Goal: Information Seeking & Learning: Learn about a topic

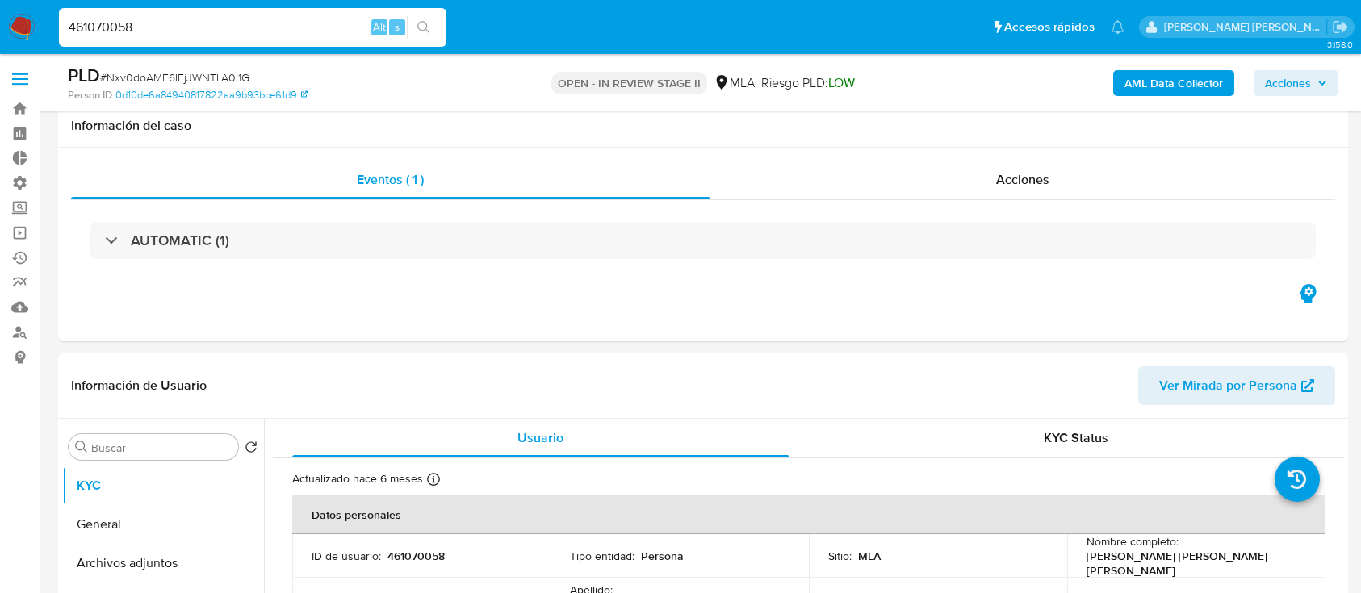
select select "10"
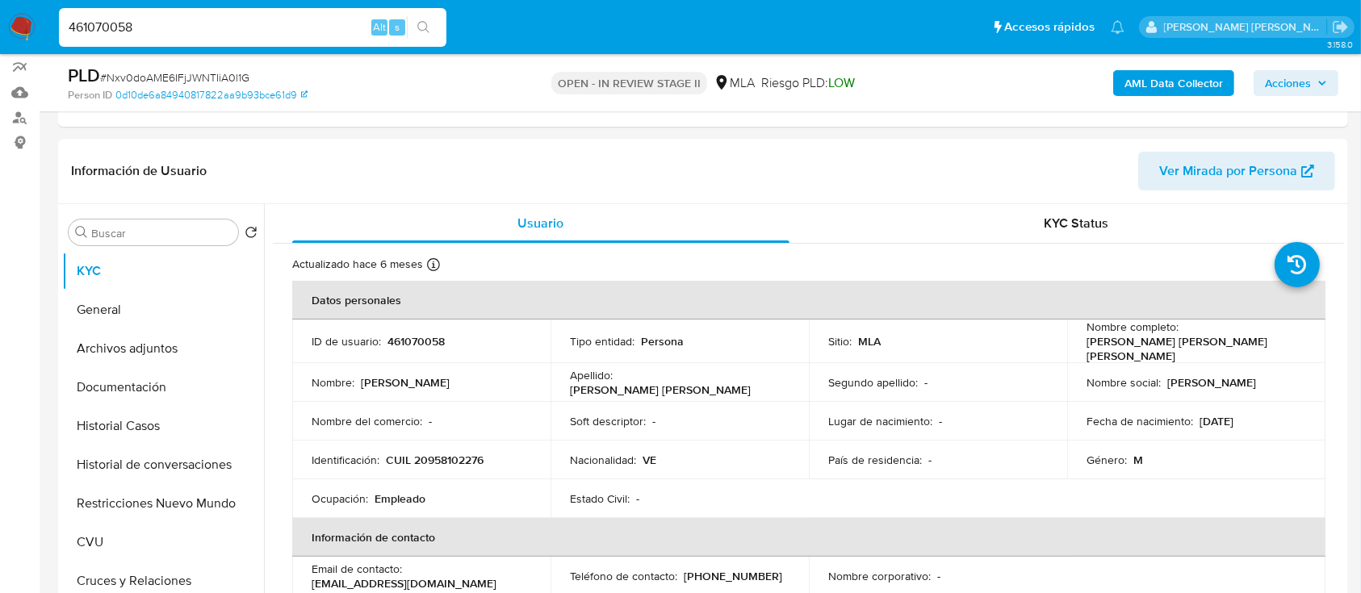
click at [418, 31] on icon "search-icon" at bounding box center [423, 27] width 13 height 13
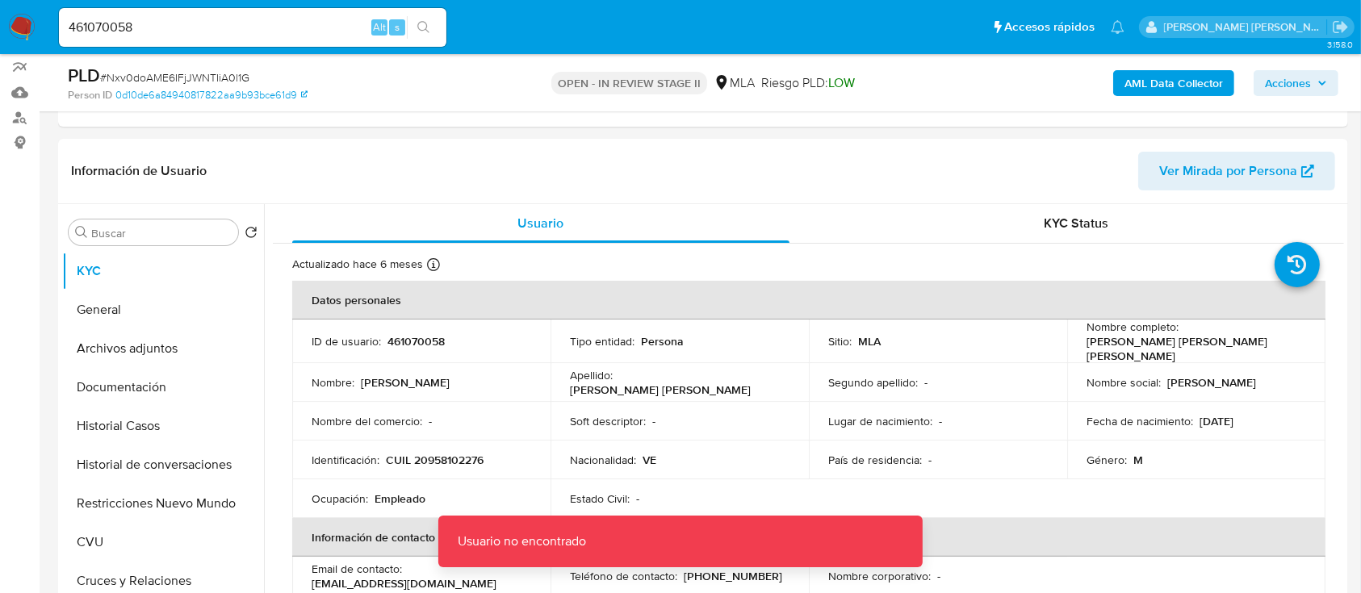
click at [310, 28] on input "461070058" at bounding box center [252, 27] width 387 height 21
type input "461070058"
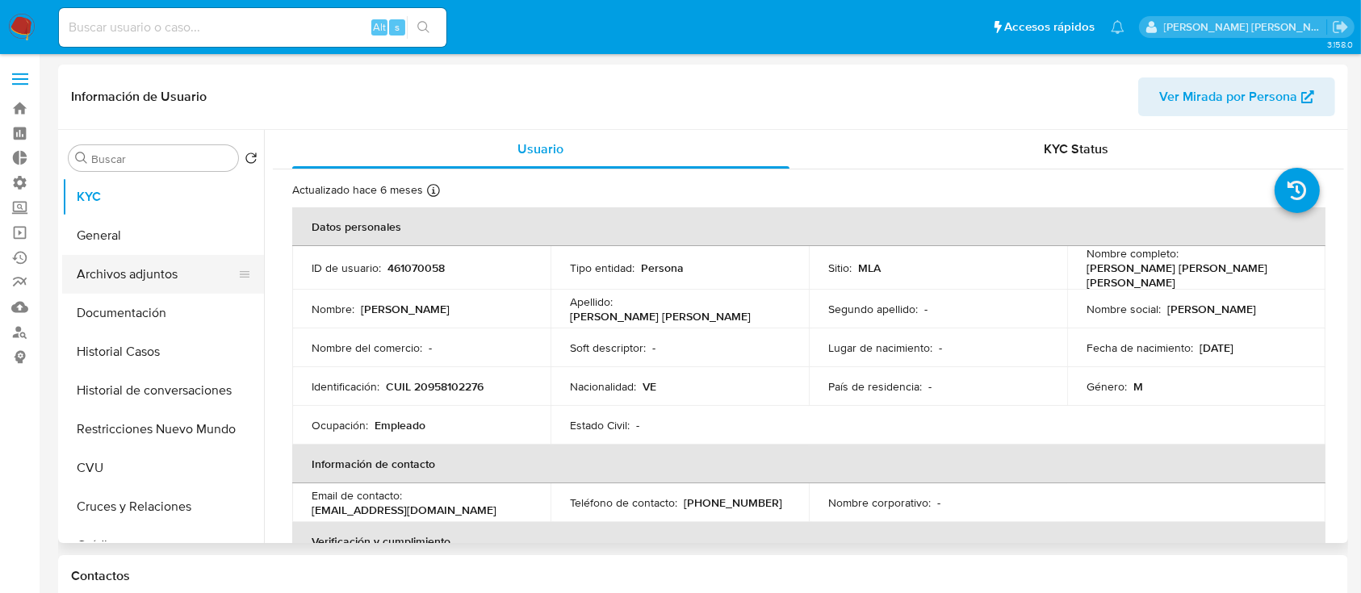
select select "10"
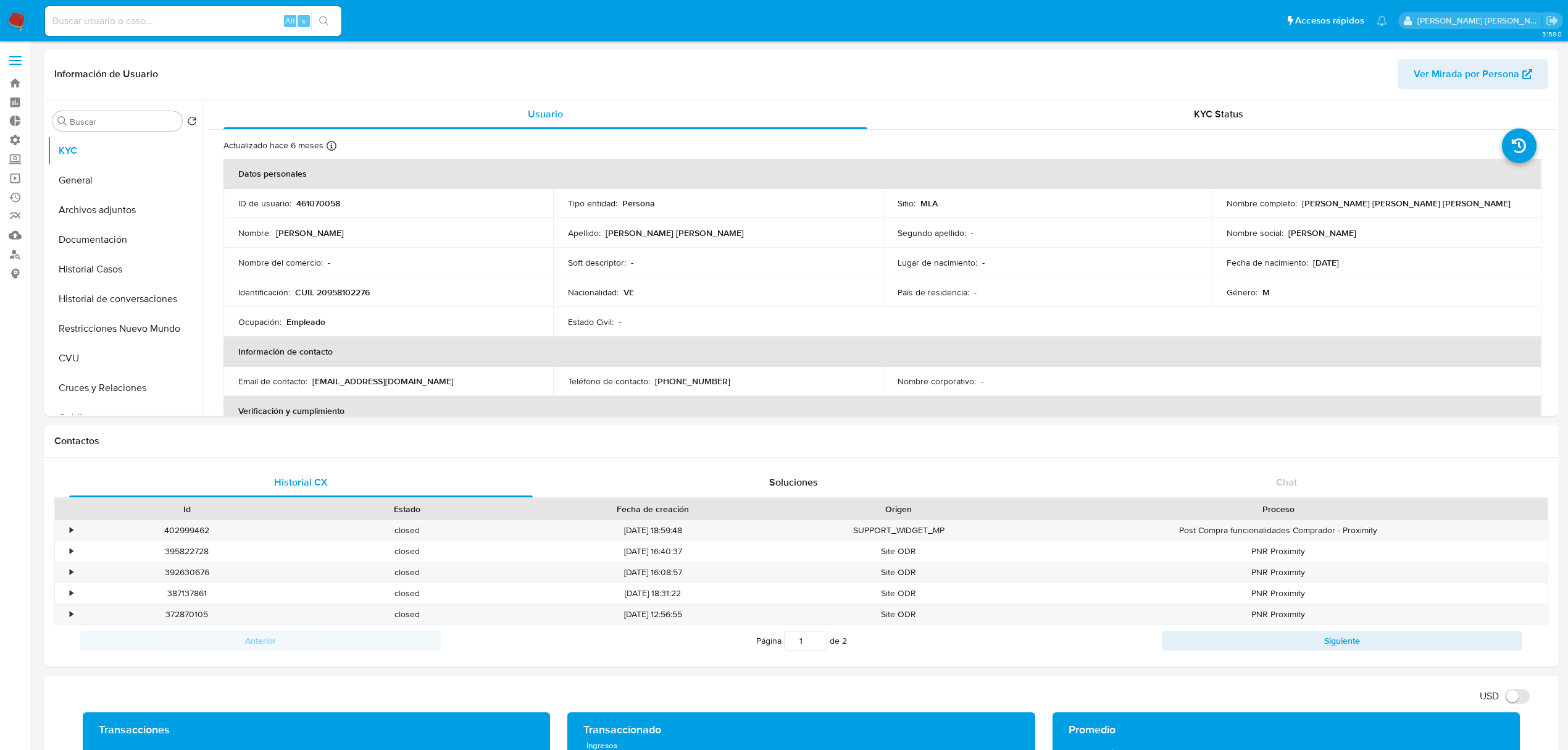
click at [24, 14] on img at bounding box center [16, 21] width 21 height 21
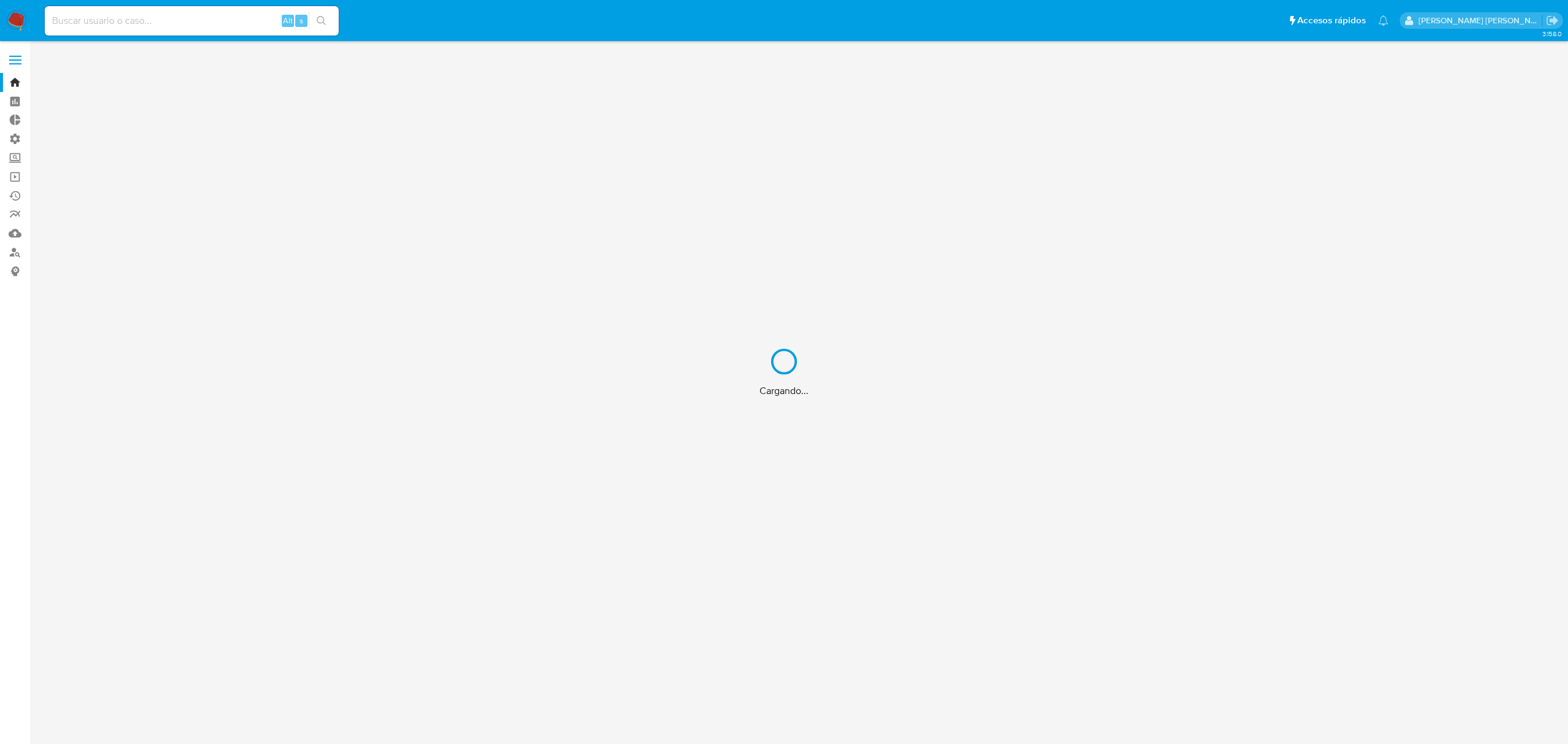
click at [199, 16] on div "Cargando..." at bounding box center [784, 372] width 1568 height 744
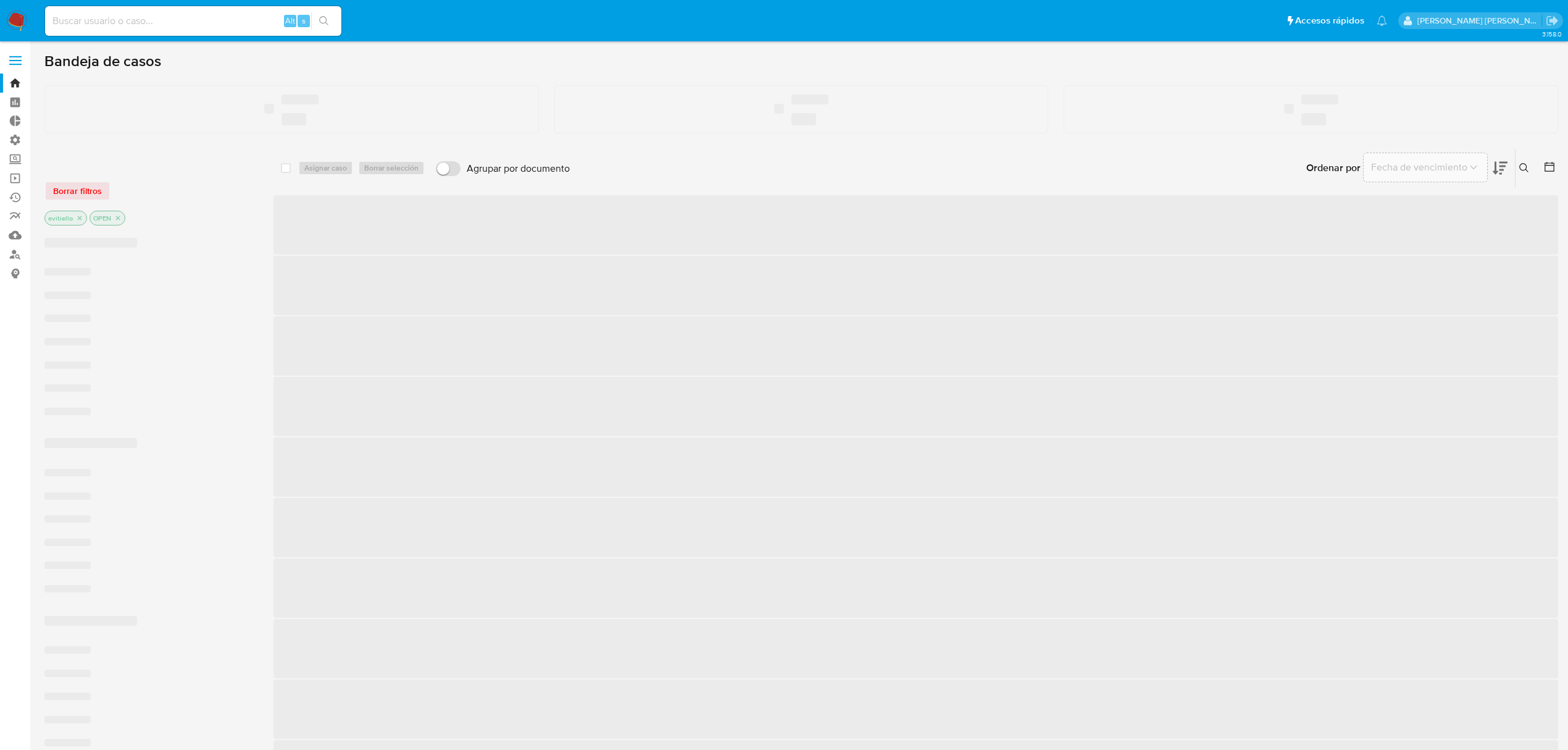
click at [199, 18] on input at bounding box center [193, 21] width 296 height 16
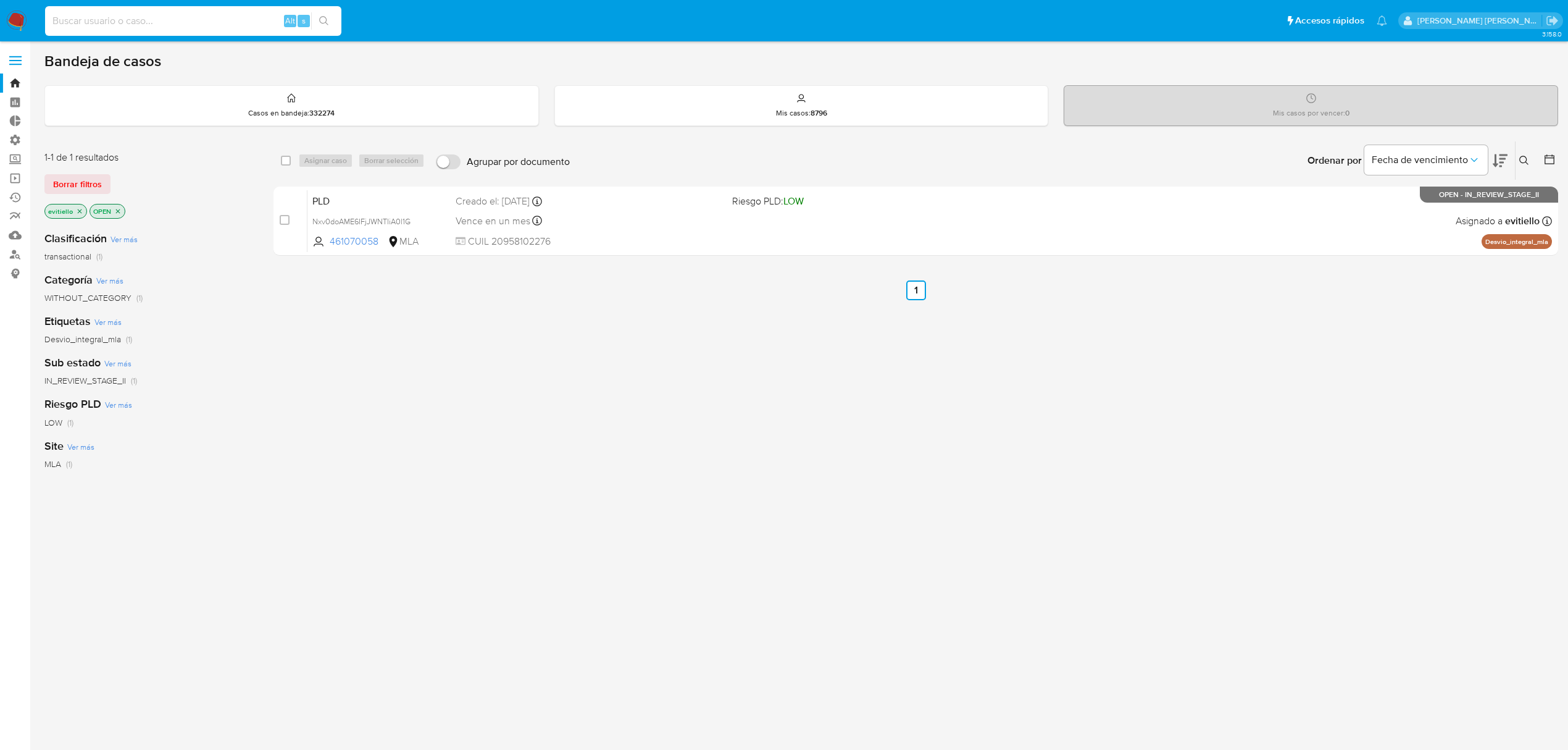
paste input "55457941"
type input "55457941"
click at [328, 20] on icon "search-icon" at bounding box center [324, 21] width 10 height 10
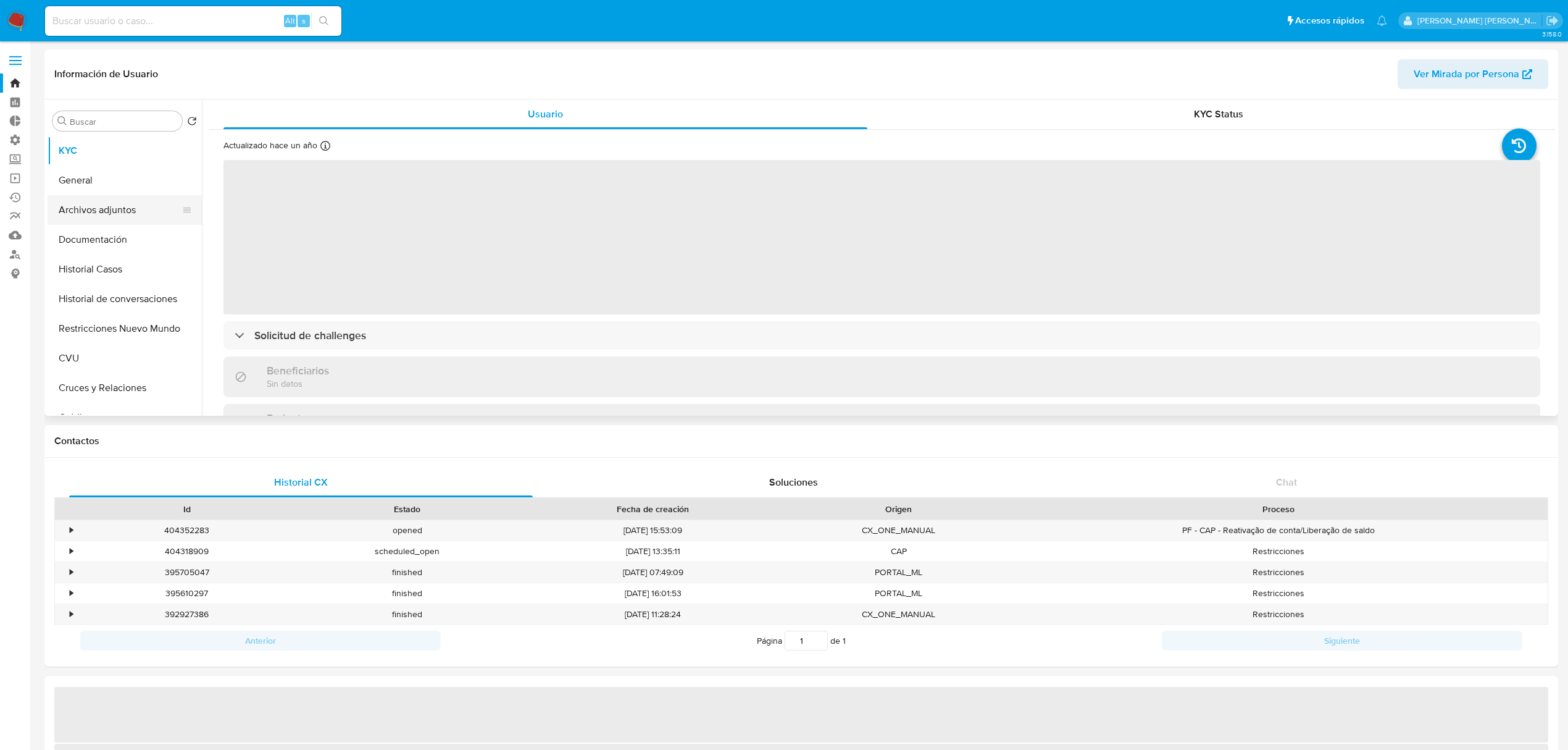
click at [132, 209] on button "Archivos adjuntos" at bounding box center [119, 210] width 145 height 30
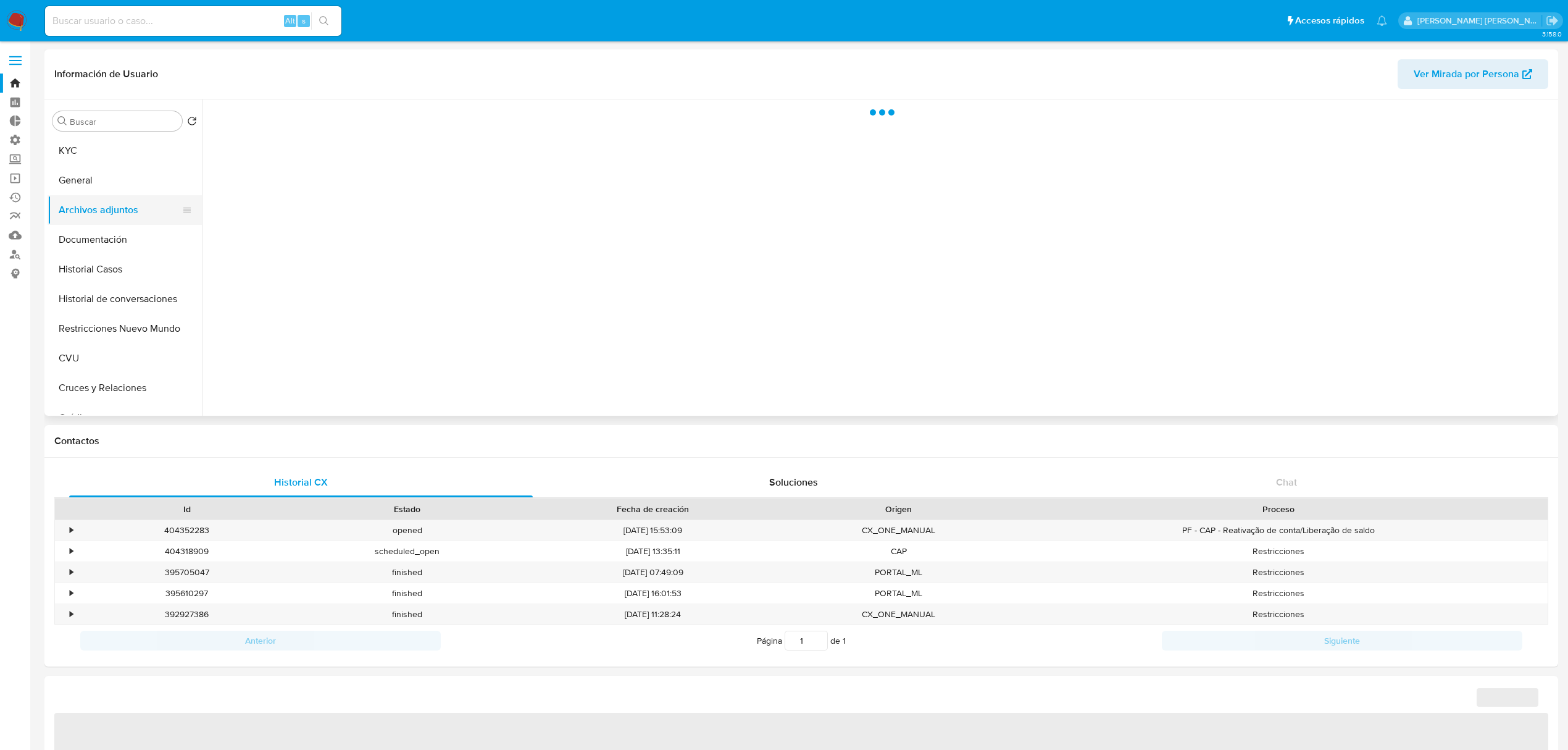
select select "10"
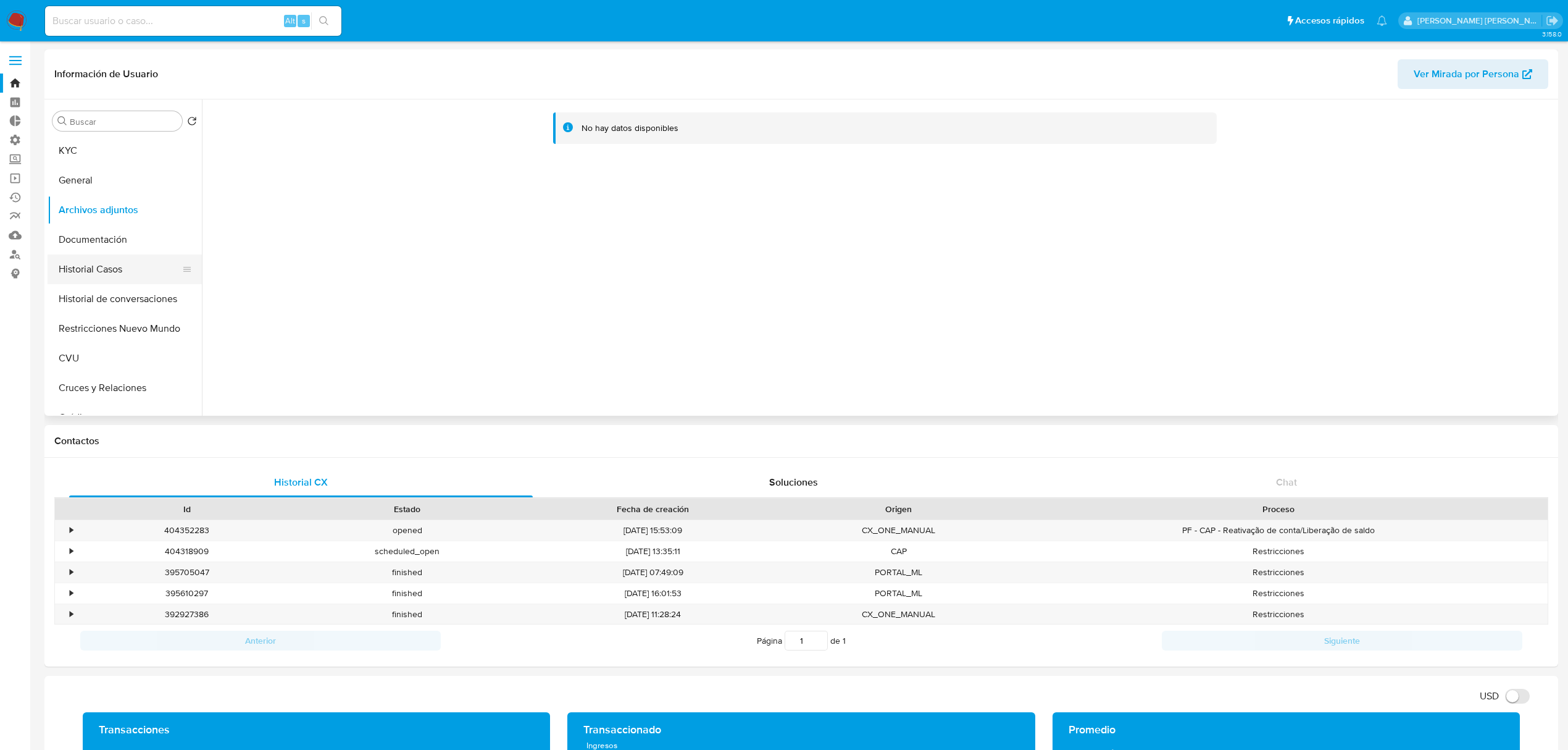
click at [138, 271] on button "Historial Casos" at bounding box center [119, 269] width 145 height 30
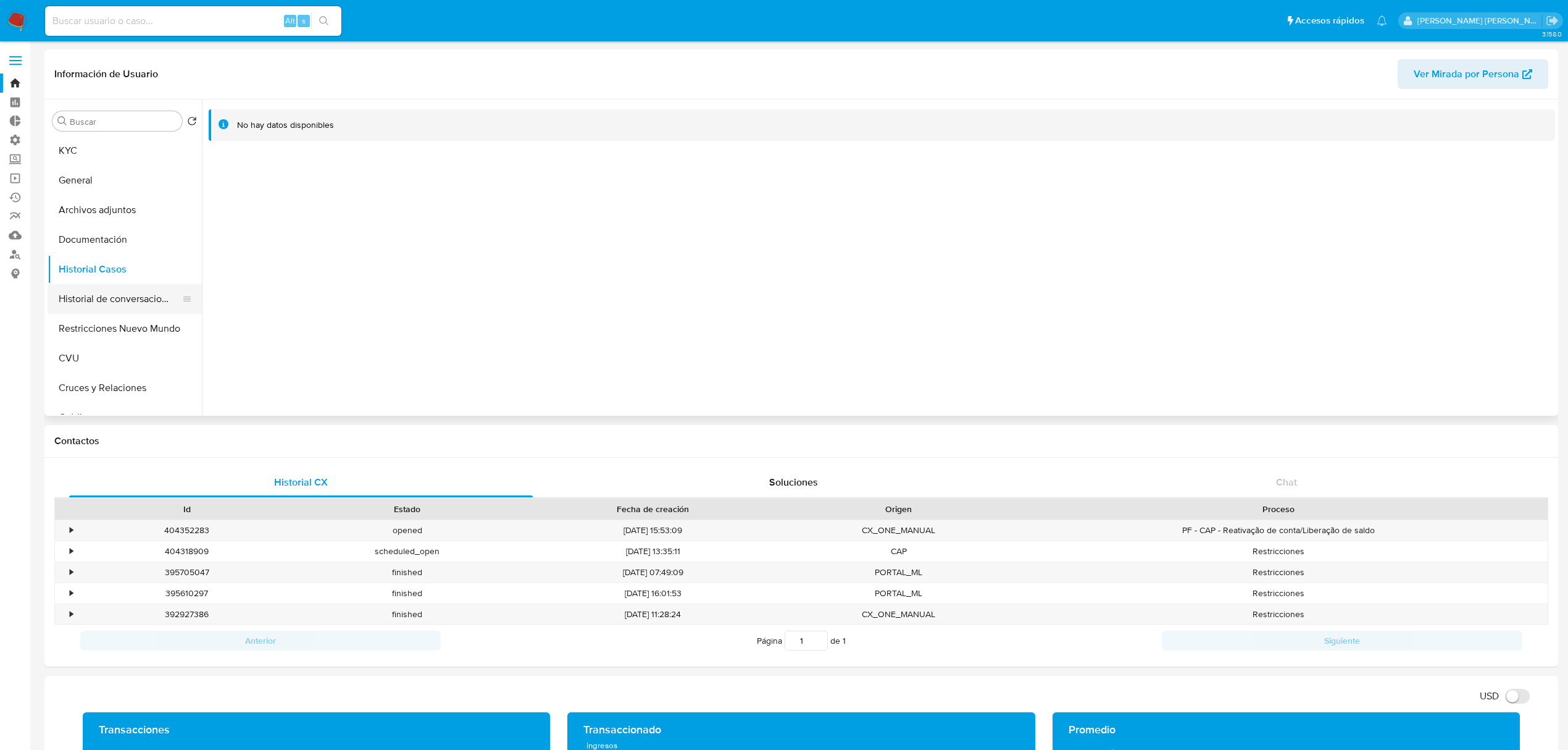
click at [144, 306] on button "Historial de conversaciones" at bounding box center [119, 298] width 145 height 30
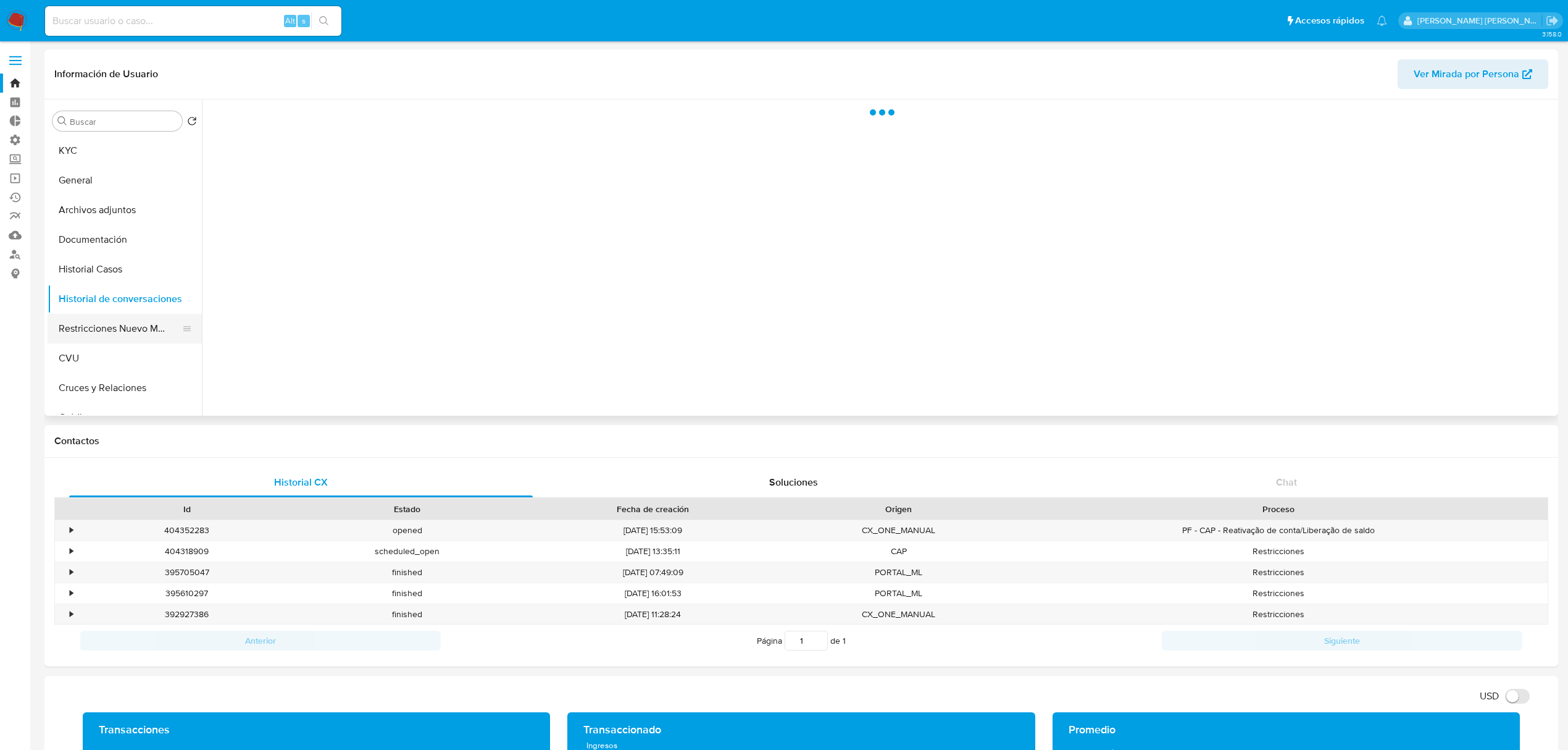
click at [151, 329] on button "Restricciones Nuevo Mundo" at bounding box center [119, 328] width 145 height 30
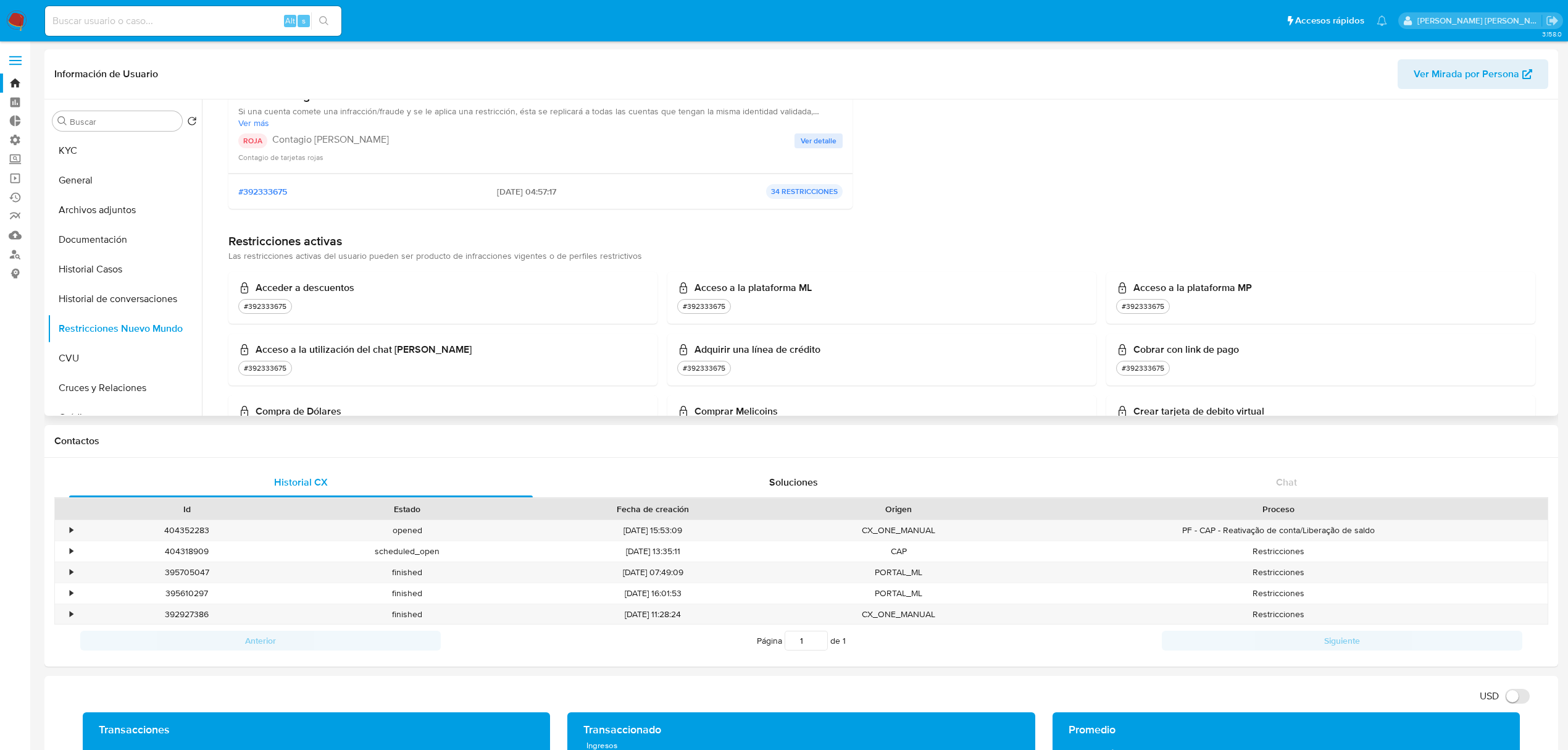
scroll to position [165, 0]
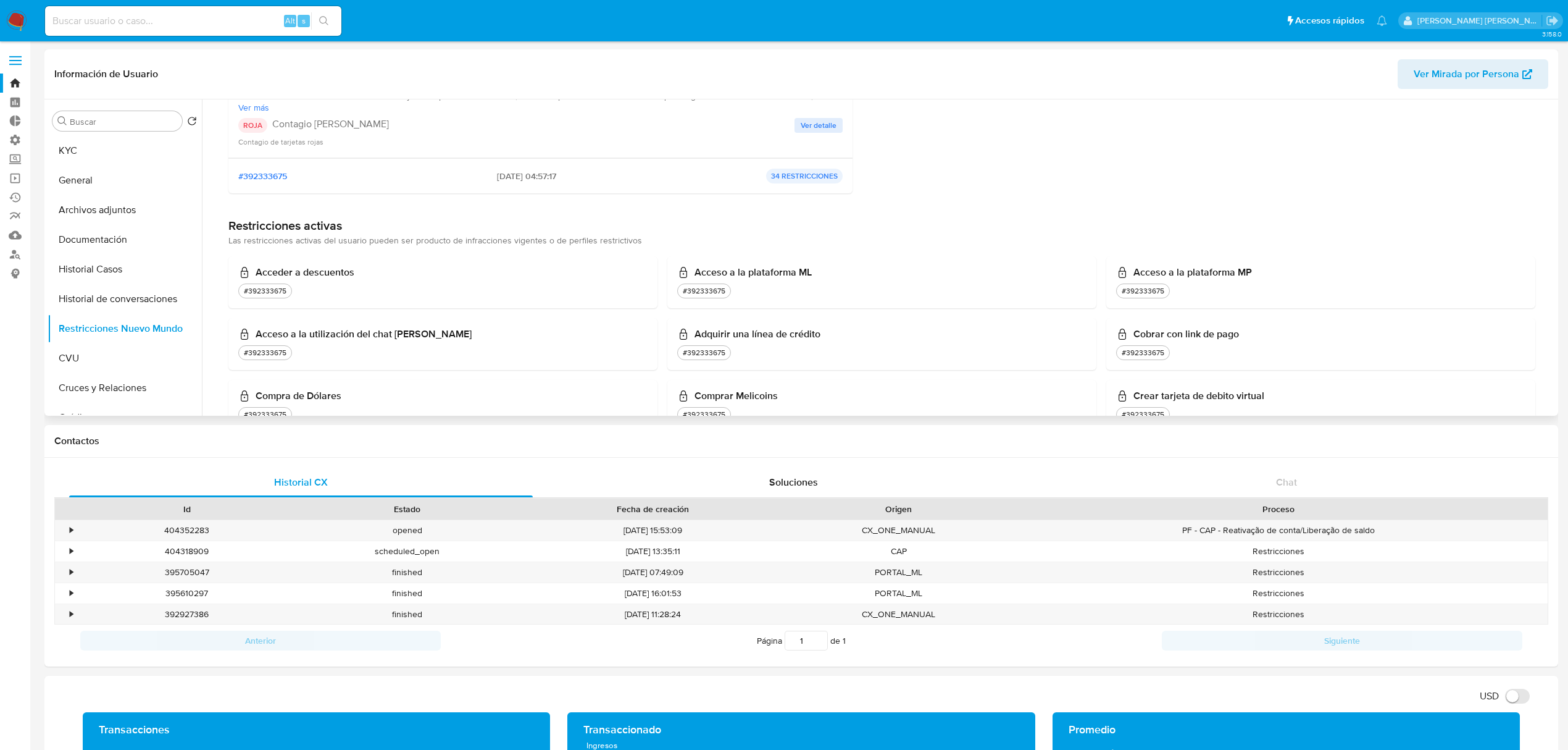
click at [824, 125] on span "Ver detalle" at bounding box center [818, 126] width 36 height 12
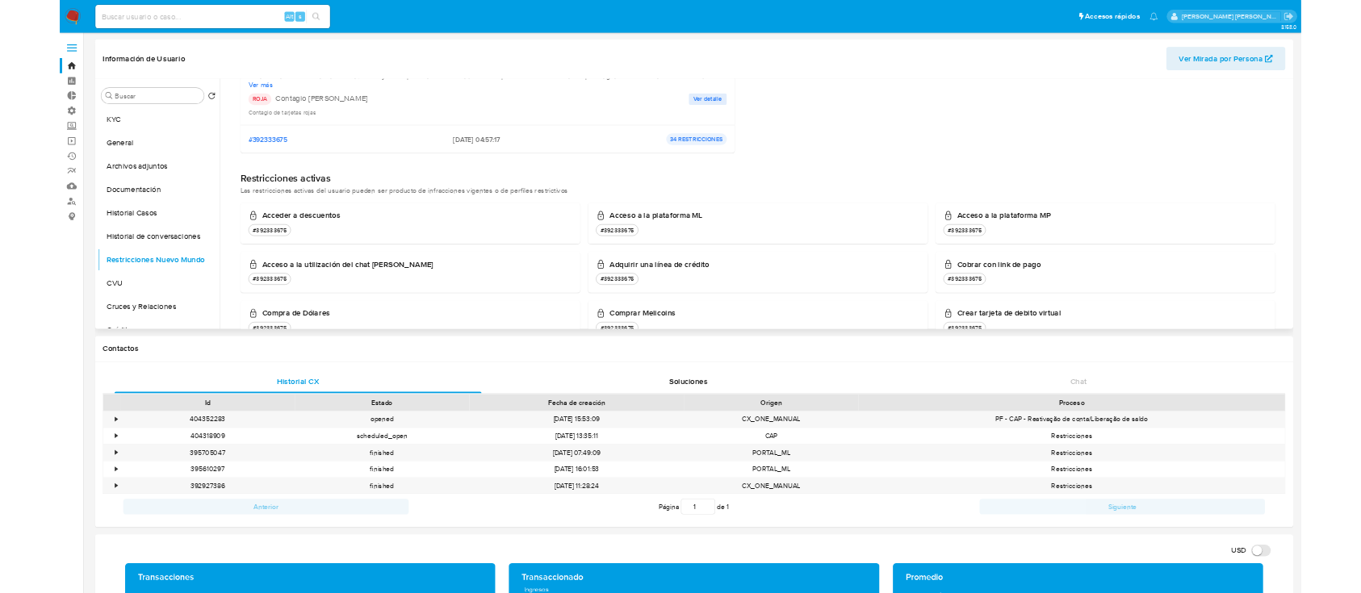
scroll to position [0, 0]
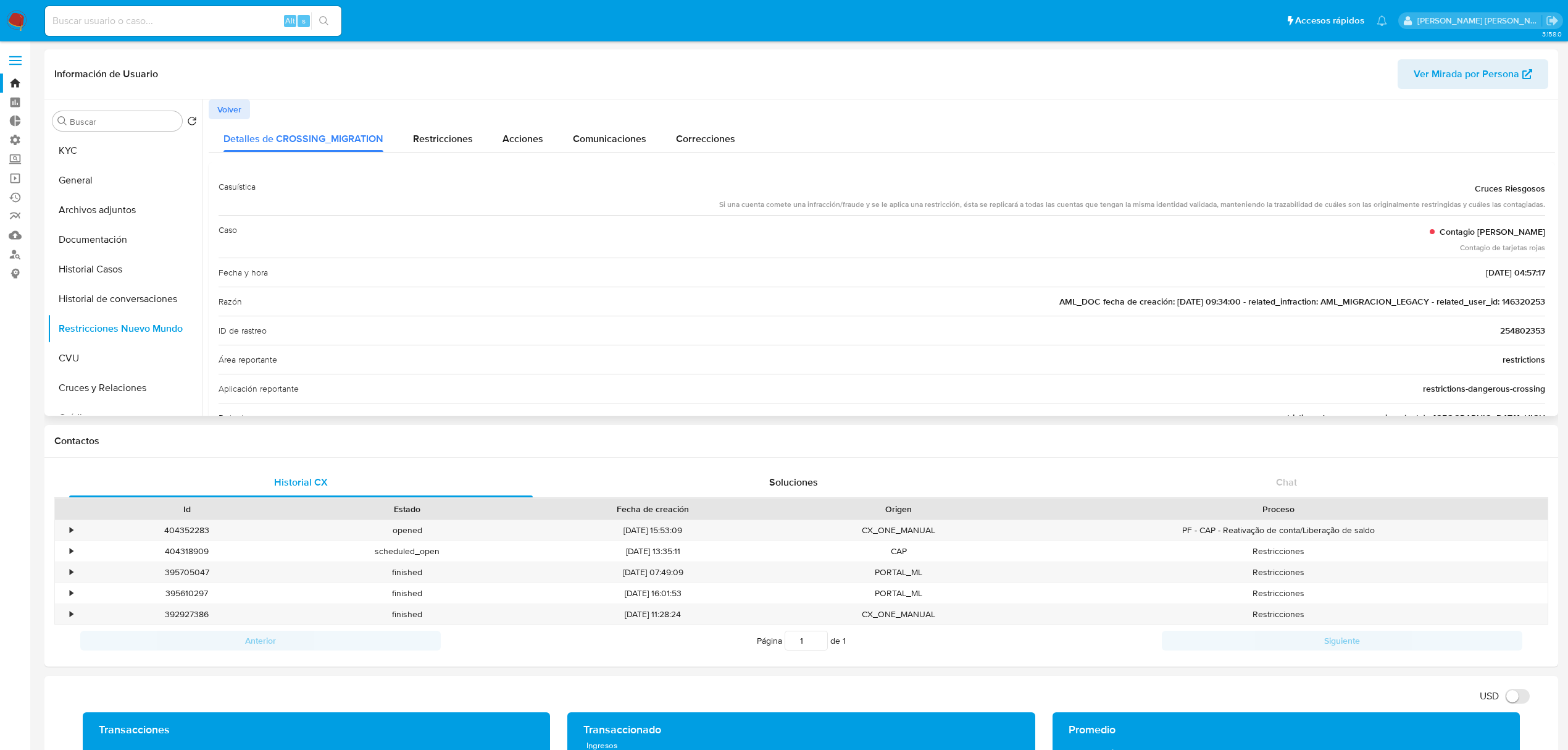
click at [1532, 302] on span "AML_DOC fecha de creación: 18/02/2019 09:34:00 - related_infraction: AML_MIGRAC…" at bounding box center [1302, 302] width 486 height 12
click at [177, 22] on input at bounding box center [193, 21] width 296 height 16
paste input "146320253"
type input "146320253"
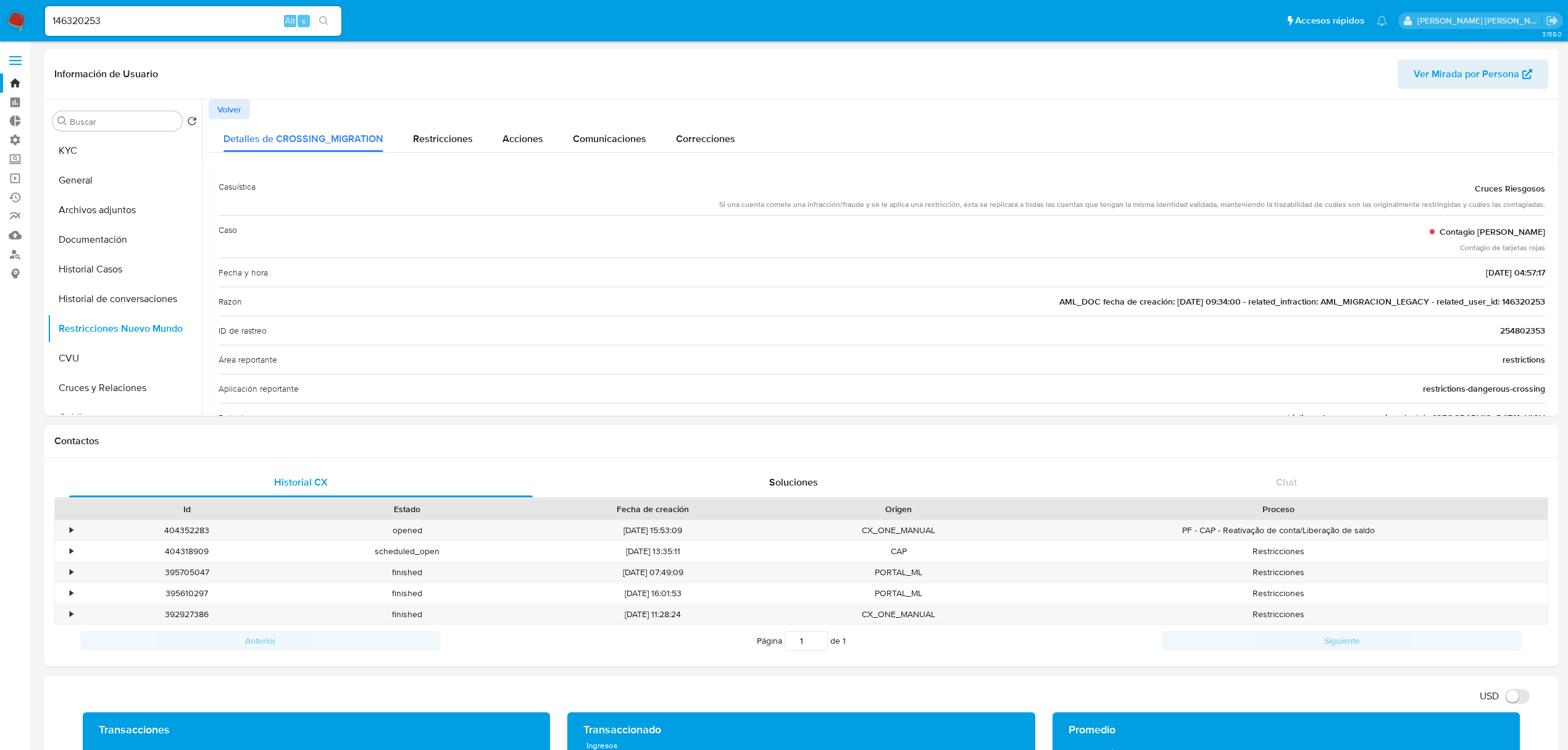
click at [326, 18] on icon "search-icon" at bounding box center [324, 21] width 10 height 10
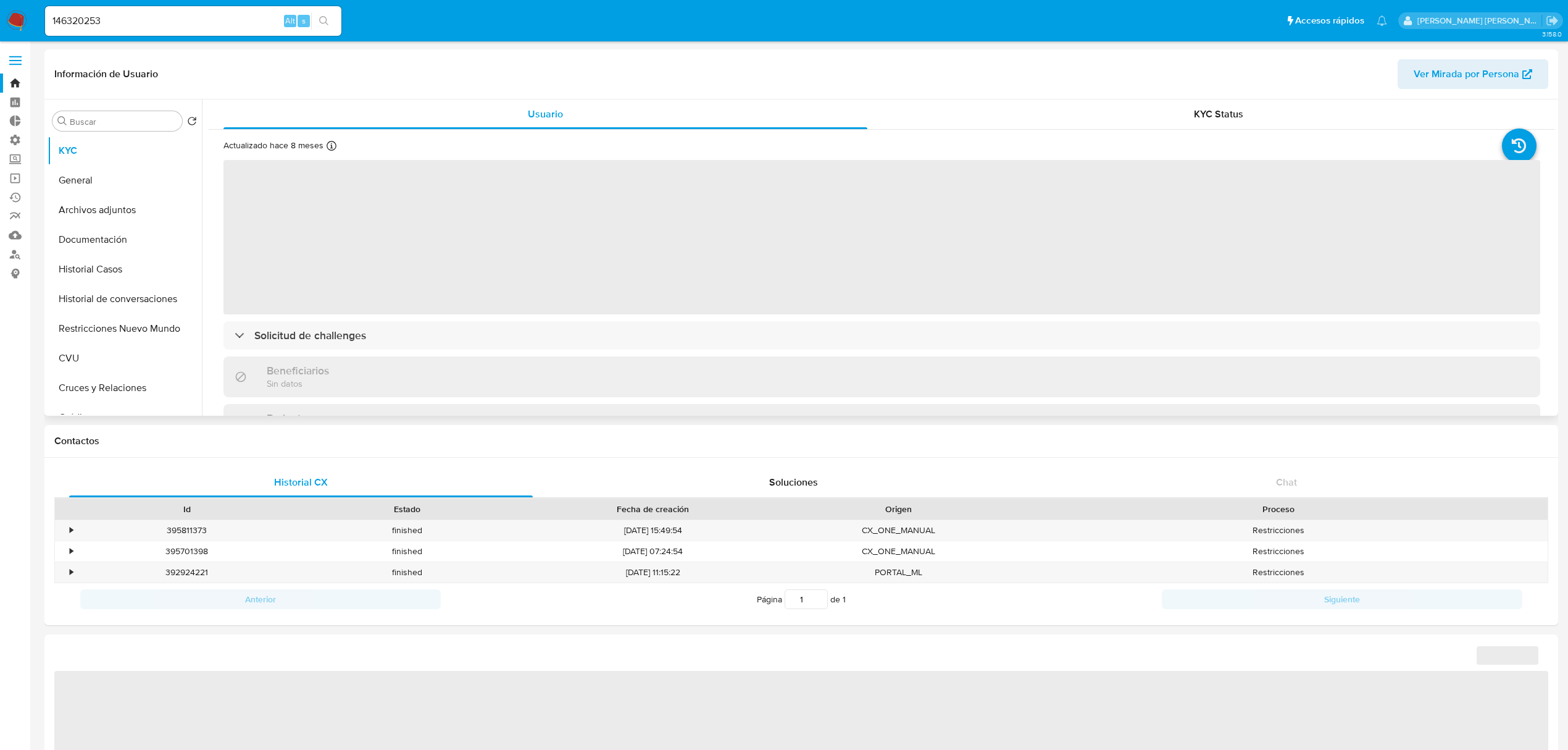
select select "10"
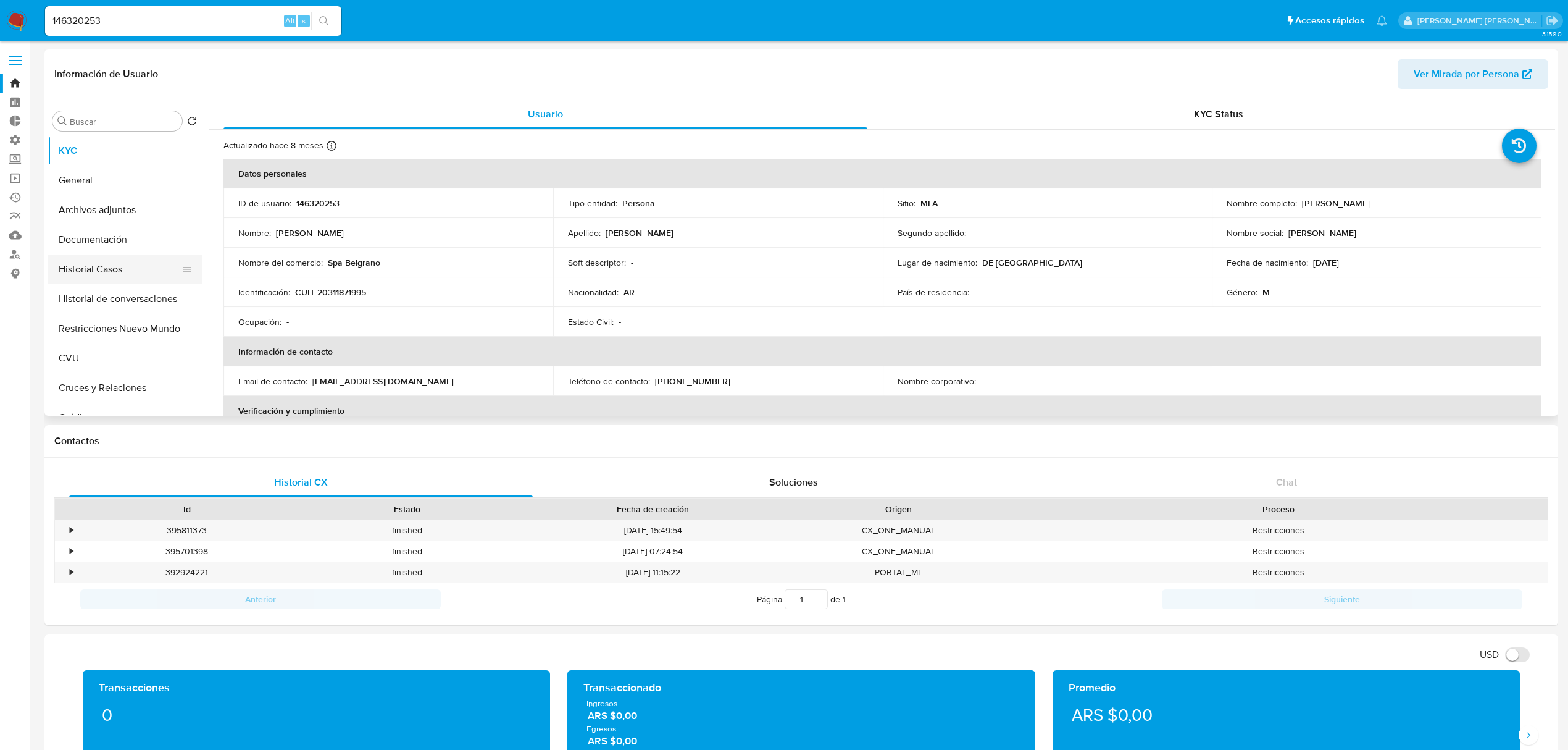
click at [130, 273] on button "Historial Casos" at bounding box center [119, 269] width 145 height 30
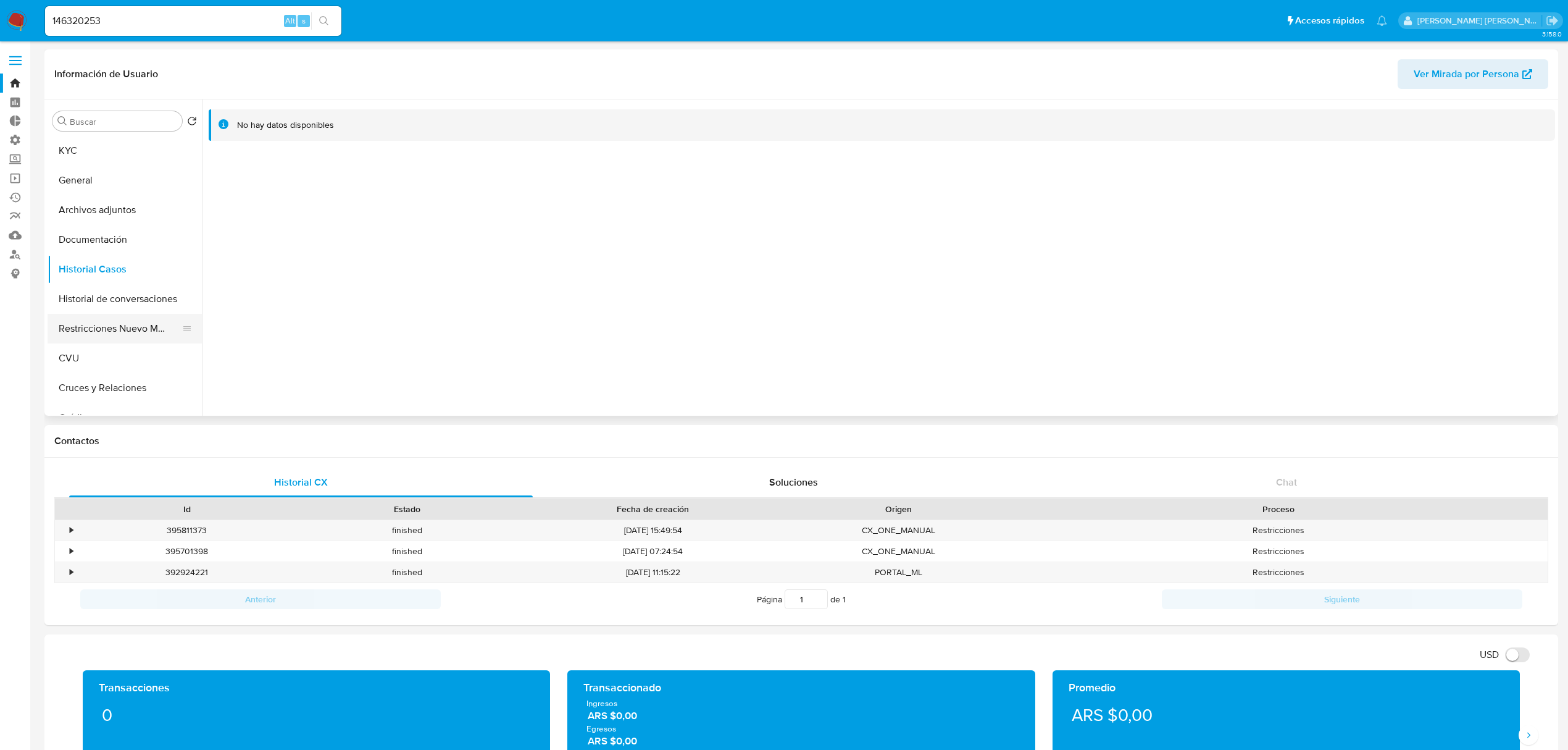
click at [134, 324] on button "Restricciones Nuevo Mundo" at bounding box center [119, 328] width 145 height 30
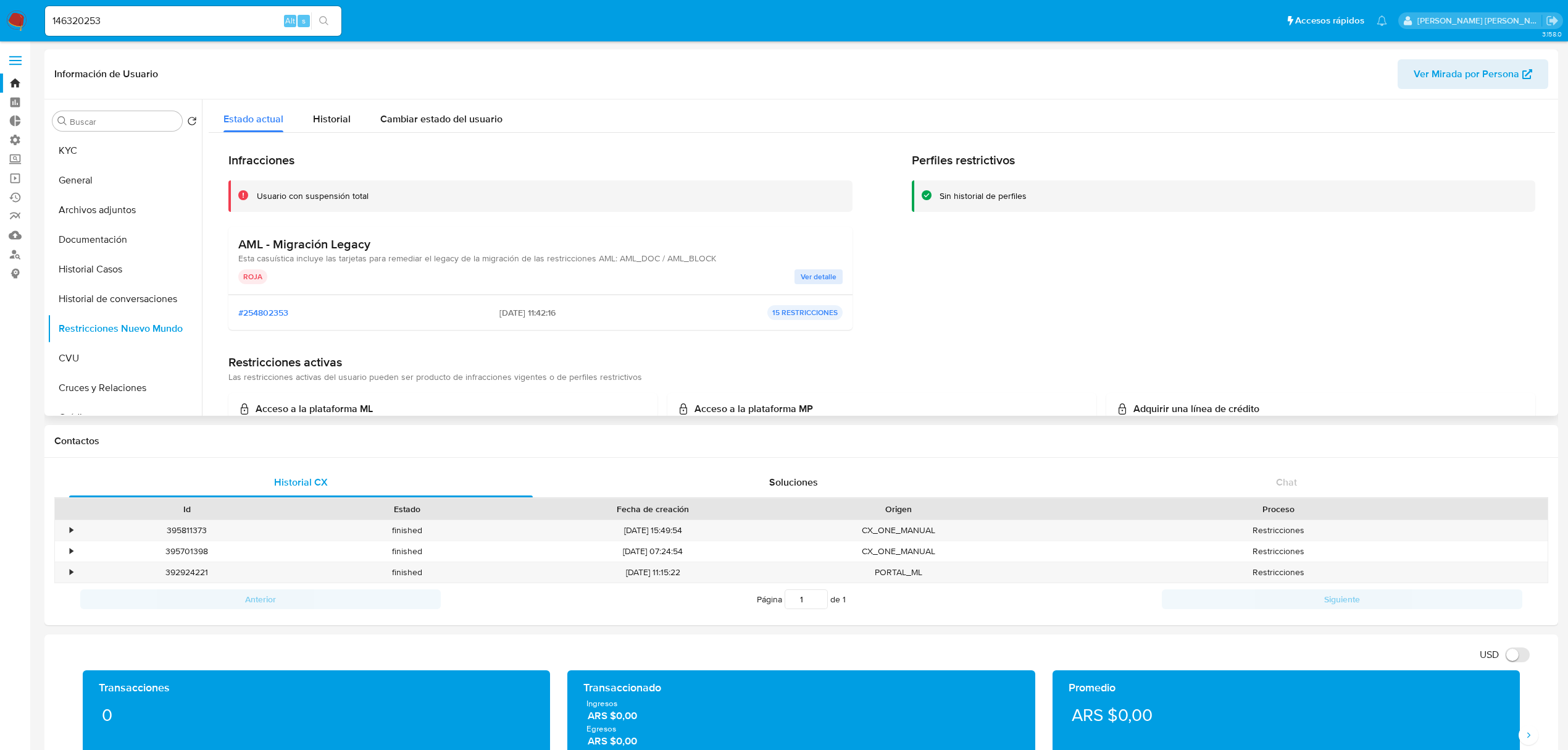
click at [805, 272] on span "Ver detalle" at bounding box center [818, 277] width 36 height 12
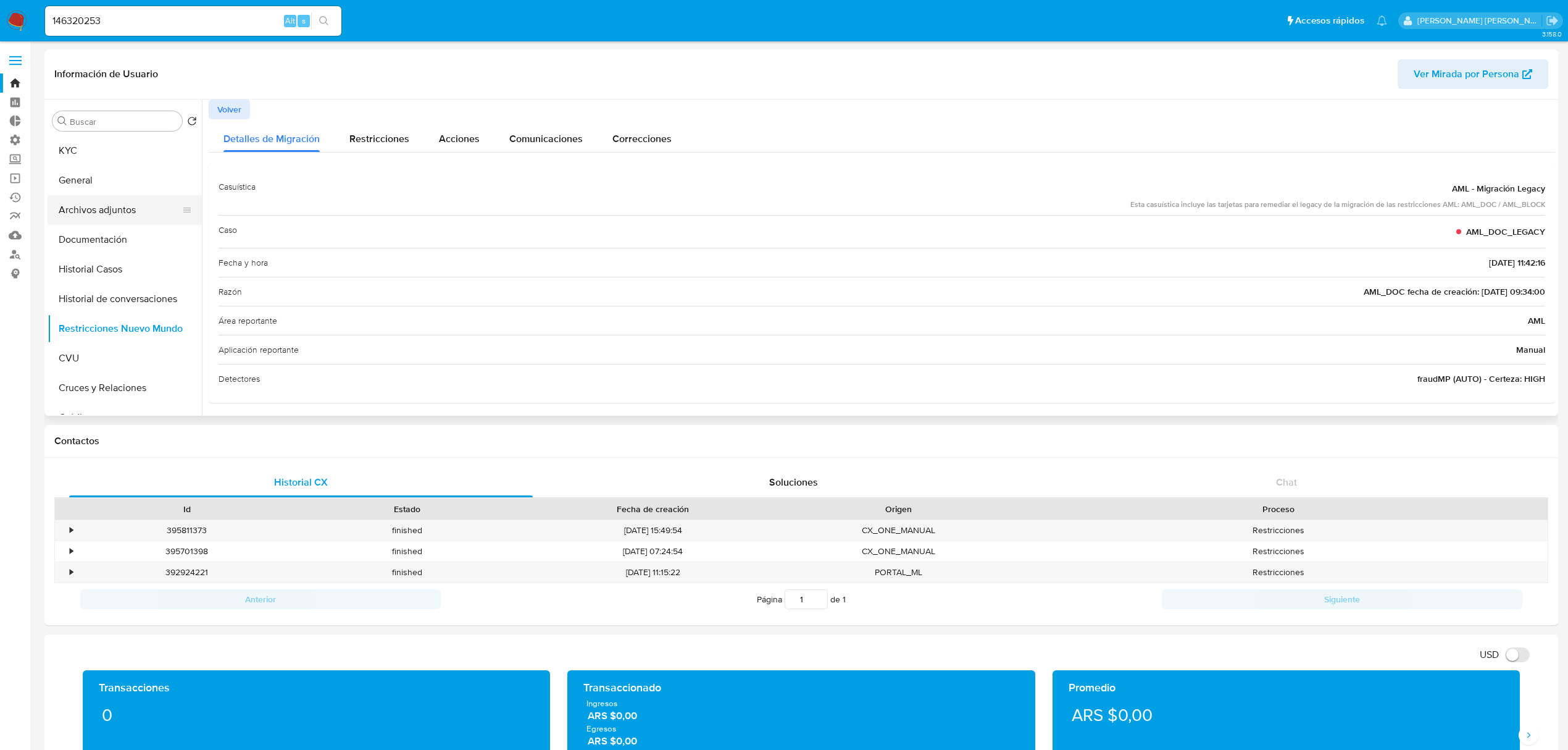
click at [110, 208] on button "Archivos adjuntos" at bounding box center [119, 210] width 145 height 30
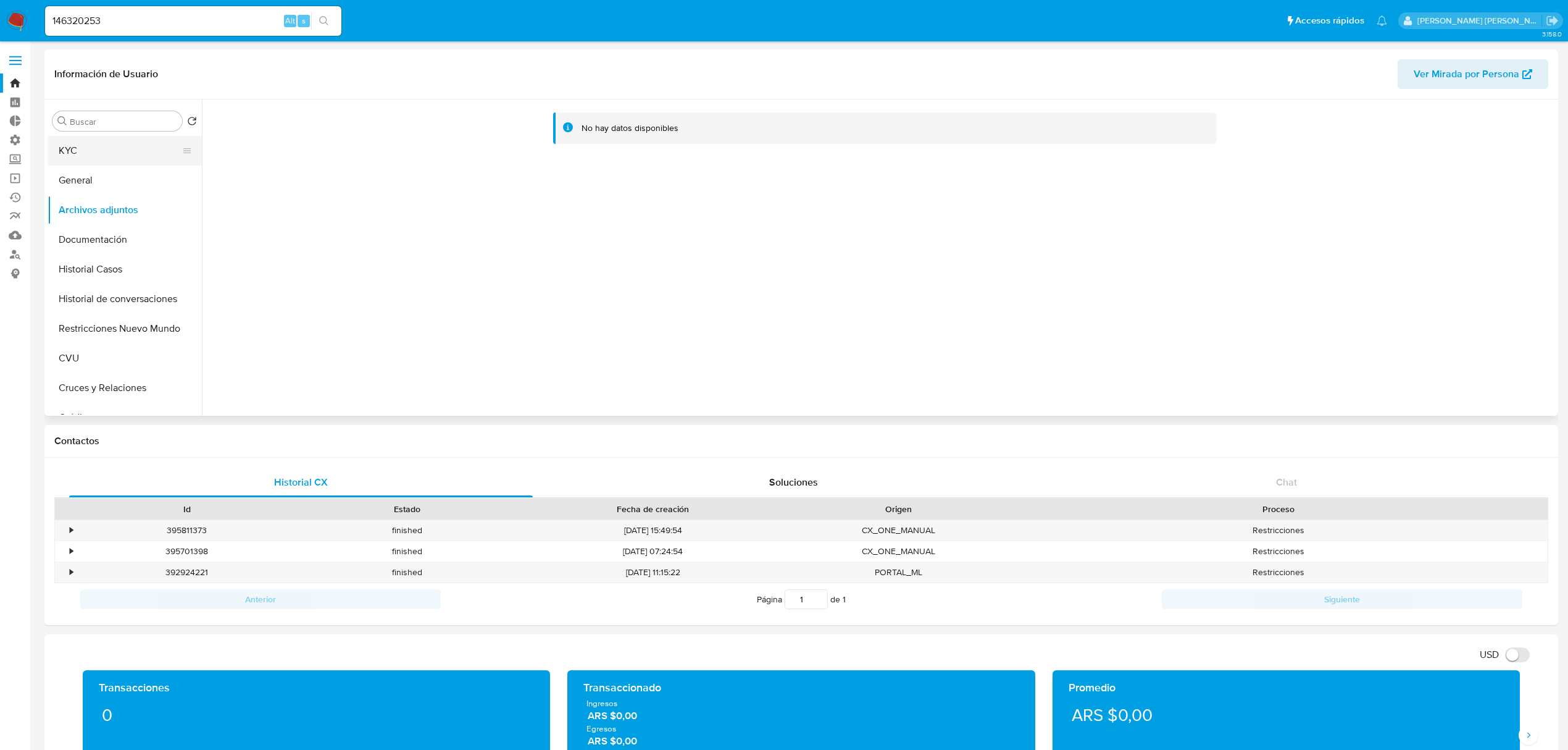
click at [102, 156] on button "KYC" at bounding box center [119, 151] width 145 height 30
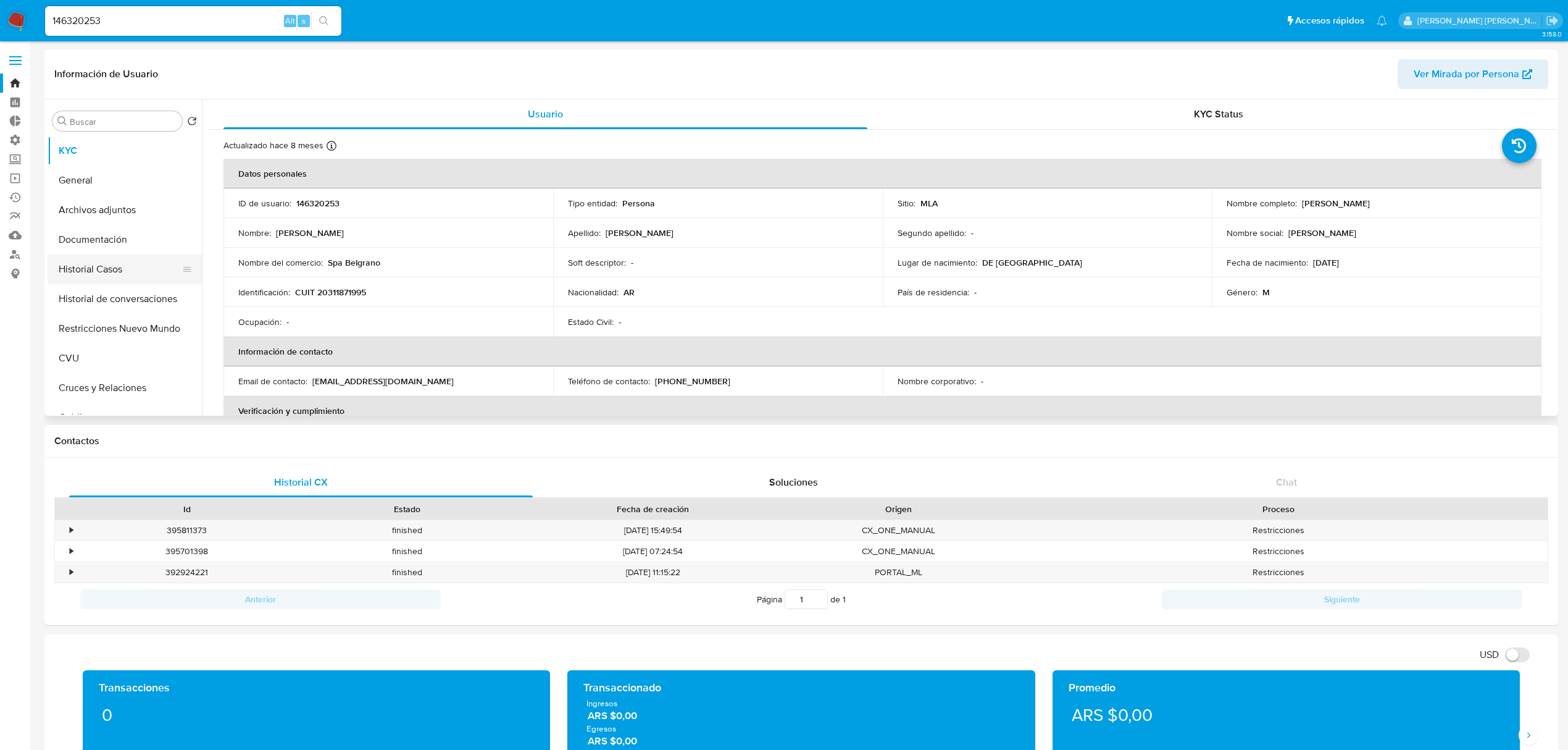
click at [136, 267] on button "Historial Casos" at bounding box center [119, 269] width 145 height 30
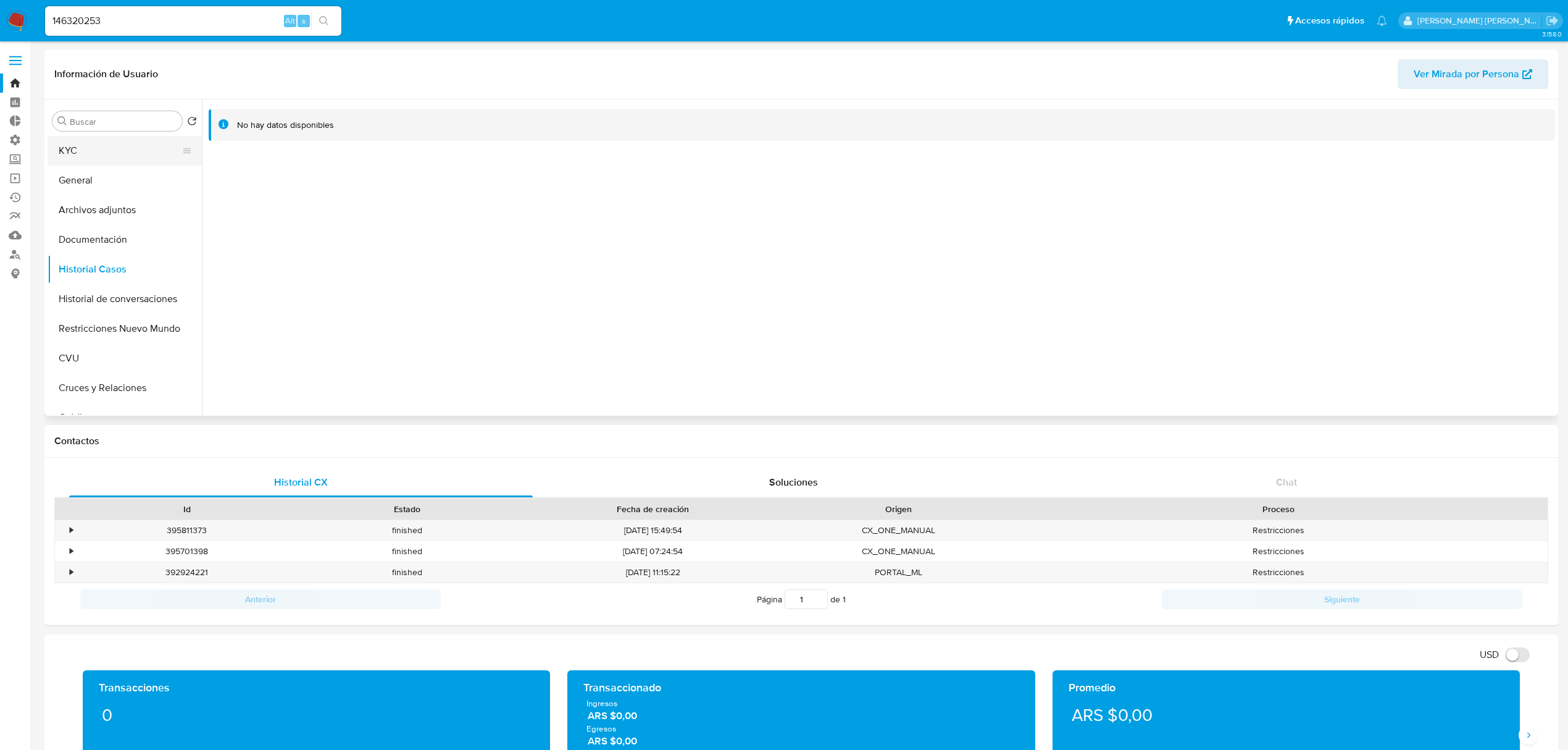
click at [141, 148] on button "KYC" at bounding box center [119, 151] width 145 height 30
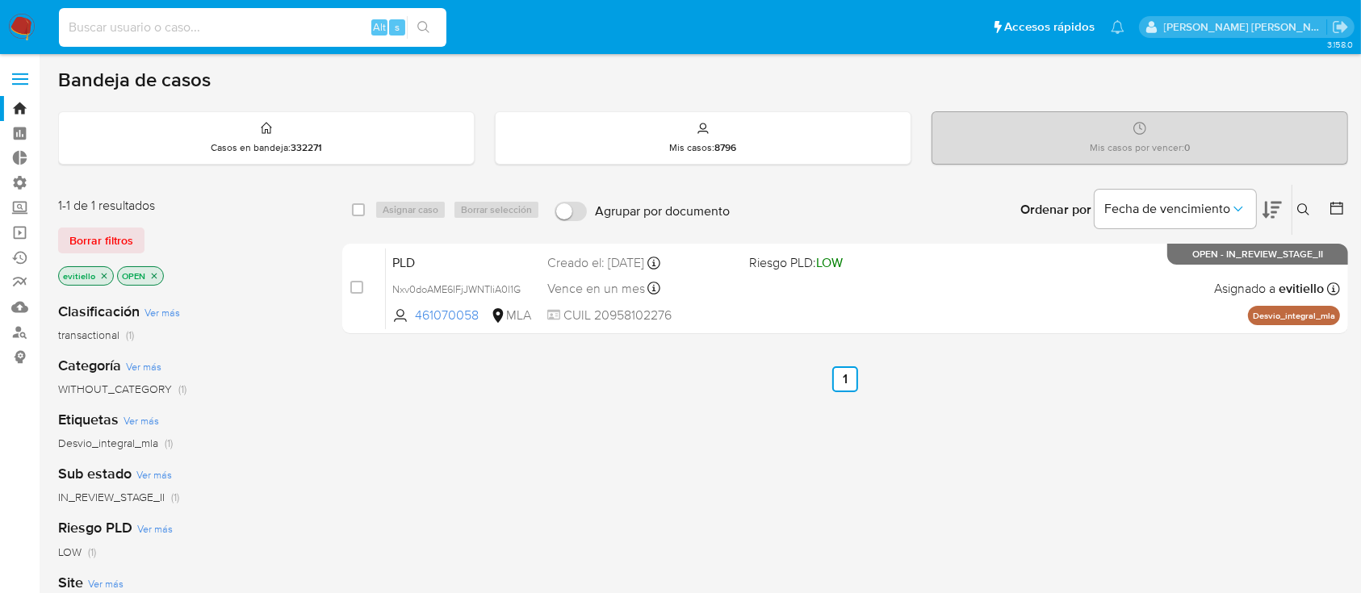
click at [220, 26] on input at bounding box center [252, 27] width 387 height 21
paste input "Hgwest@gmail.com"
type input "Hgwest@gmail.com"
click at [425, 23] on icon "search-icon" at bounding box center [423, 27] width 13 height 13
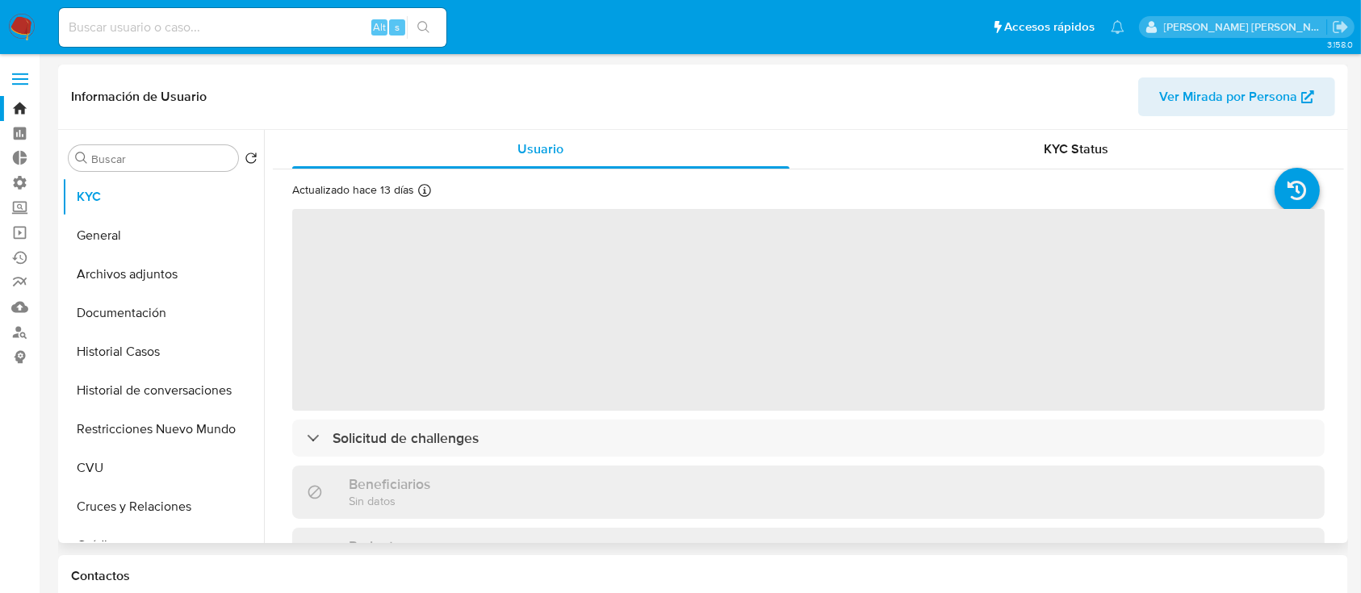
select select "10"
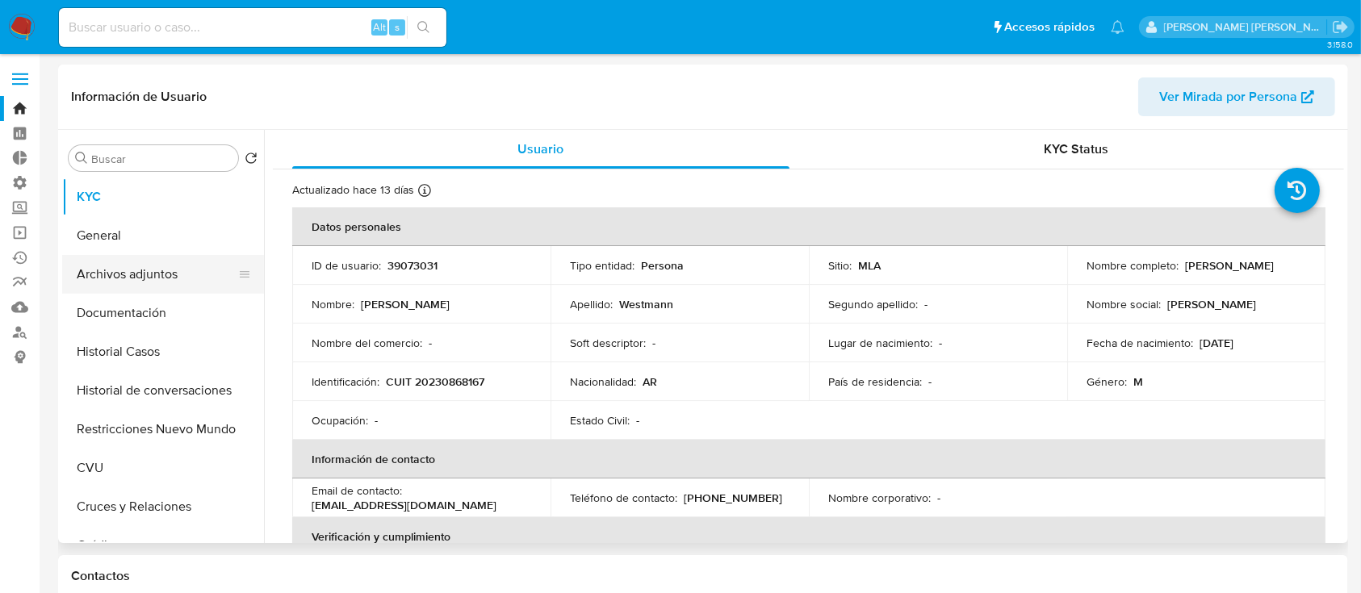
click at [172, 258] on button "Archivos adjuntos" at bounding box center [156, 274] width 189 height 39
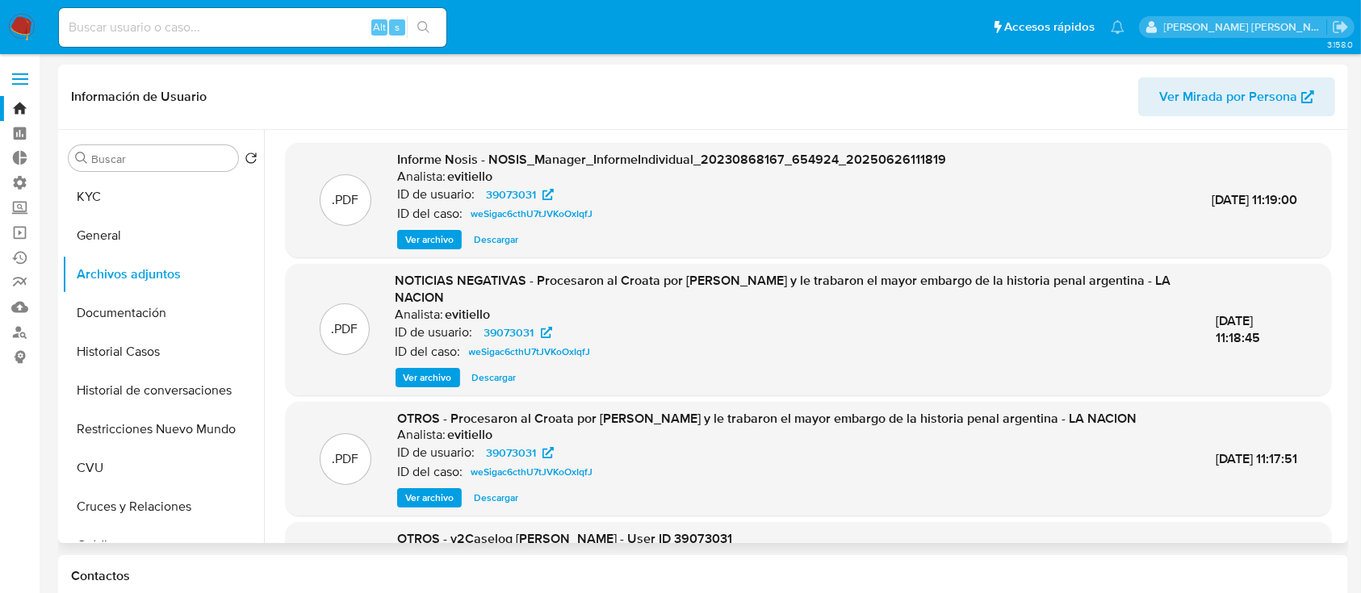
click at [504, 244] on span "Descargar" at bounding box center [496, 240] width 44 height 16
click at [509, 384] on span "Descargar" at bounding box center [494, 378] width 44 height 16
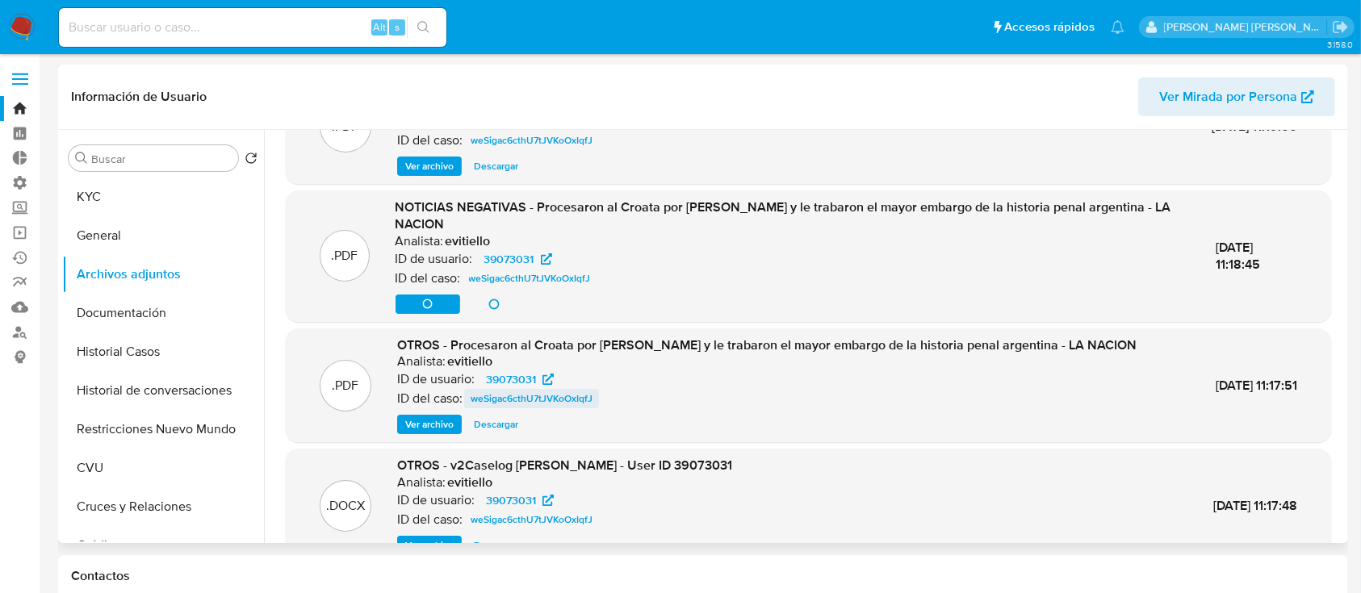
scroll to position [107, 0]
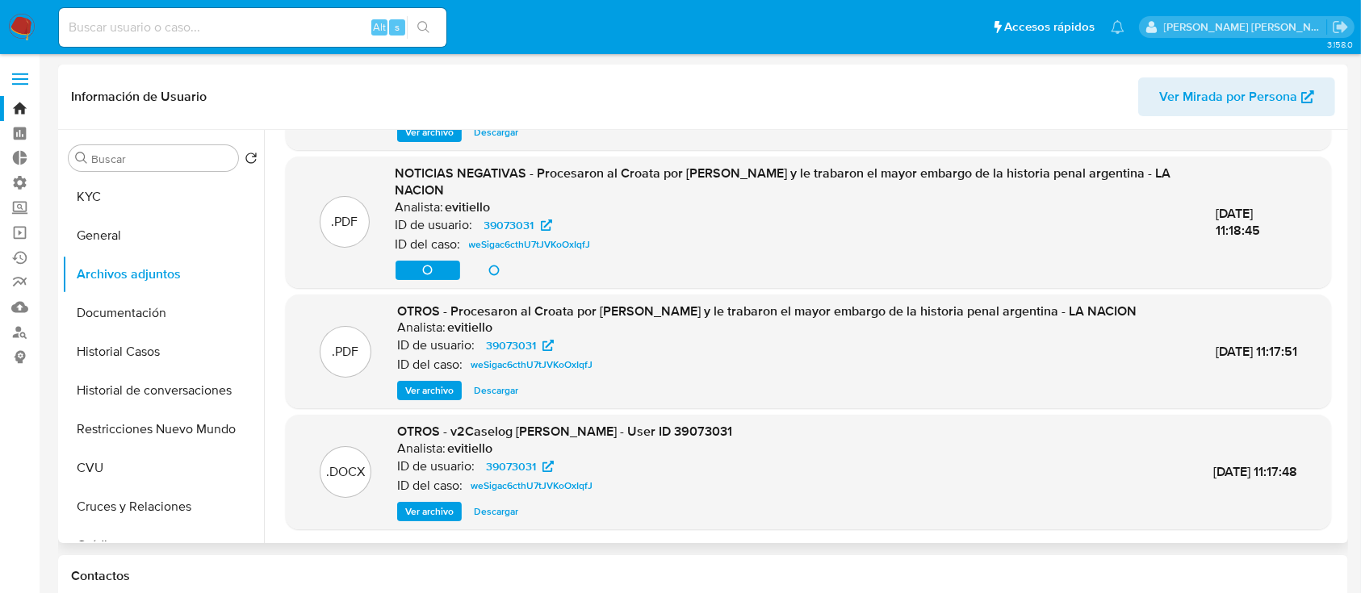
click at [498, 389] on span "Descargar" at bounding box center [496, 391] width 44 height 16
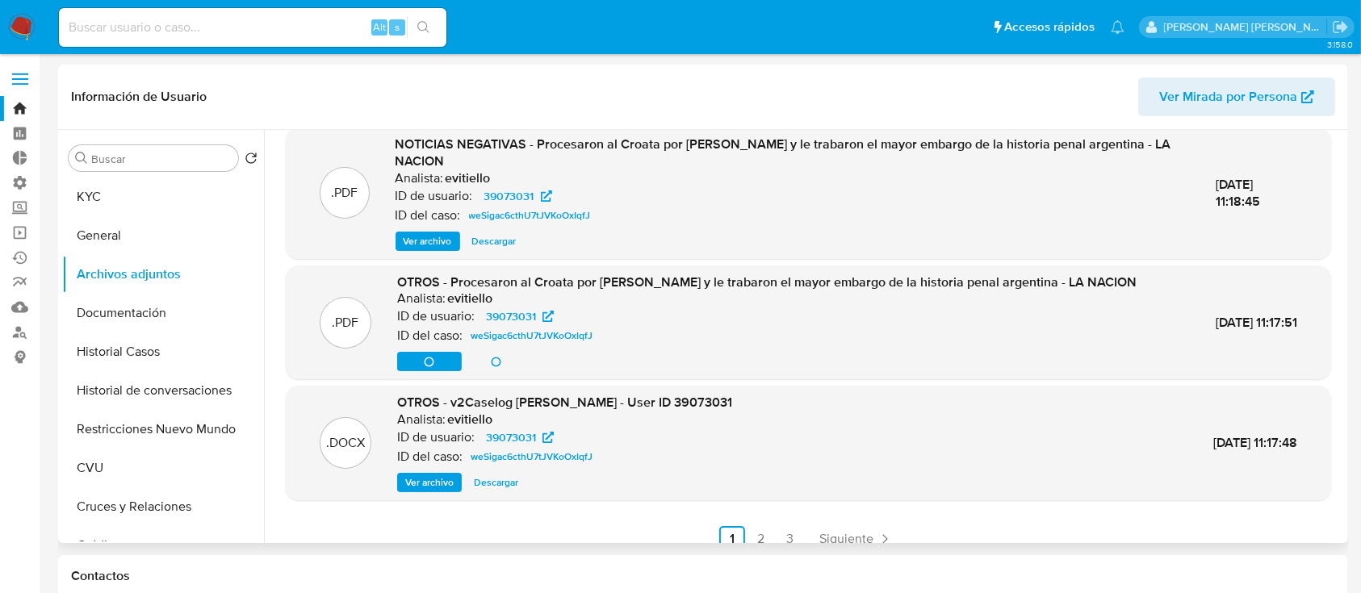
scroll to position [153, 0]
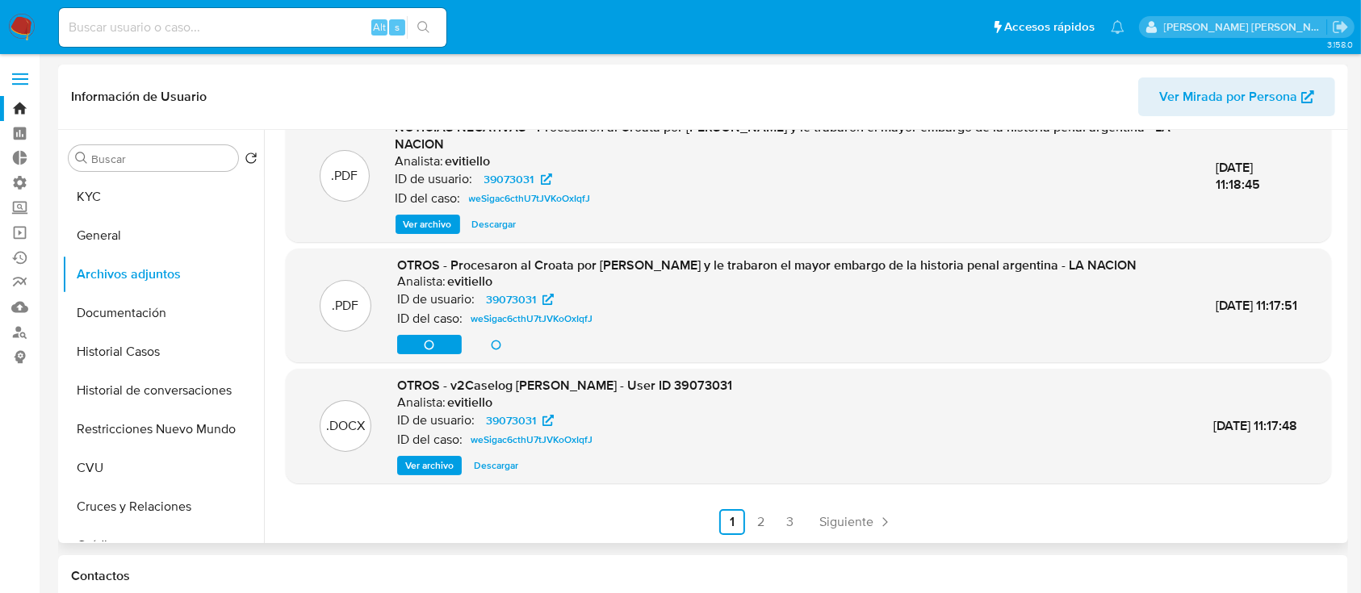
click at [509, 467] on span "Descargar" at bounding box center [496, 466] width 44 height 16
click at [762, 520] on link "2" at bounding box center [761, 522] width 26 height 26
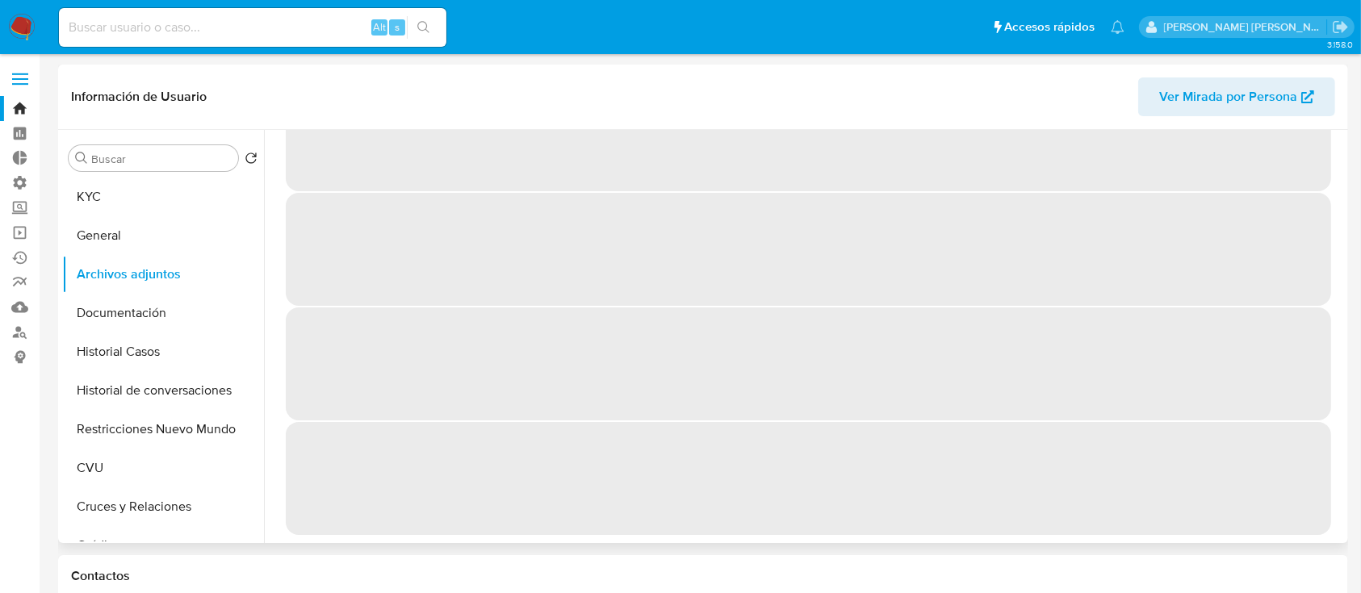
scroll to position [0, 0]
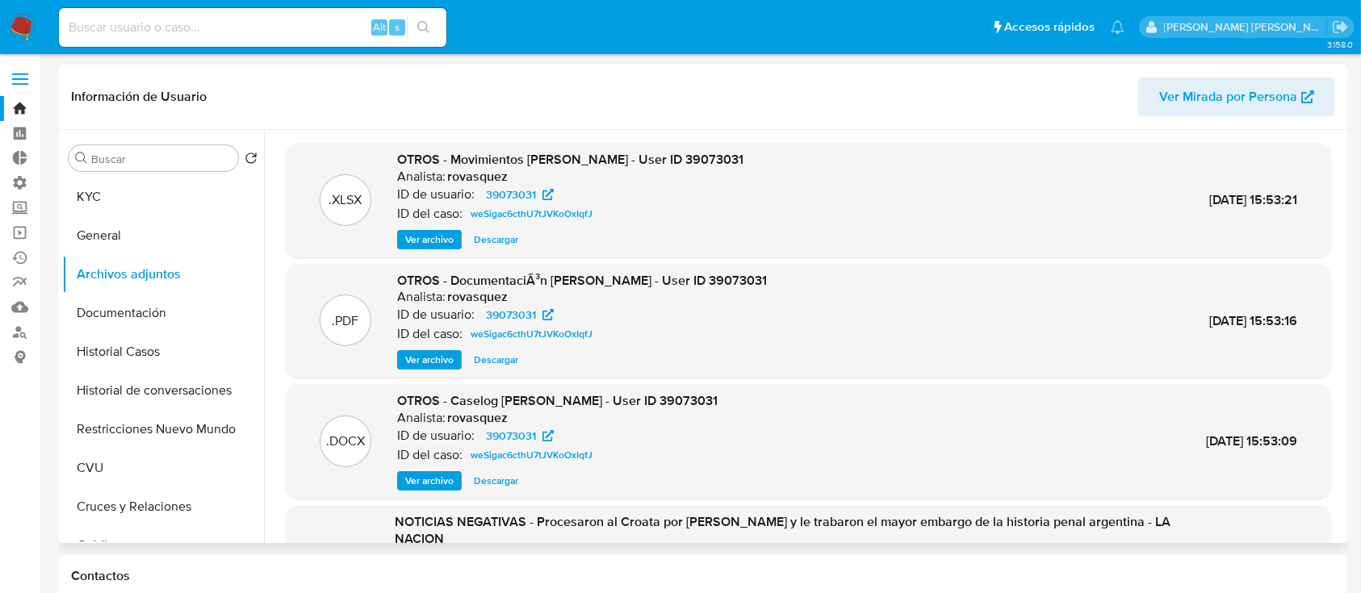
click at [501, 241] on span "Descargar" at bounding box center [496, 240] width 44 height 16
click at [500, 357] on span "Descargar" at bounding box center [496, 360] width 44 height 16
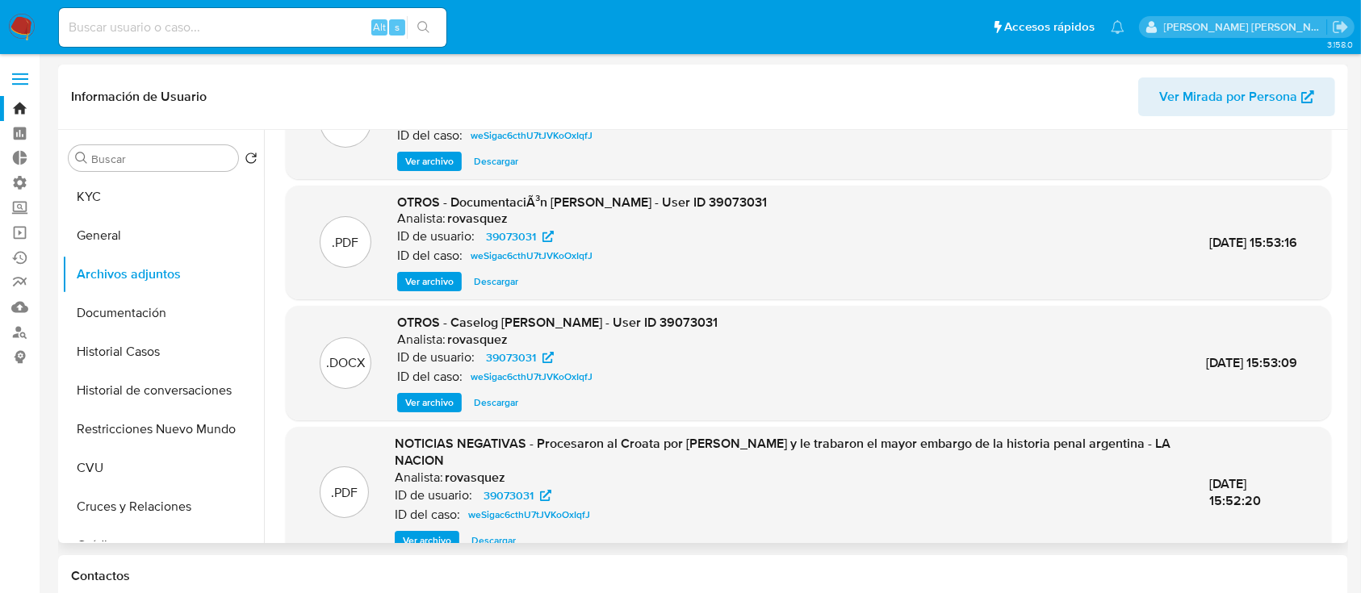
scroll to position [153, 0]
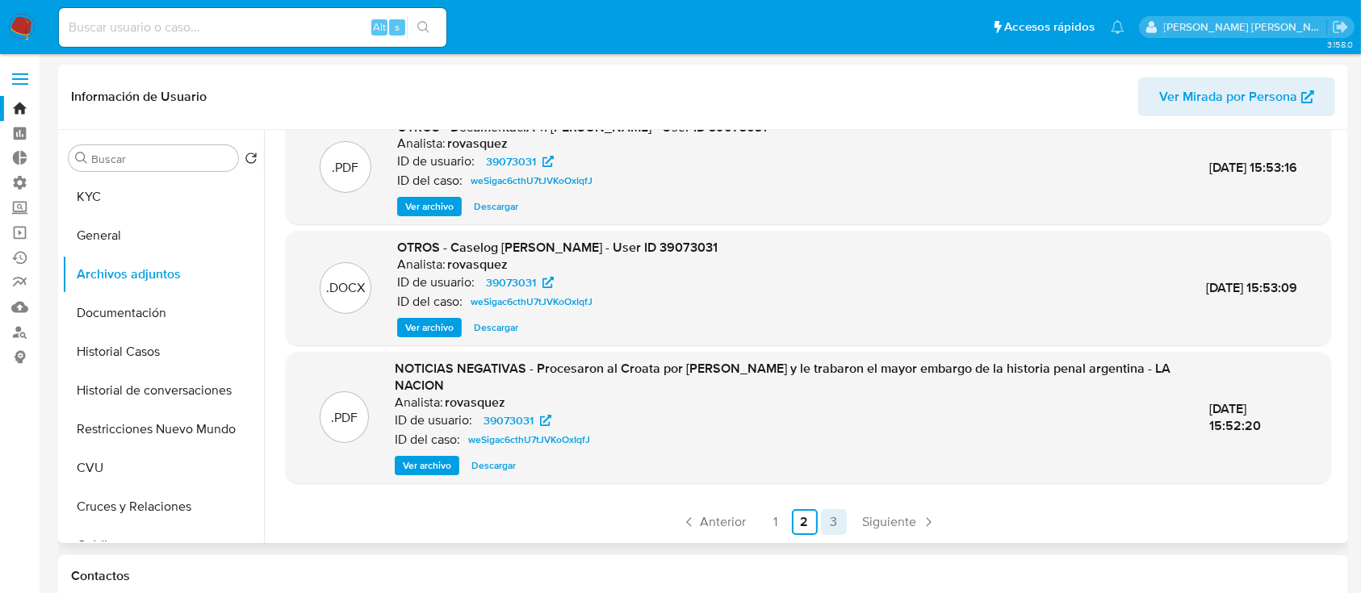
click at [835, 522] on link "3" at bounding box center [834, 522] width 26 height 26
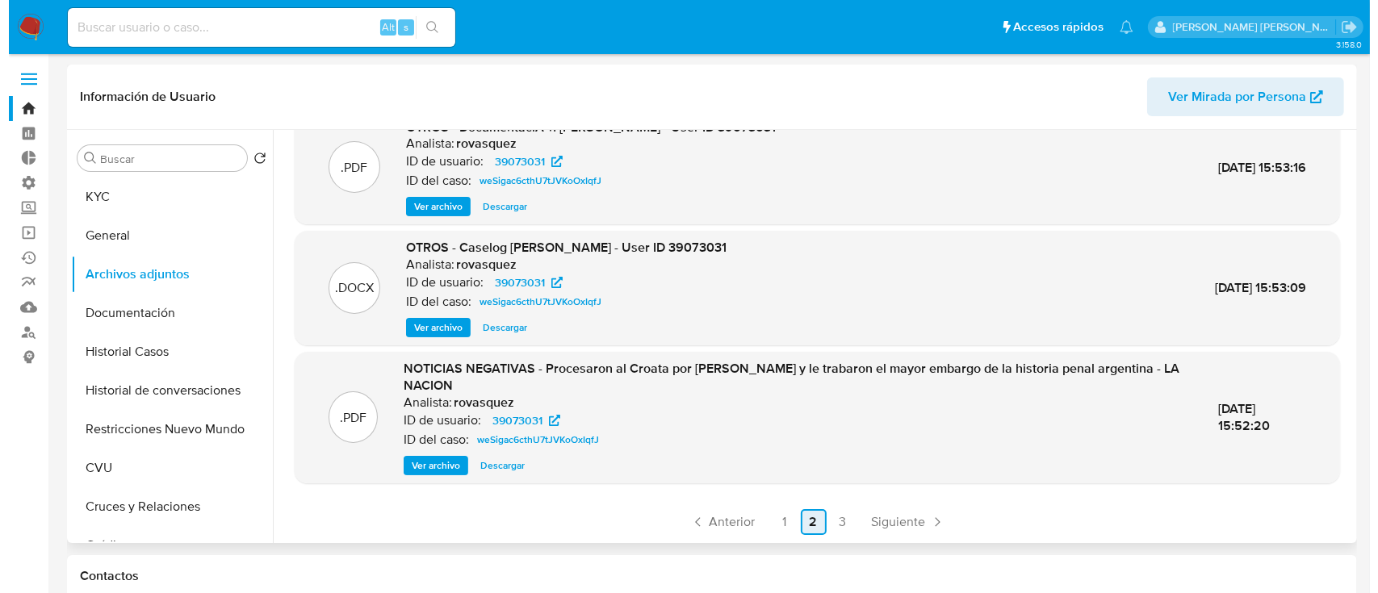
scroll to position [0, 0]
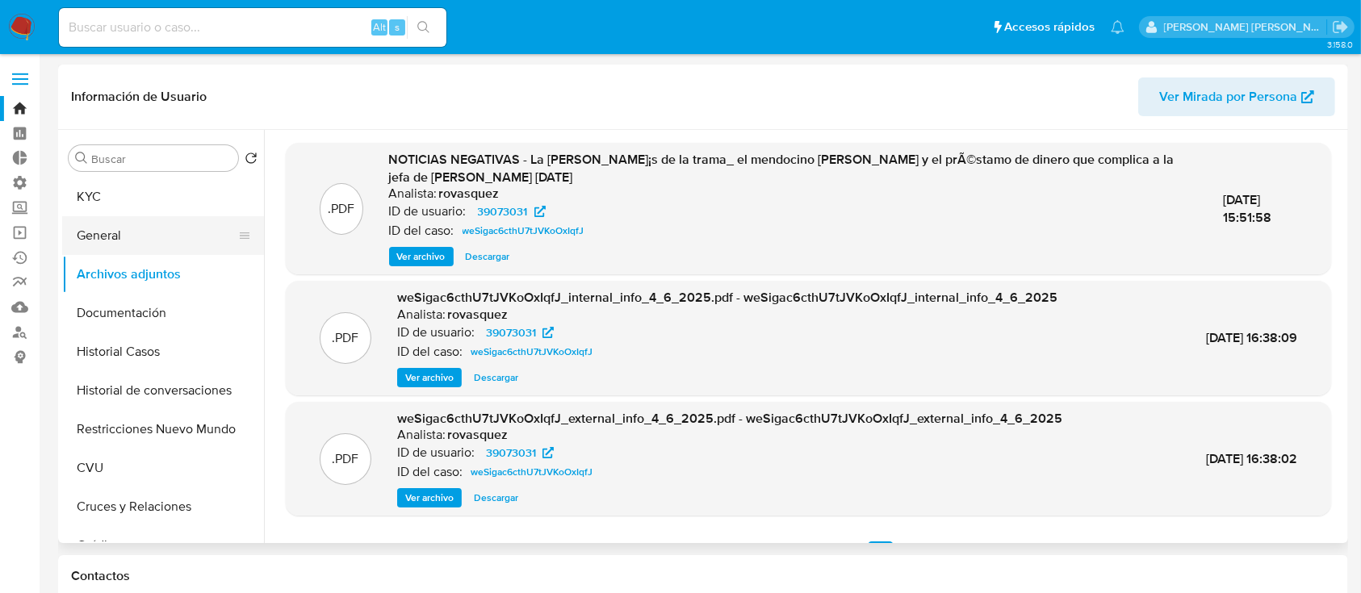
click at [179, 242] on button "General" at bounding box center [156, 235] width 189 height 39
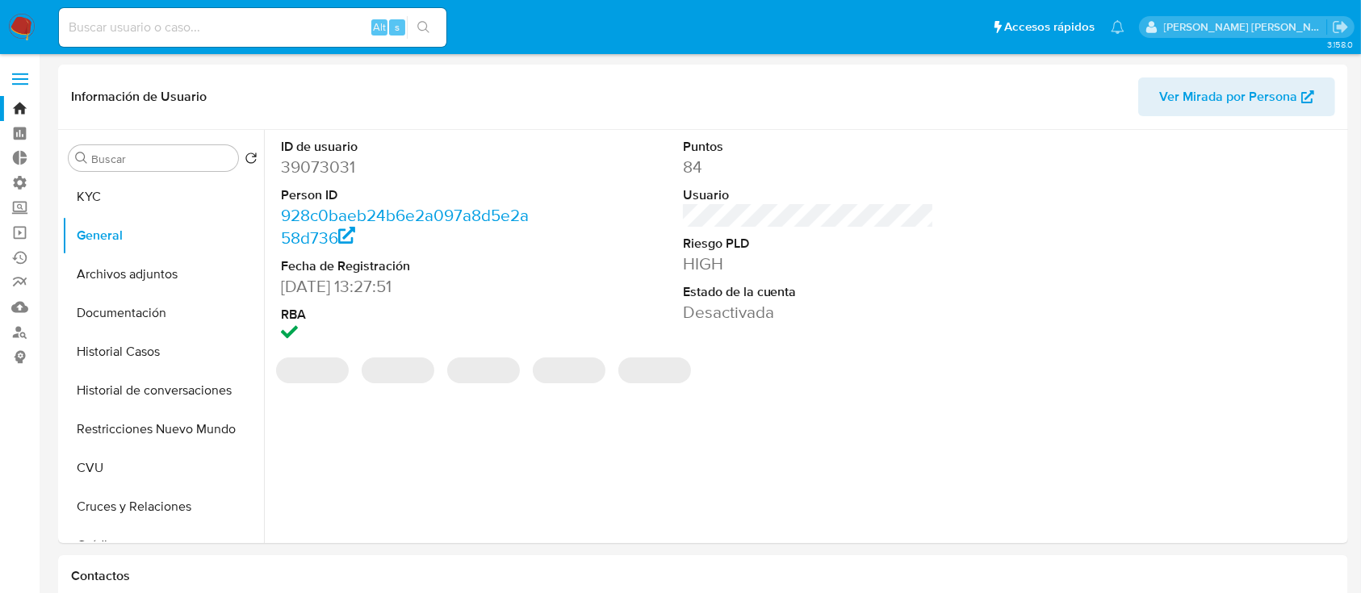
click at [322, 169] on dd "39073031" at bounding box center [407, 167] width 252 height 23
copy dd "39073031"
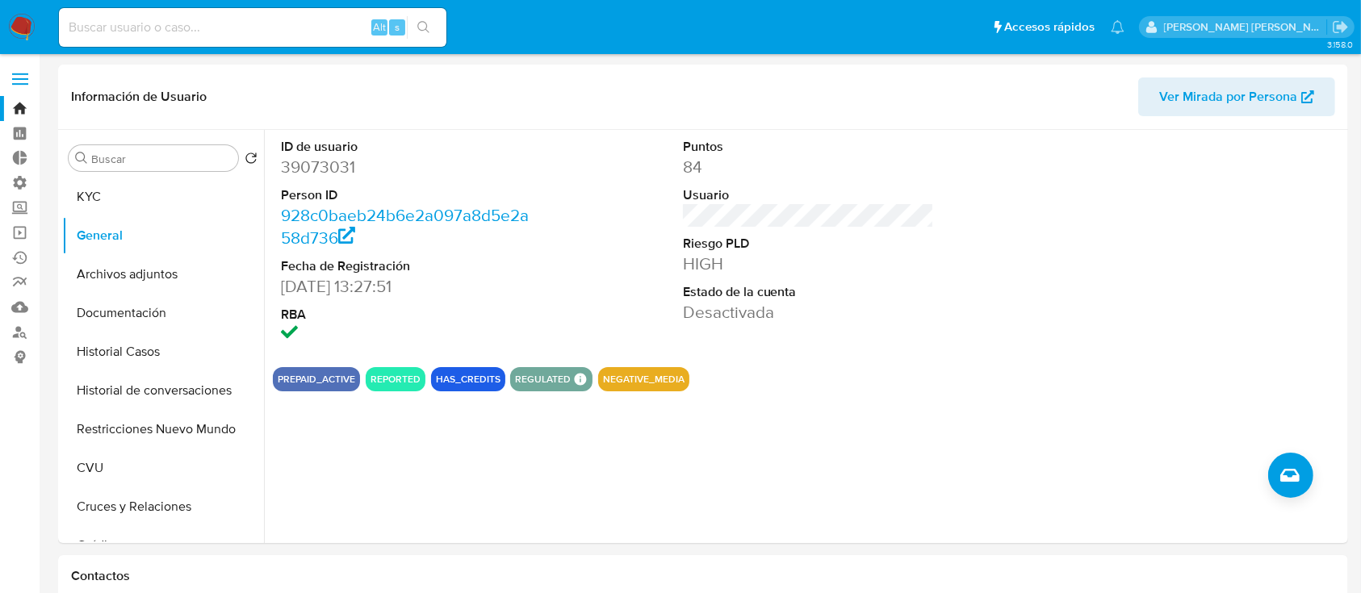
click at [144, 174] on div "Buscar Volver al orden por defecto KYC General Archivos adjuntos Documentación …" at bounding box center [163, 337] width 202 height 411
click at [144, 203] on button "KYC" at bounding box center [156, 197] width 189 height 39
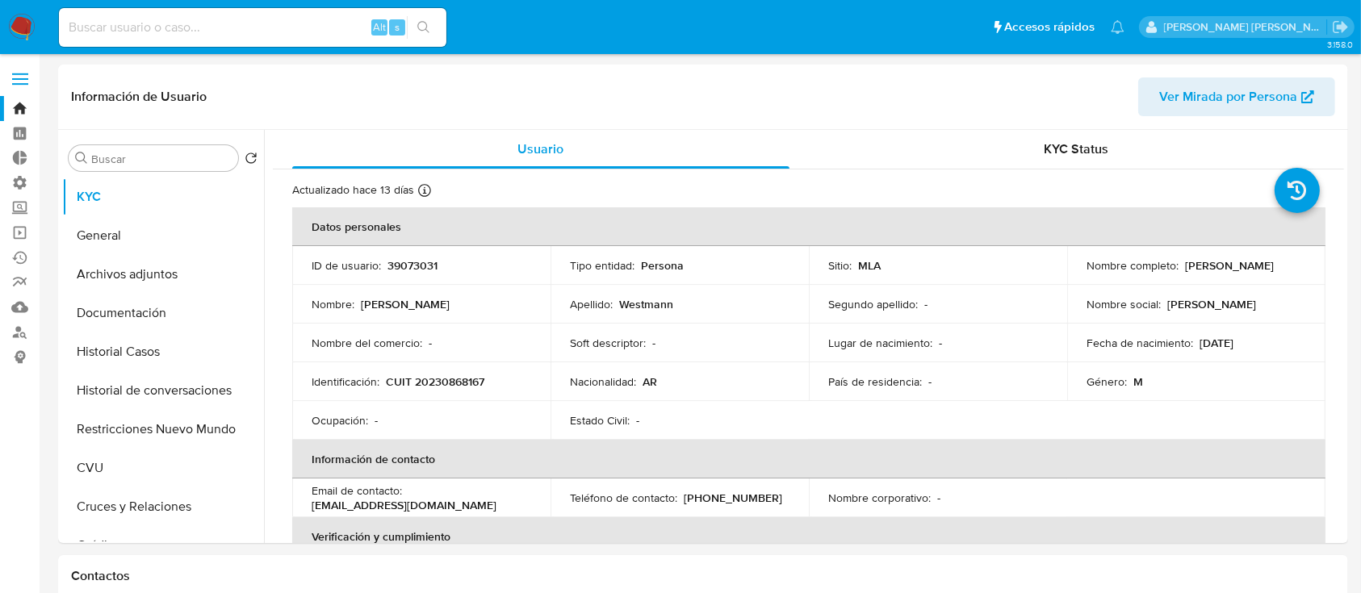
drag, startPoint x: 1091, startPoint y: 287, endPoint x: 1085, endPoint y: 271, distance: 17.4
click at [1086, 271] on div "Nombre completo : Hernan Gabriel Westmann" at bounding box center [1196, 265] width 220 height 15
copy p "[PERSON_NAME]"
click at [192, 27] on input at bounding box center [252, 27] width 387 height 21
paste input "431801444"
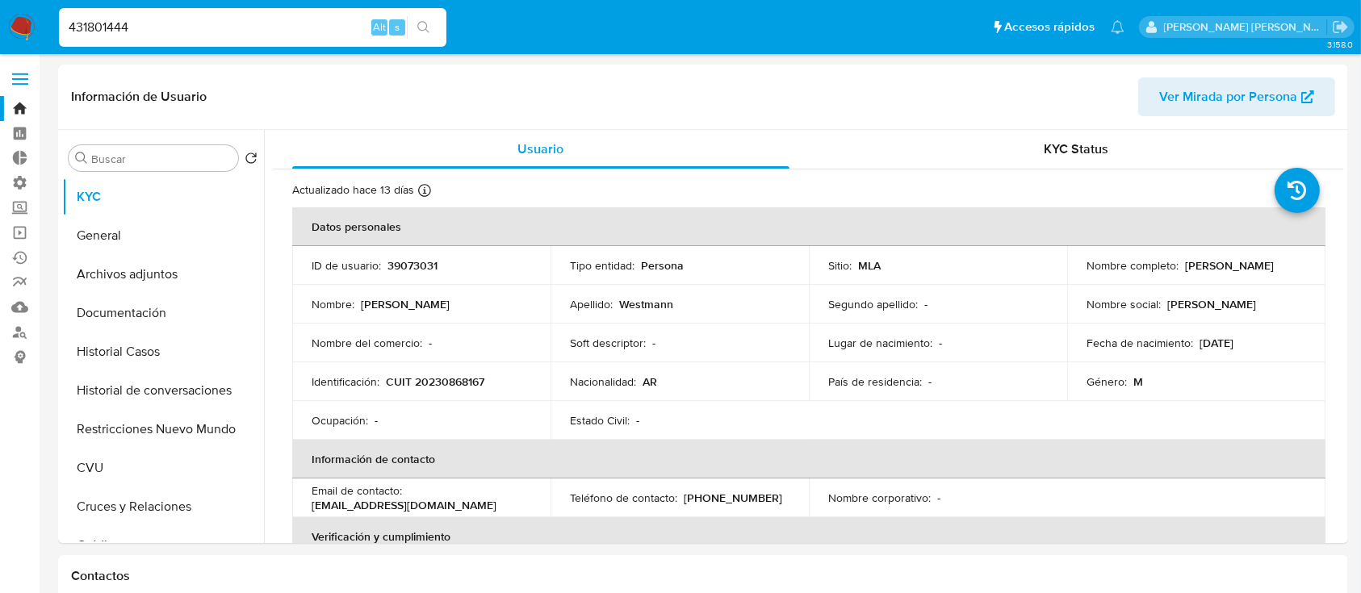
type input "431801444"
click at [432, 31] on button "search-icon" at bounding box center [423, 27] width 33 height 23
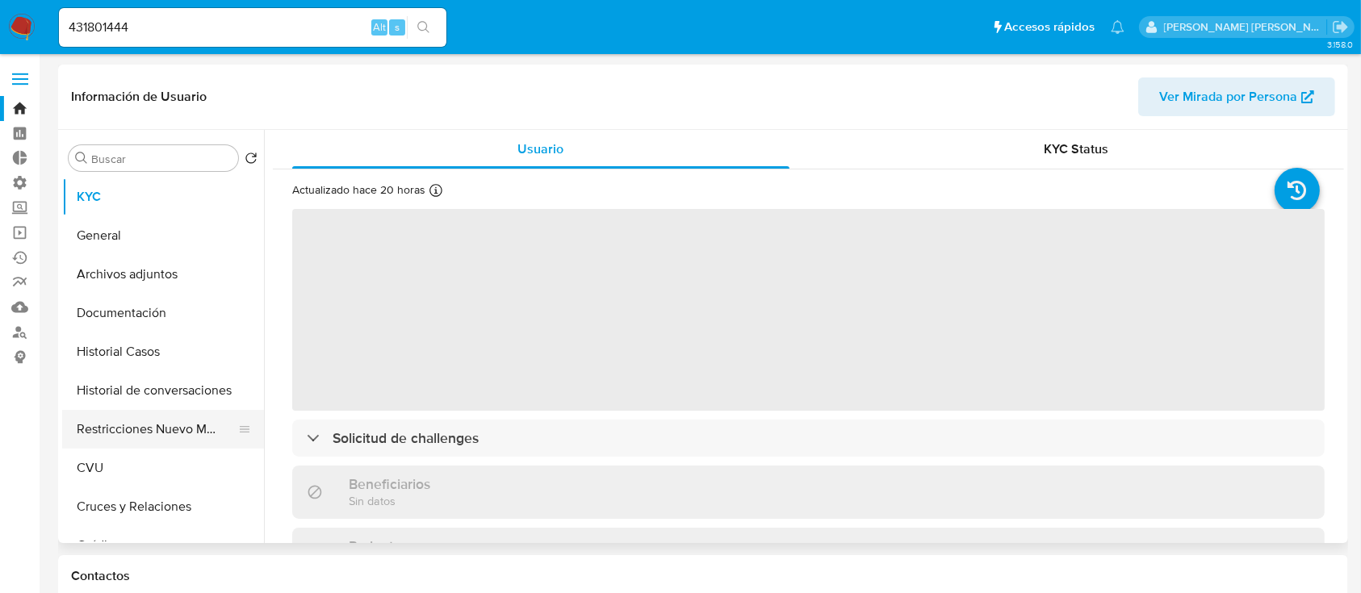
click at [136, 428] on button "Restricciones Nuevo Mundo" at bounding box center [156, 429] width 189 height 39
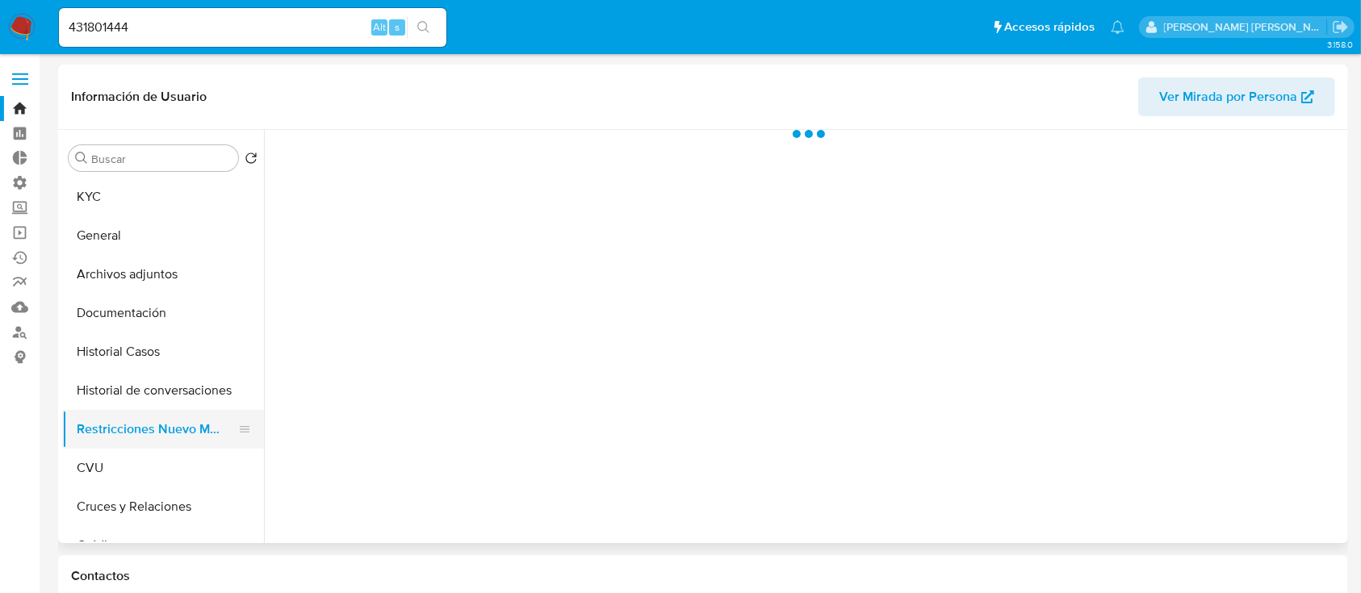
select select "10"
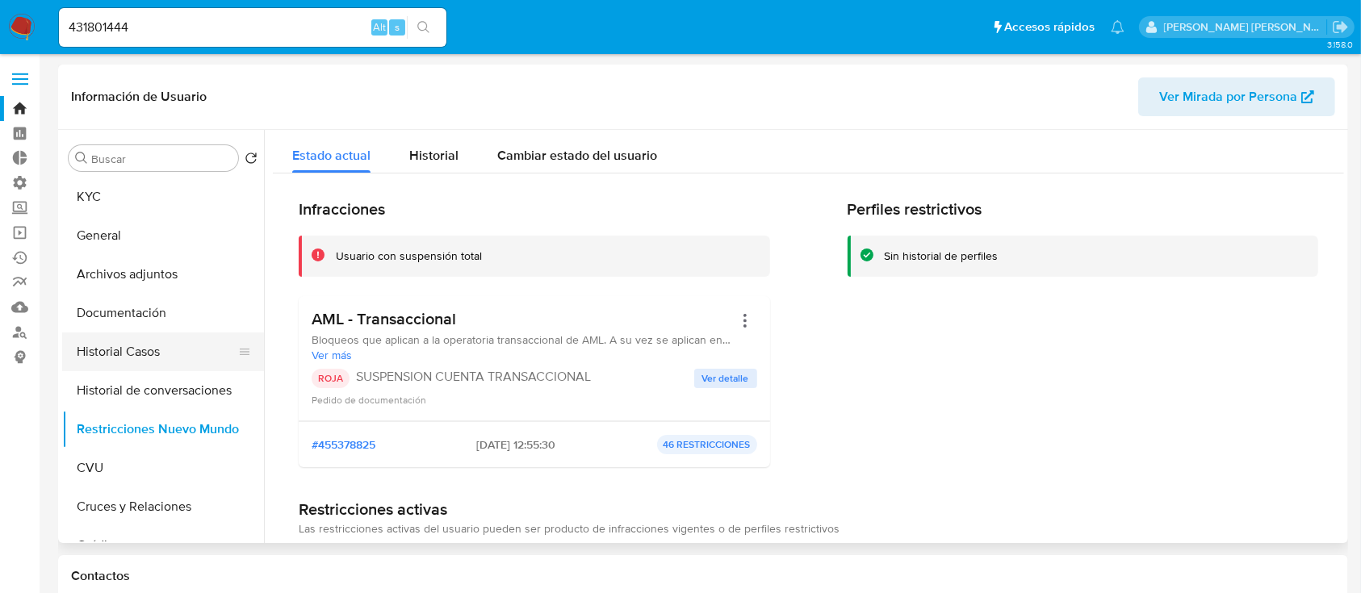
drag, startPoint x: 159, startPoint y: 347, endPoint x: 155, endPoint y: 369, distance: 22.2
click at [159, 347] on button "Historial Casos" at bounding box center [156, 352] width 189 height 39
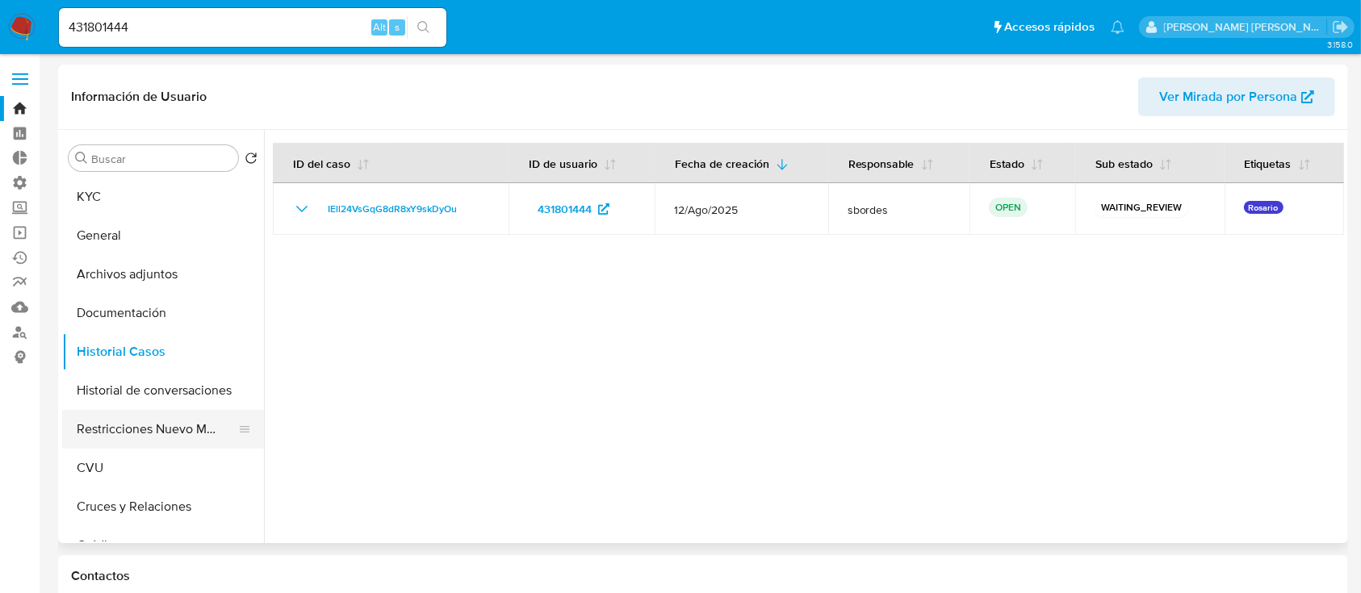
click at [176, 433] on button "Restricciones Nuevo Mundo" at bounding box center [156, 429] width 189 height 39
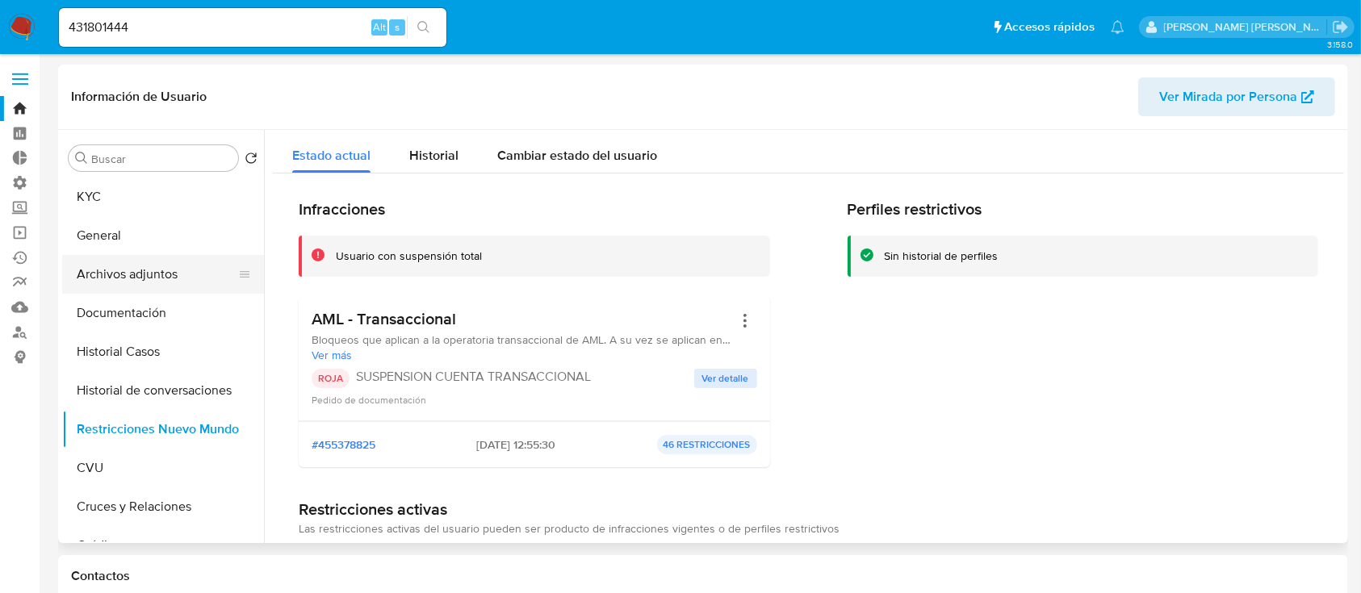
click at [196, 278] on button "Archivos adjuntos" at bounding box center [156, 274] width 189 height 39
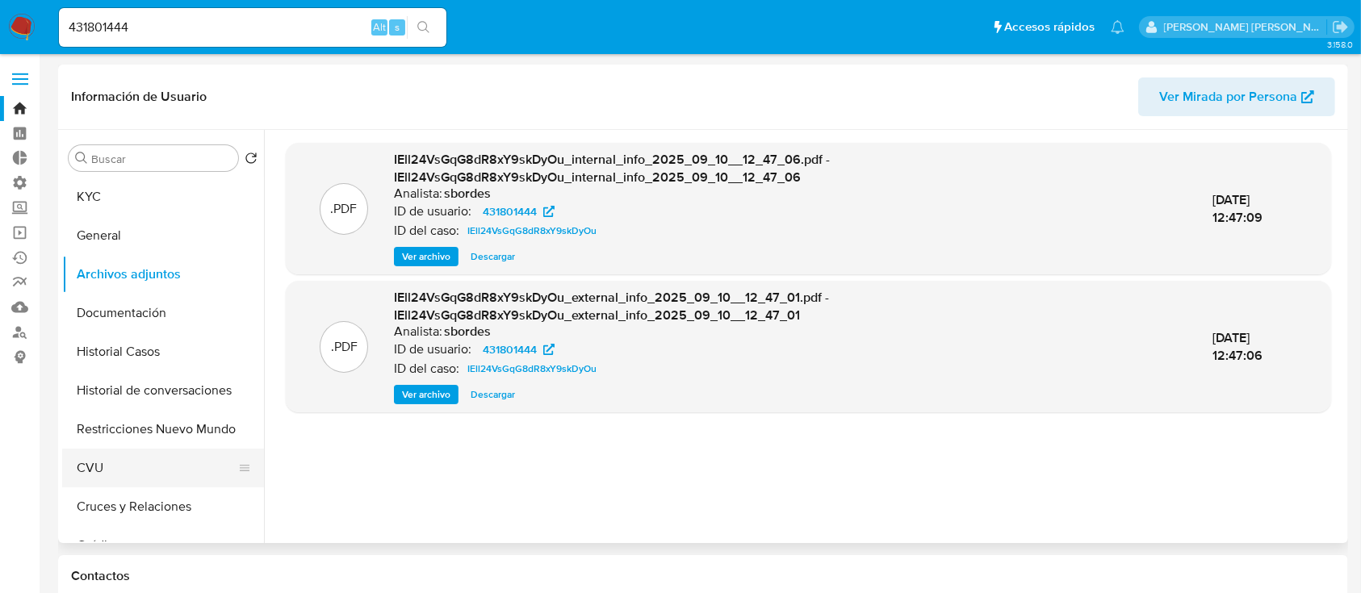
click at [191, 454] on button "CVU" at bounding box center [156, 468] width 189 height 39
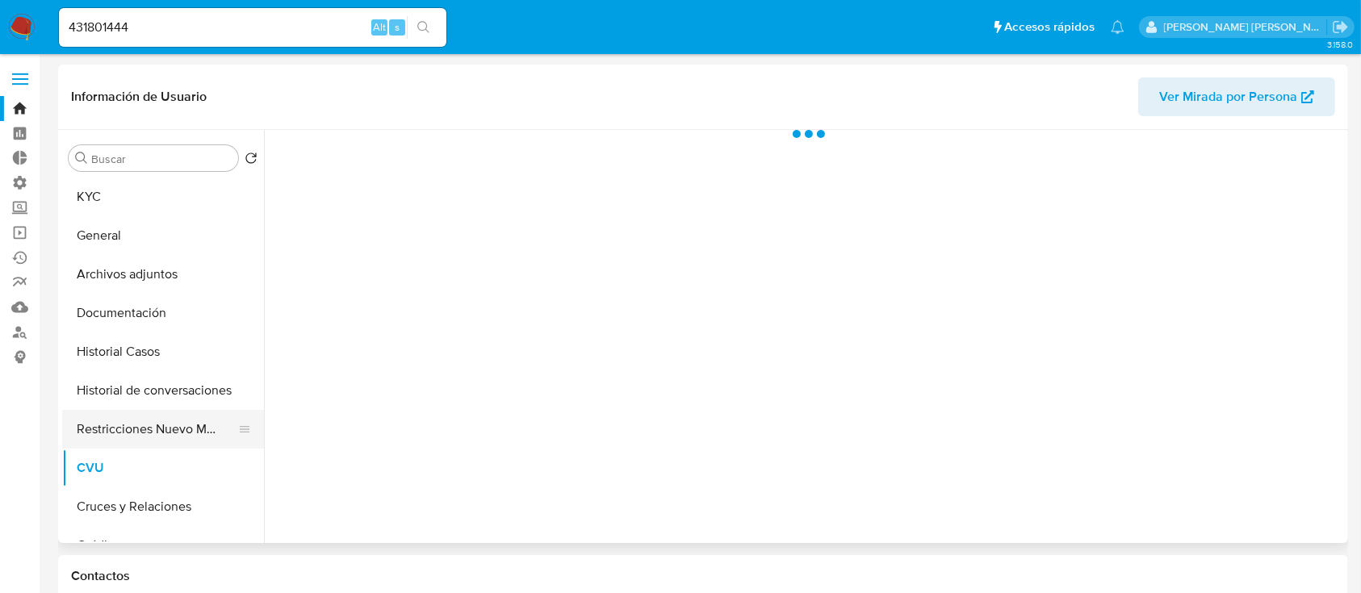
click at [188, 448] on button "Restricciones Nuevo Mundo" at bounding box center [156, 429] width 189 height 39
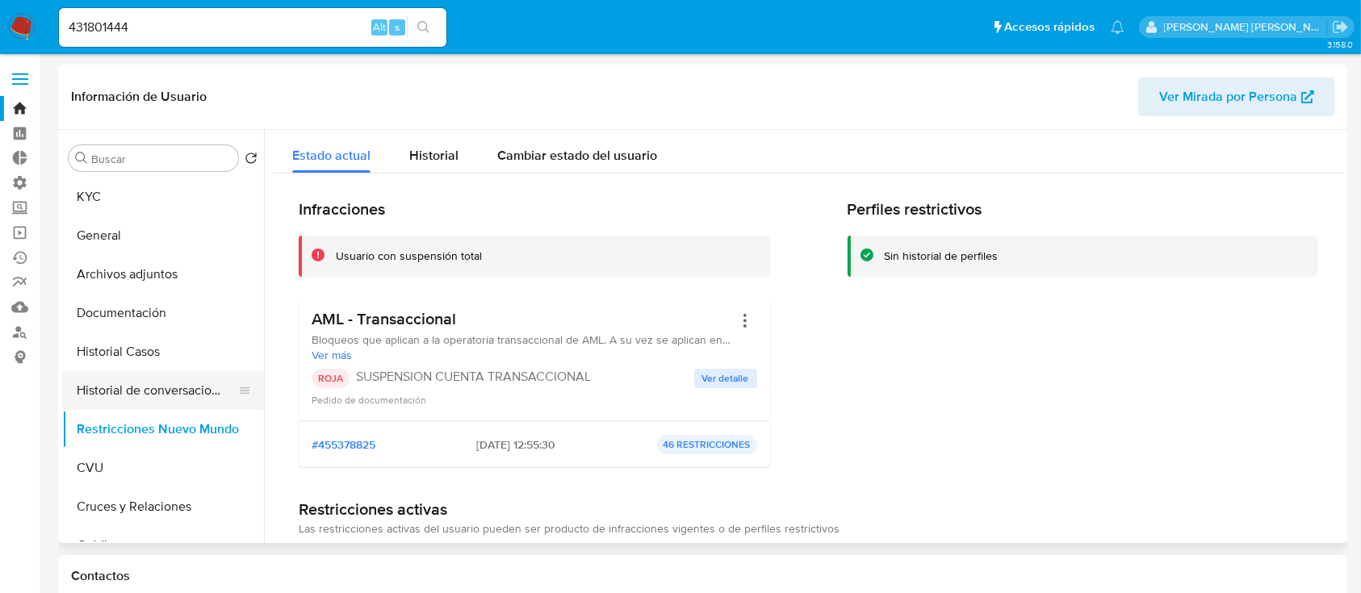
click at [213, 384] on button "Historial de conversaciones" at bounding box center [156, 390] width 189 height 39
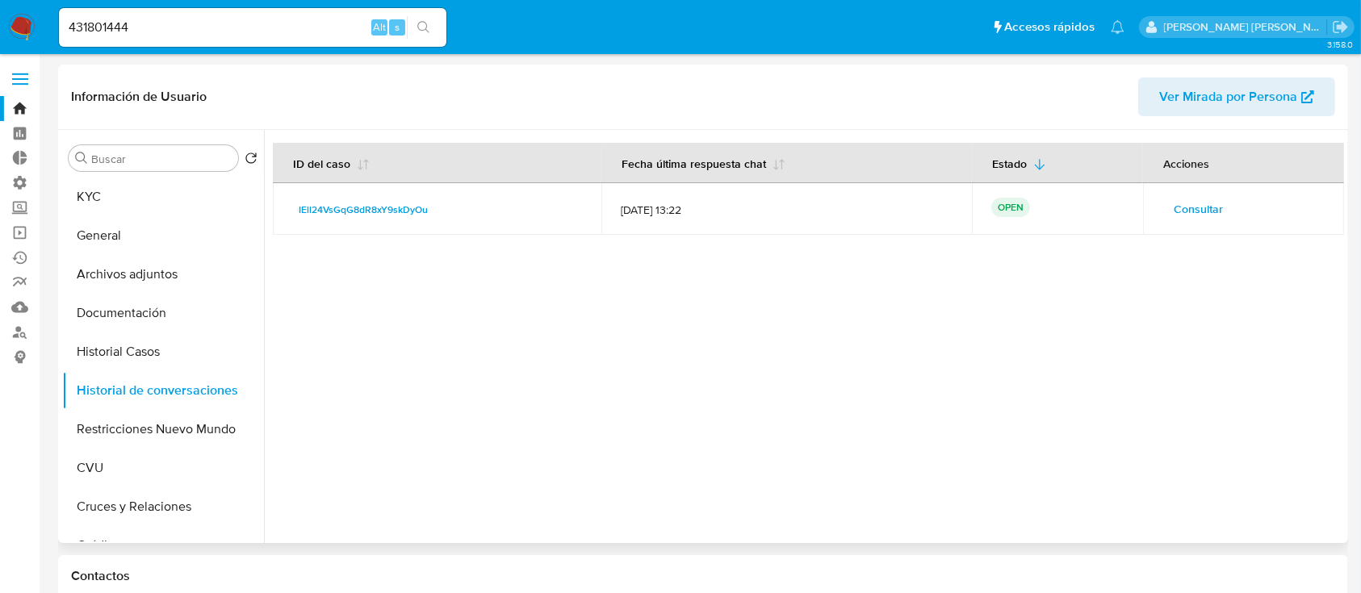
click at [1198, 202] on span "Consultar" at bounding box center [1198, 209] width 49 height 23
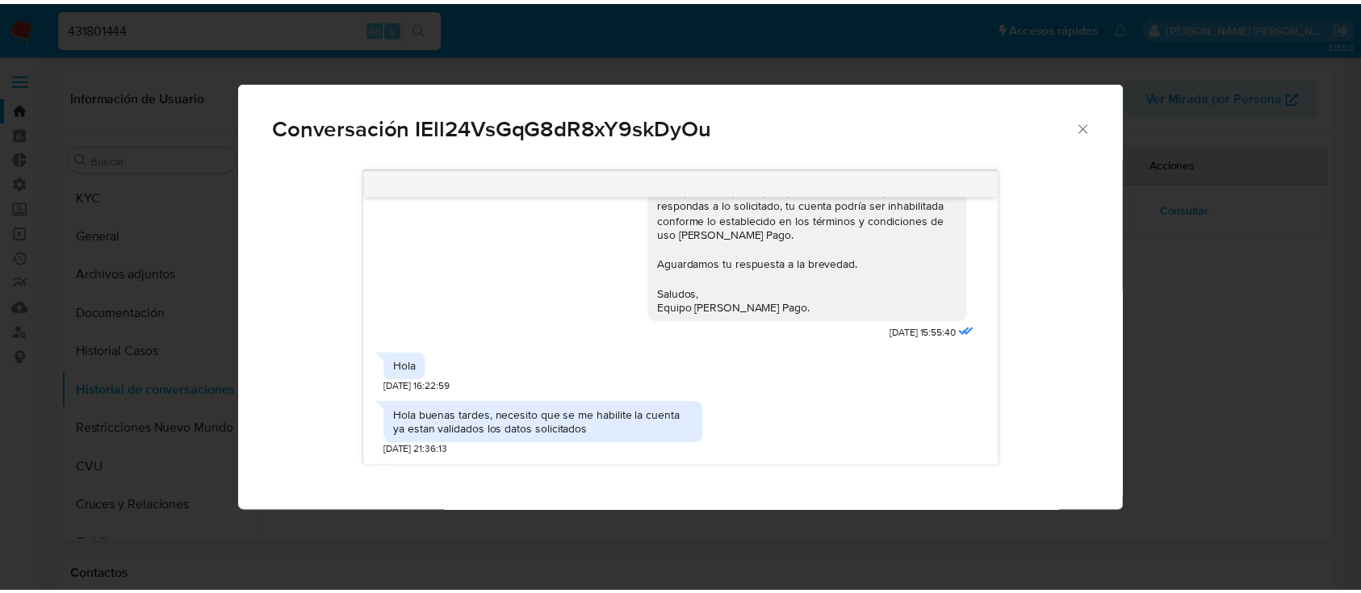
scroll to position [1514, 0]
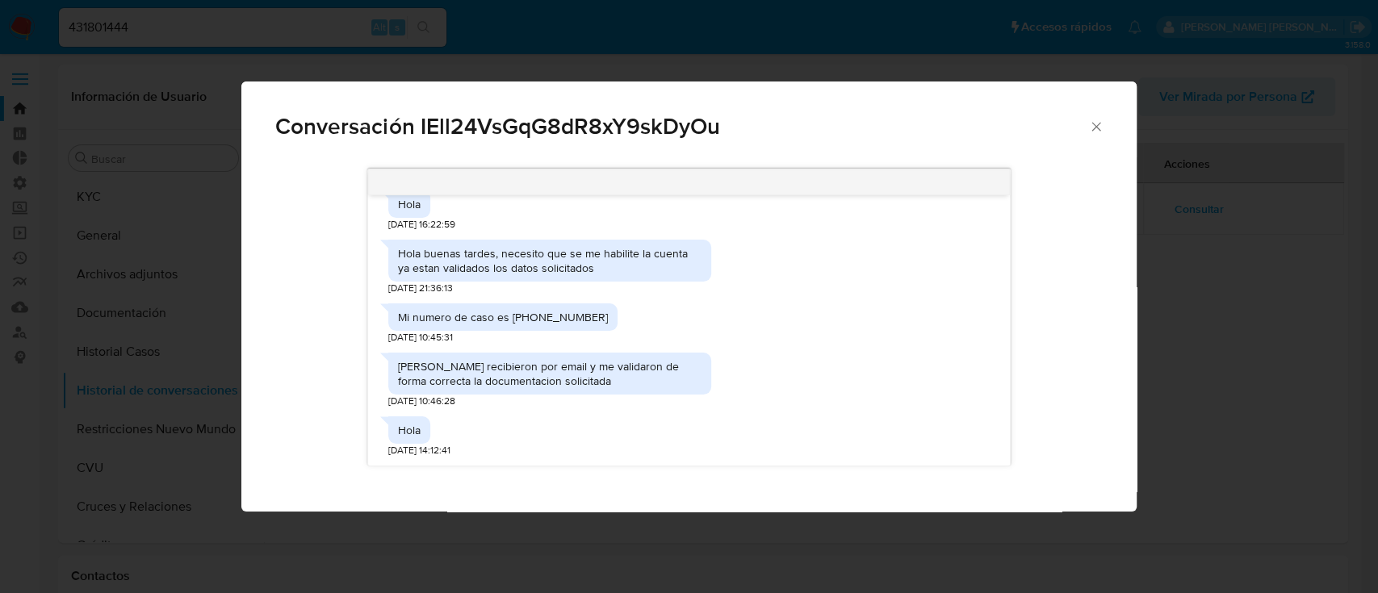
click at [709, 97] on div "Conversación IEll24VsGqG8dR8xY9skDyOu" at bounding box center [688, 120] width 894 height 77
click at [1091, 133] on icon "Cerrar" at bounding box center [1096, 127] width 16 height 16
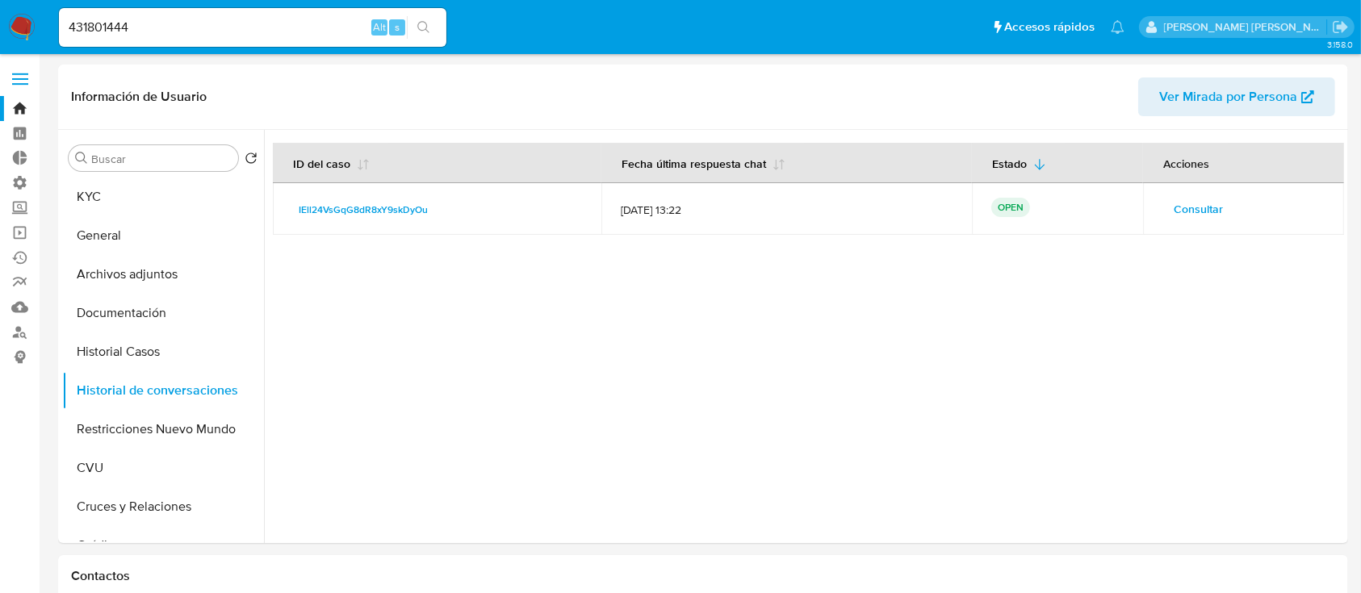
click at [256, 15] on div "431801444 Alt s" at bounding box center [252, 27] width 387 height 39
click at [254, 31] on input "431801444" at bounding box center [252, 27] width 387 height 21
paste input "353041762"
type input "353041762"
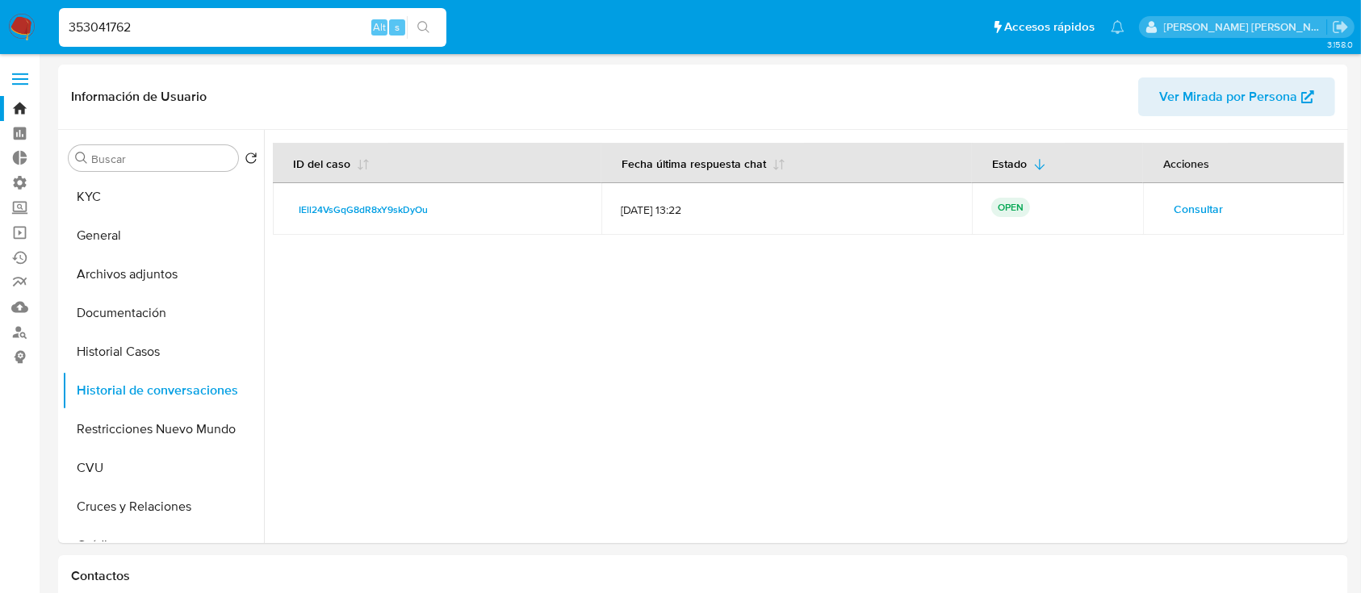
click at [430, 18] on button "search-icon" at bounding box center [423, 27] width 33 height 23
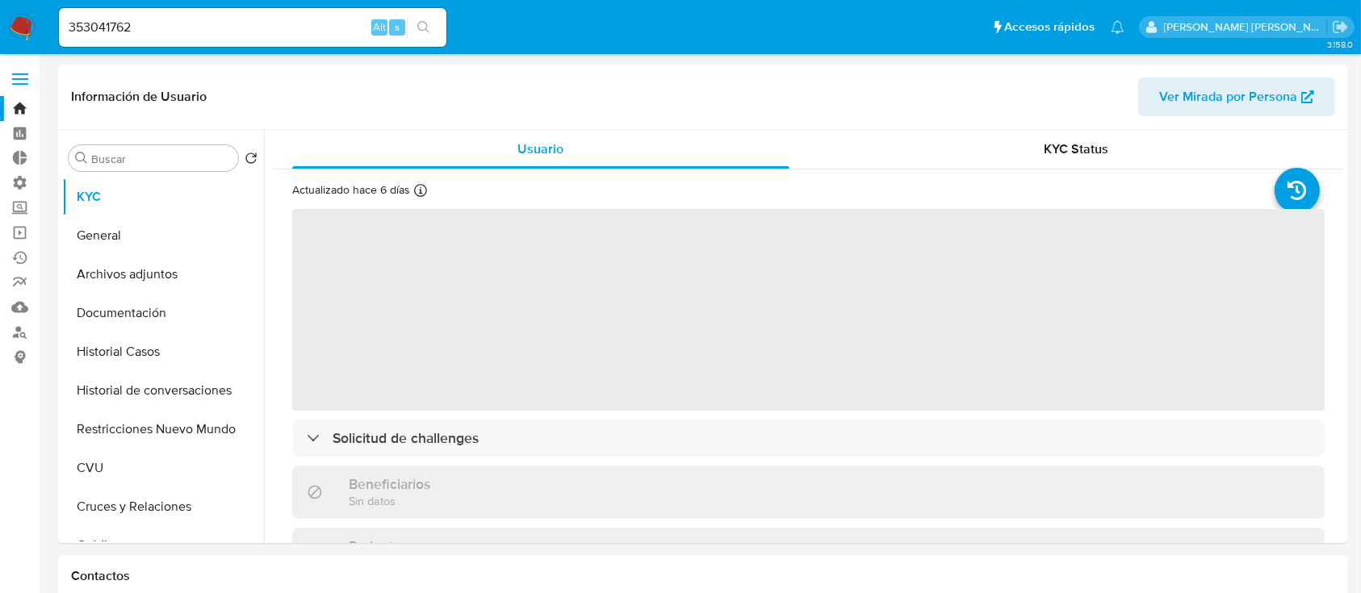
select select "10"
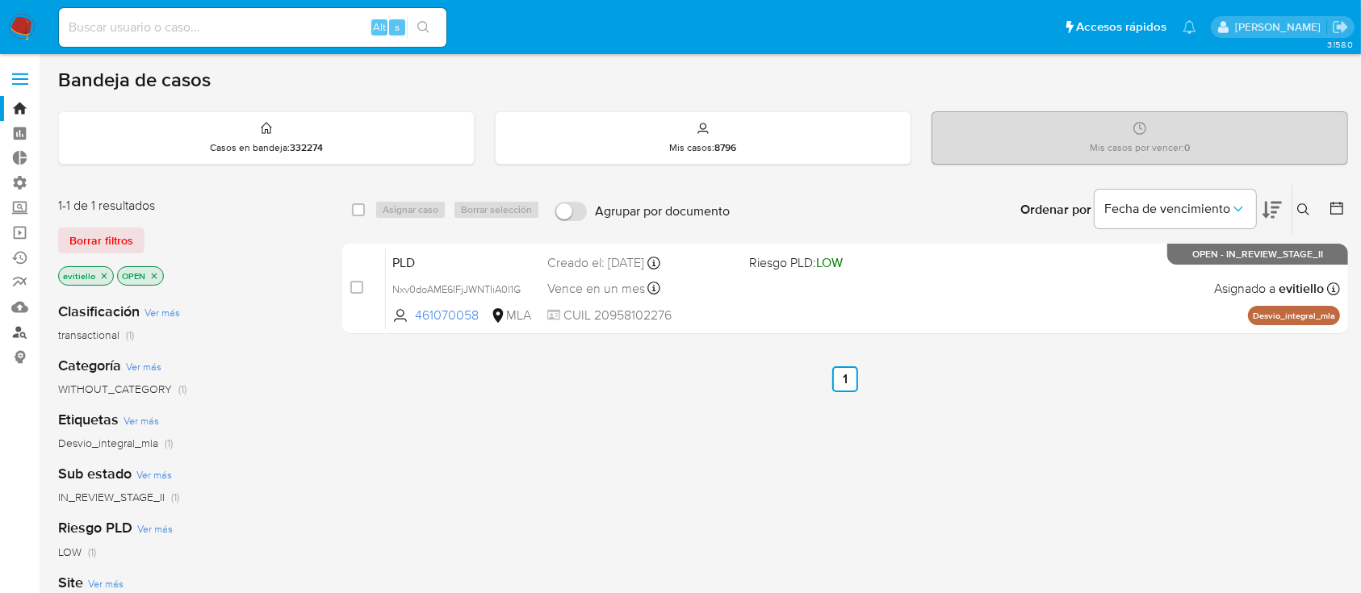
click at [19, 329] on link "Buscador de personas" at bounding box center [96, 332] width 192 height 25
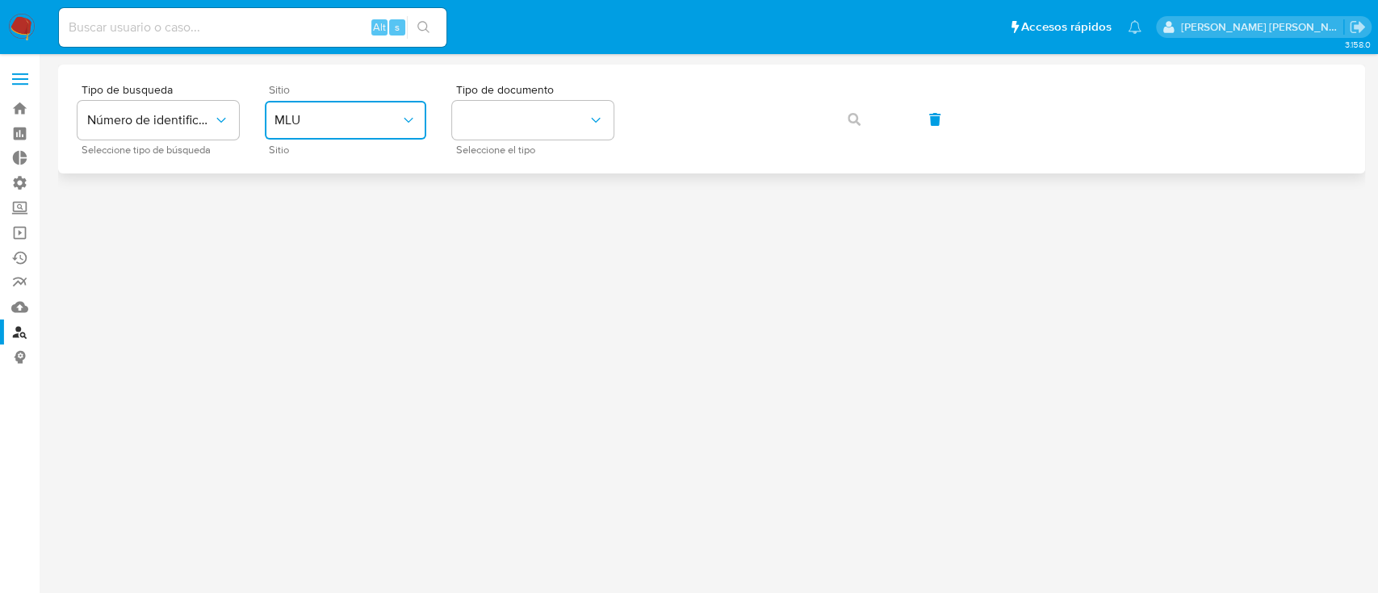
click at [357, 119] on span "MLU" at bounding box center [337, 120] width 126 height 16
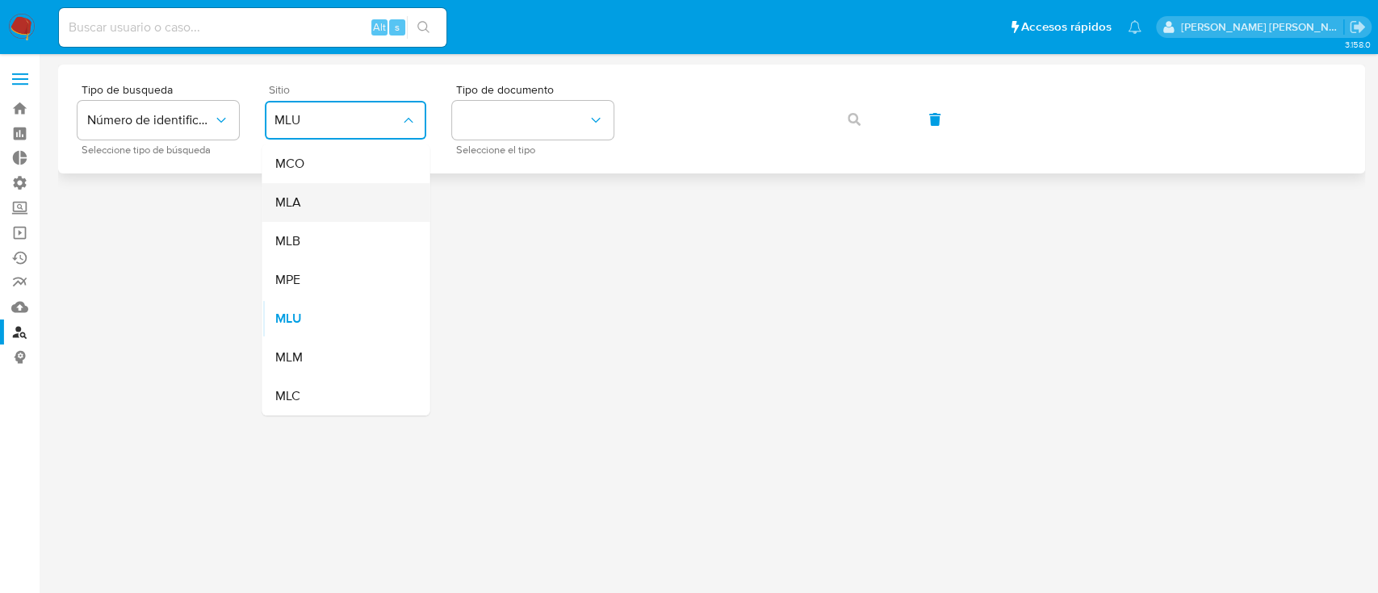
click at [349, 216] on div "MLA" at bounding box center [340, 202] width 132 height 39
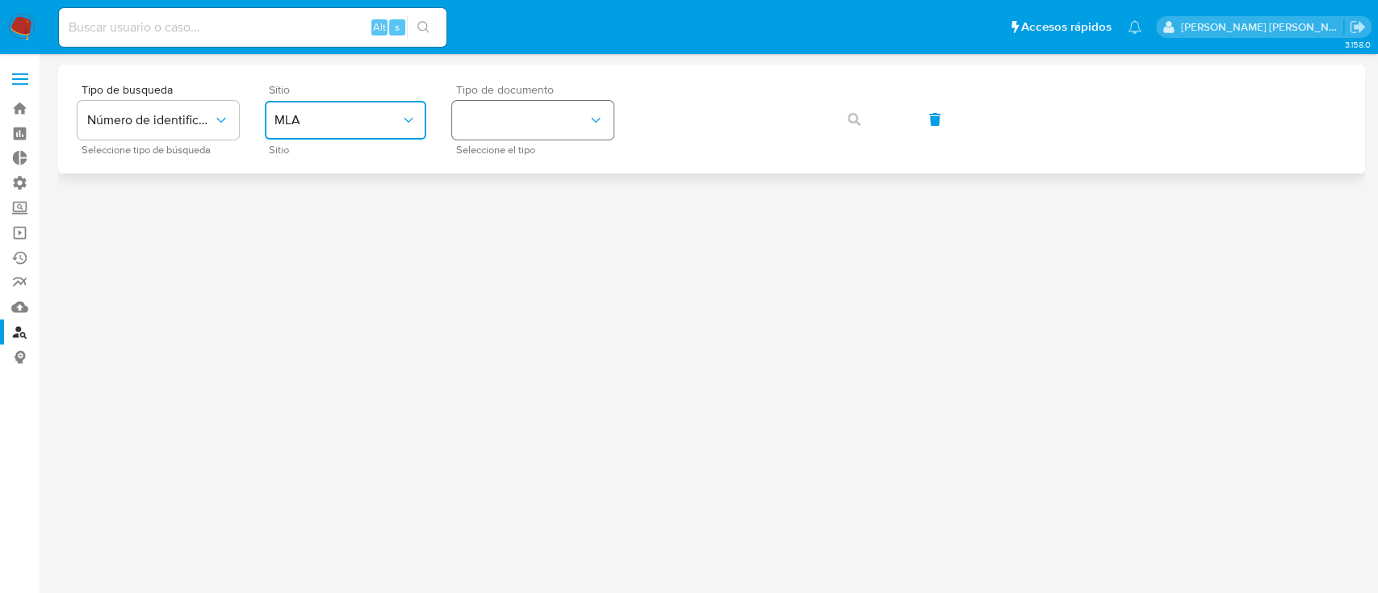
click at [523, 116] on button "identificationType" at bounding box center [532, 120] width 161 height 39
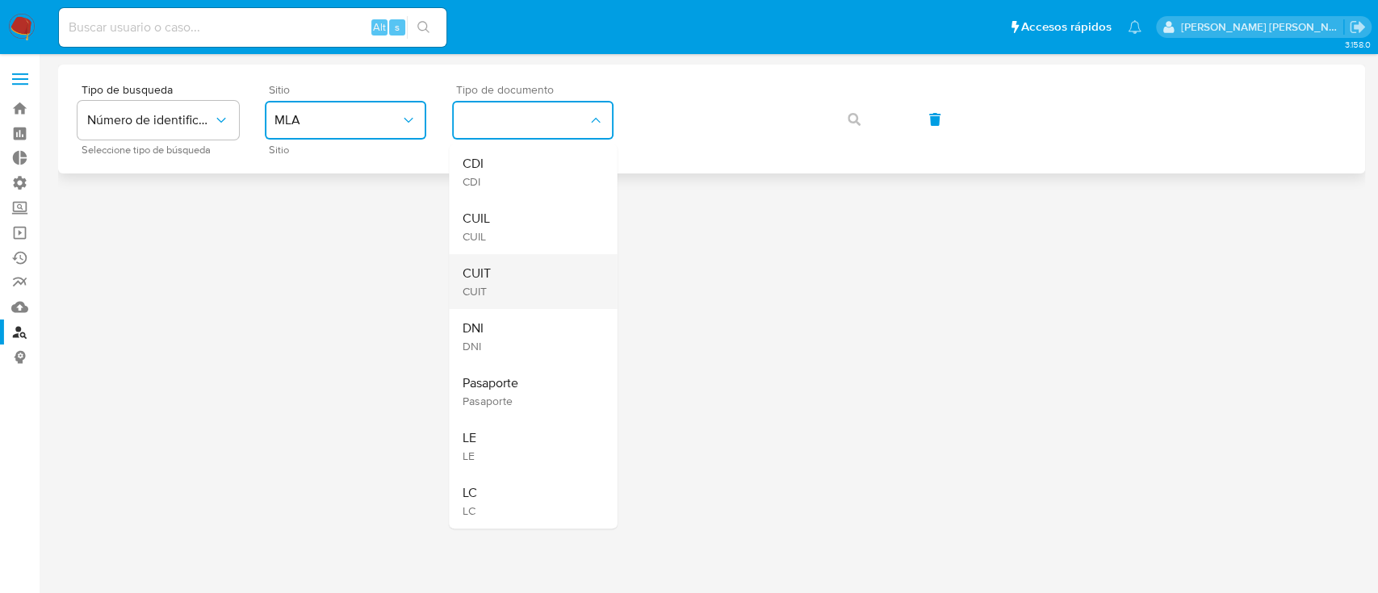
click at [555, 287] on div "CUIT CUIT" at bounding box center [528, 281] width 132 height 55
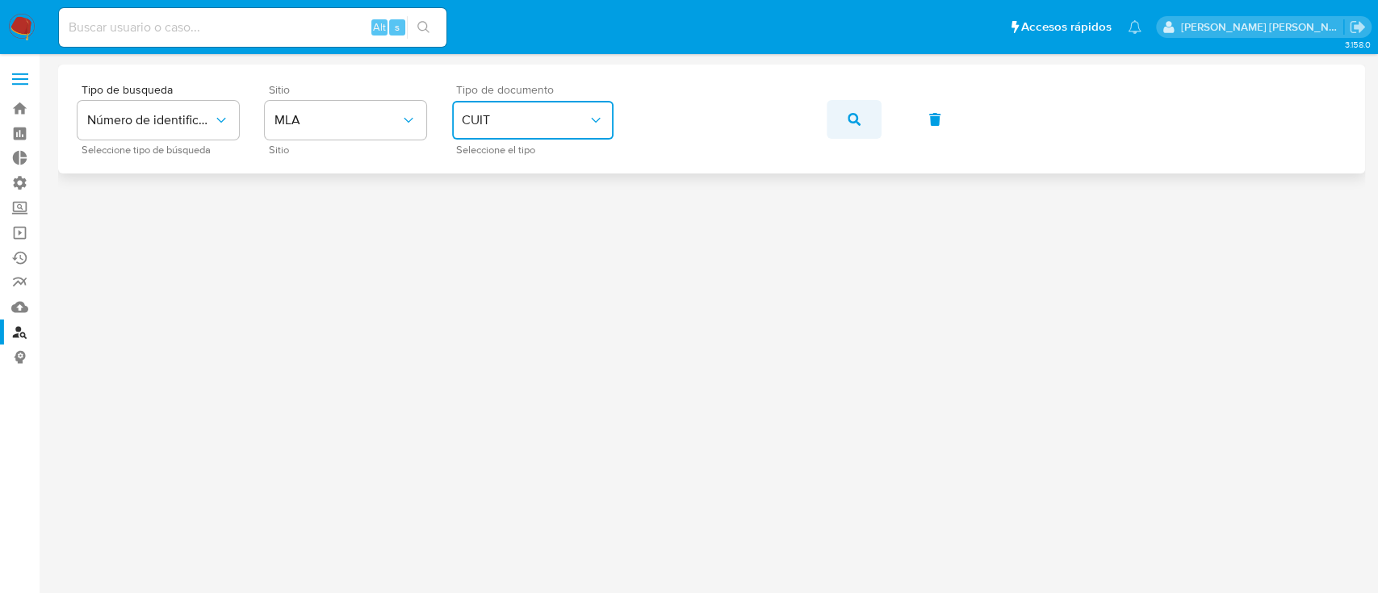
click at [859, 110] on span "button" at bounding box center [854, 120] width 13 height 36
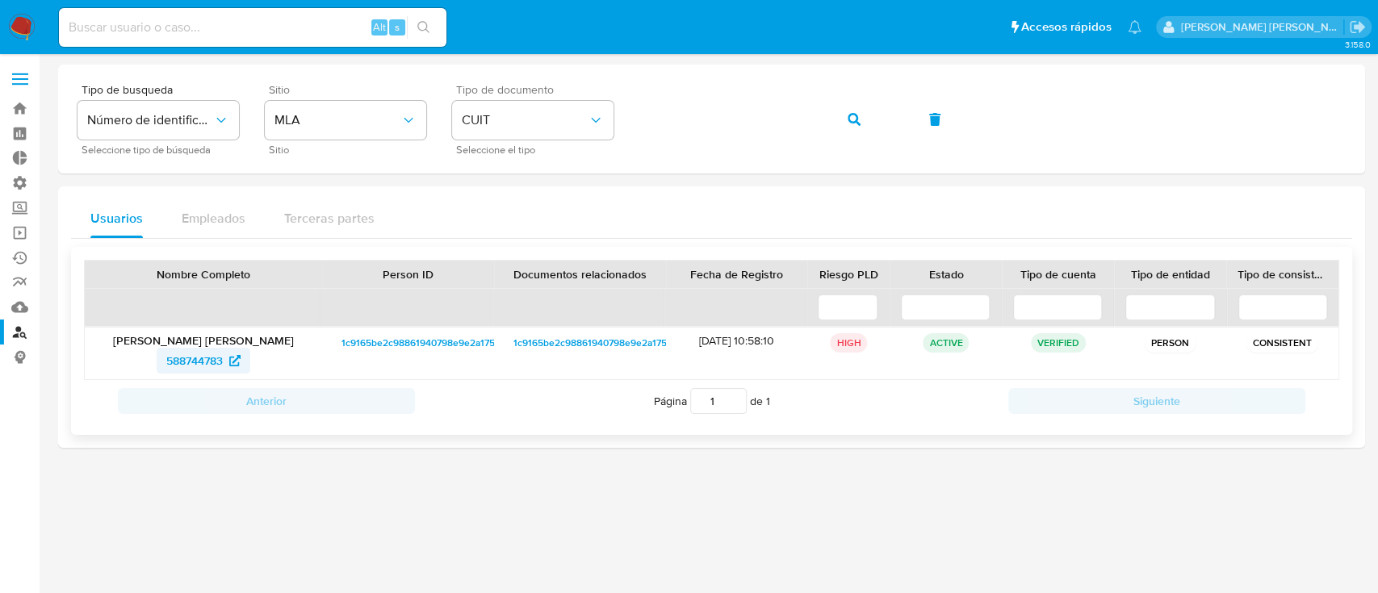
click at [213, 358] on span "588744783" at bounding box center [194, 361] width 57 height 26
click at [832, 126] on button "button" at bounding box center [854, 119] width 55 height 39
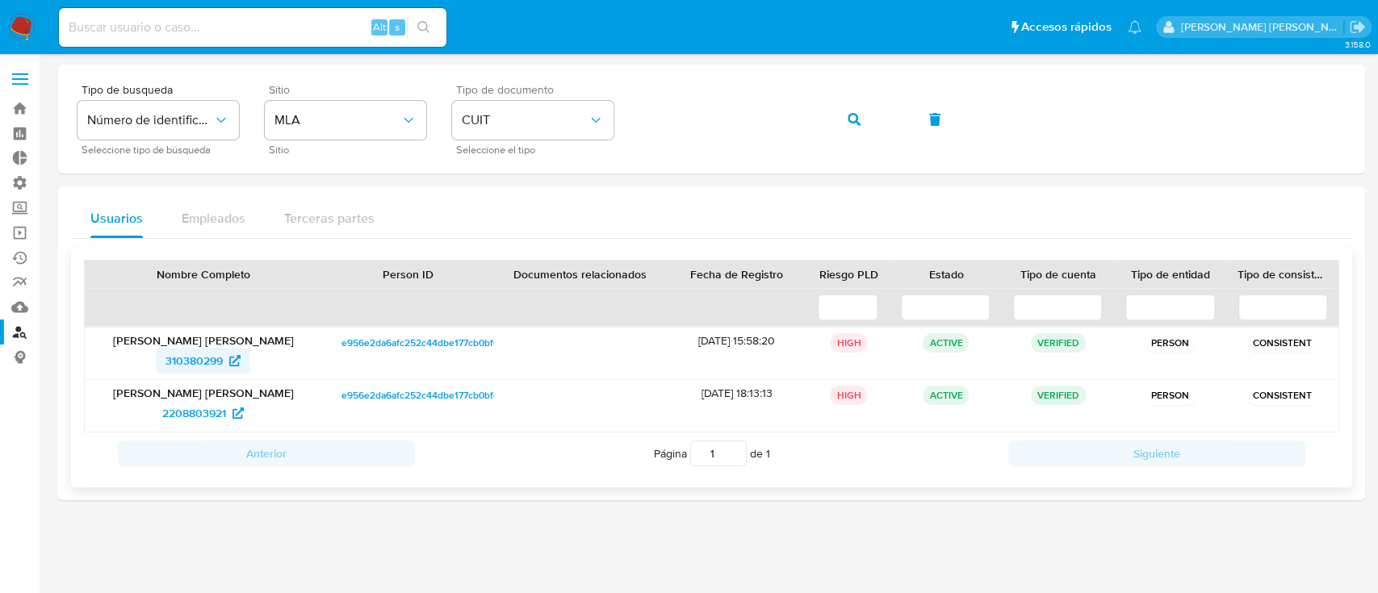
click at [212, 353] on span "310380299" at bounding box center [193, 361] width 57 height 26
click at [207, 411] on span "2208803921" at bounding box center [194, 413] width 64 height 26
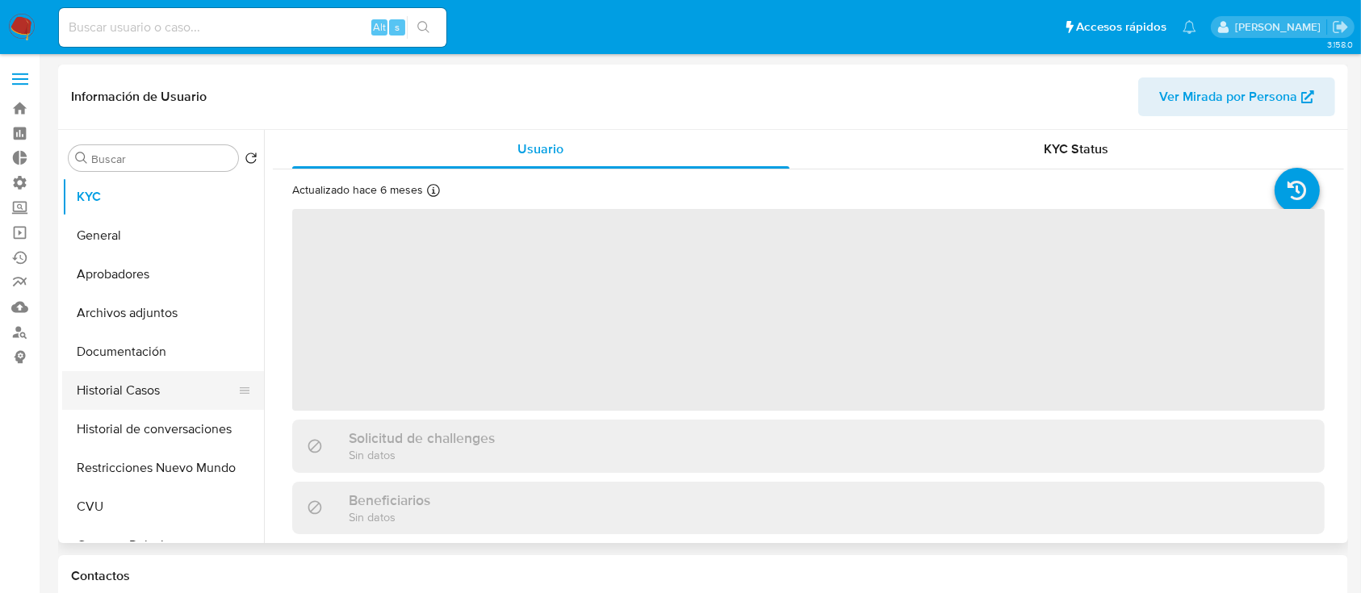
select select "10"
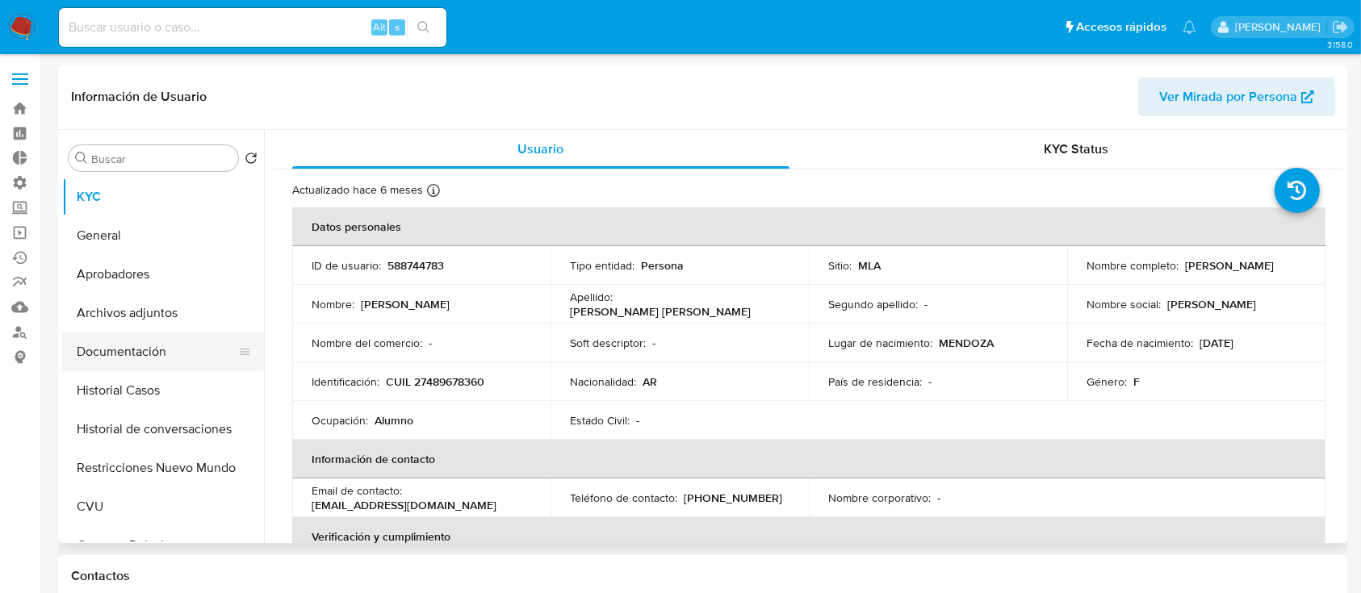
click at [186, 354] on button "Documentación" at bounding box center [156, 352] width 189 height 39
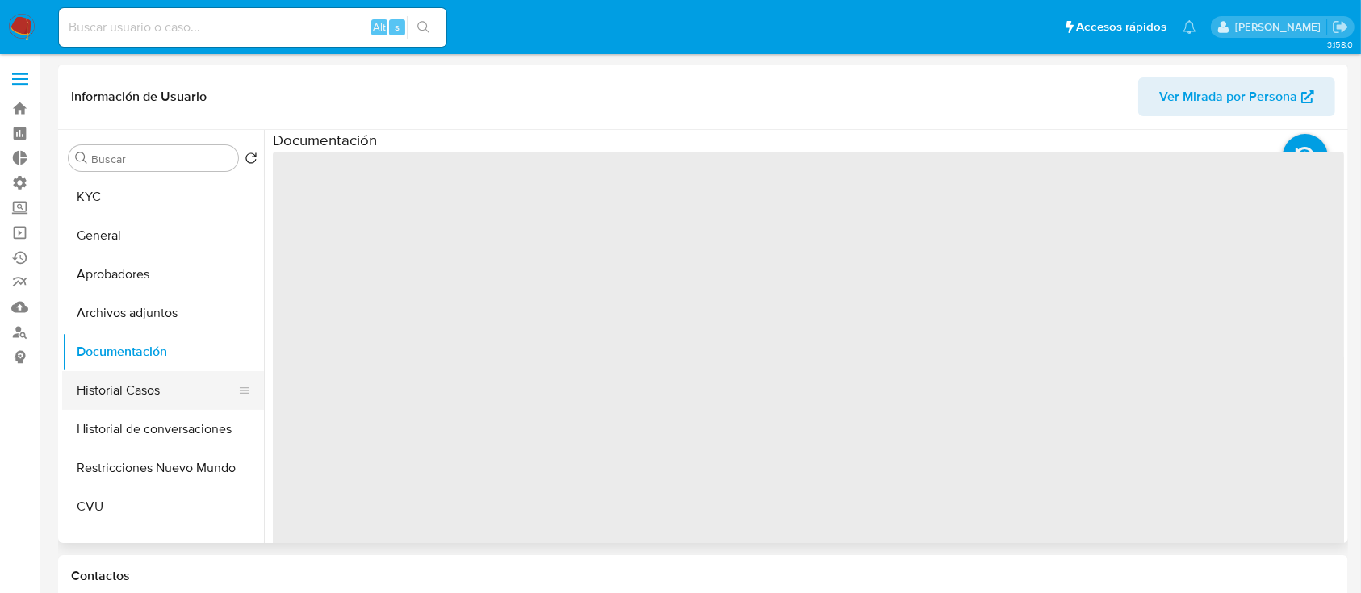
click at [181, 398] on button "Historial Casos" at bounding box center [156, 390] width 189 height 39
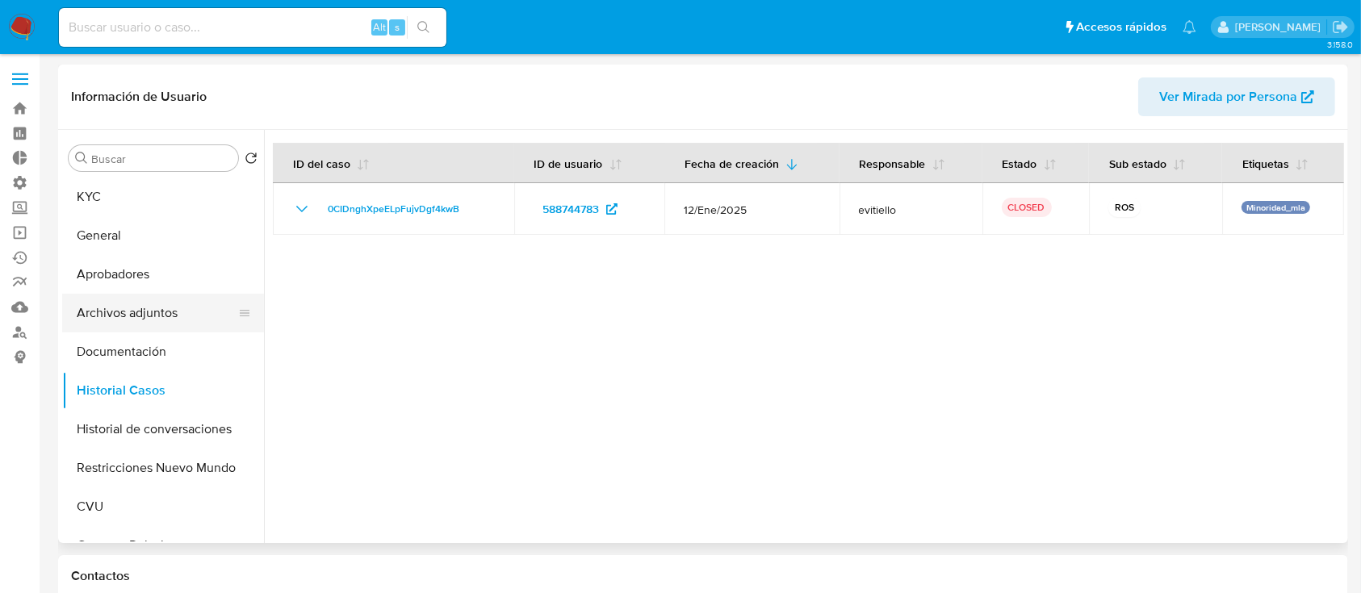
click at [196, 329] on button "Archivos adjuntos" at bounding box center [156, 313] width 189 height 39
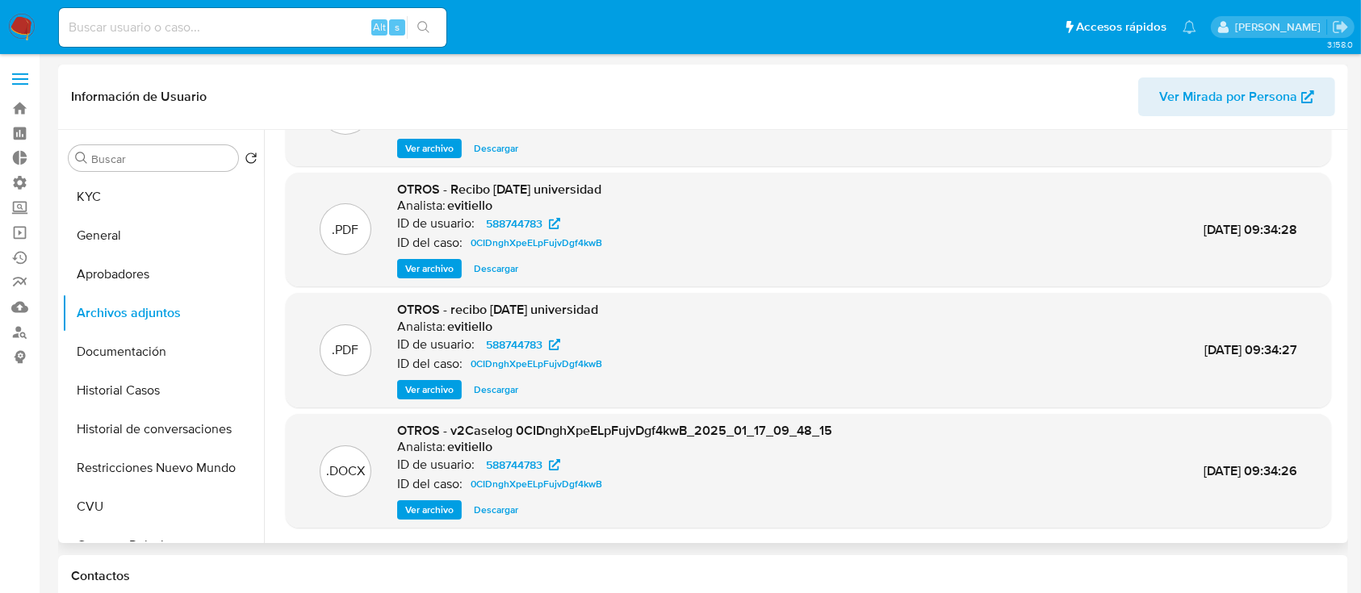
scroll to position [136, 0]
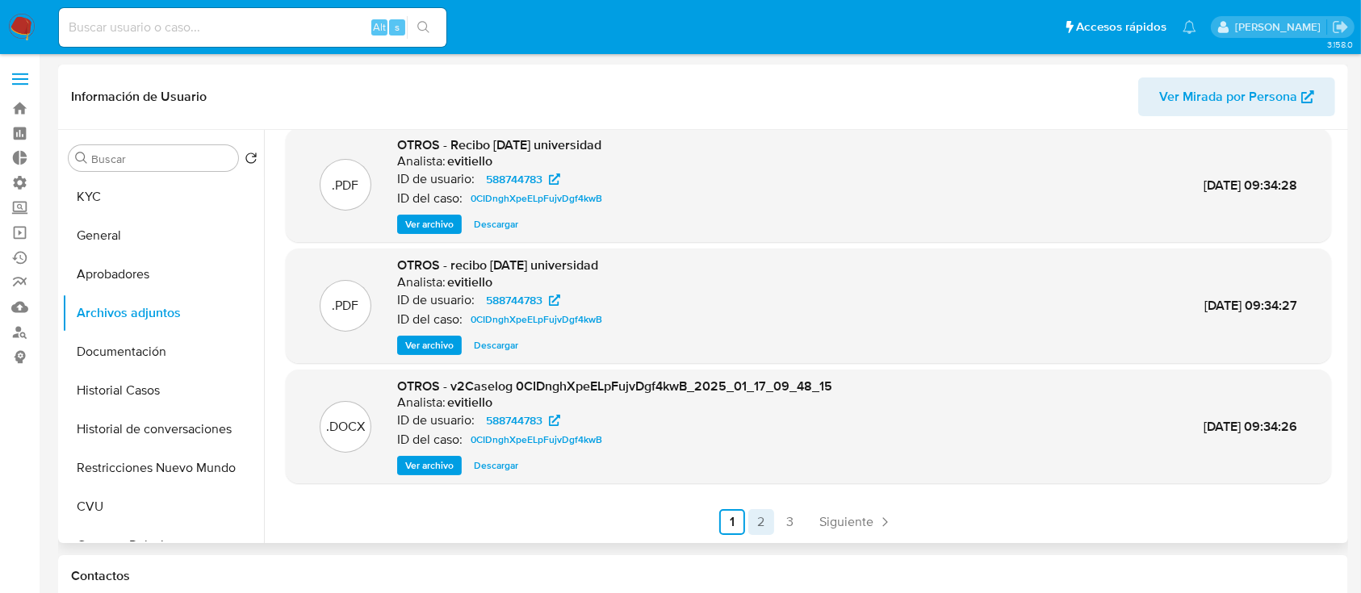
click at [768, 526] on link "2" at bounding box center [761, 522] width 26 height 26
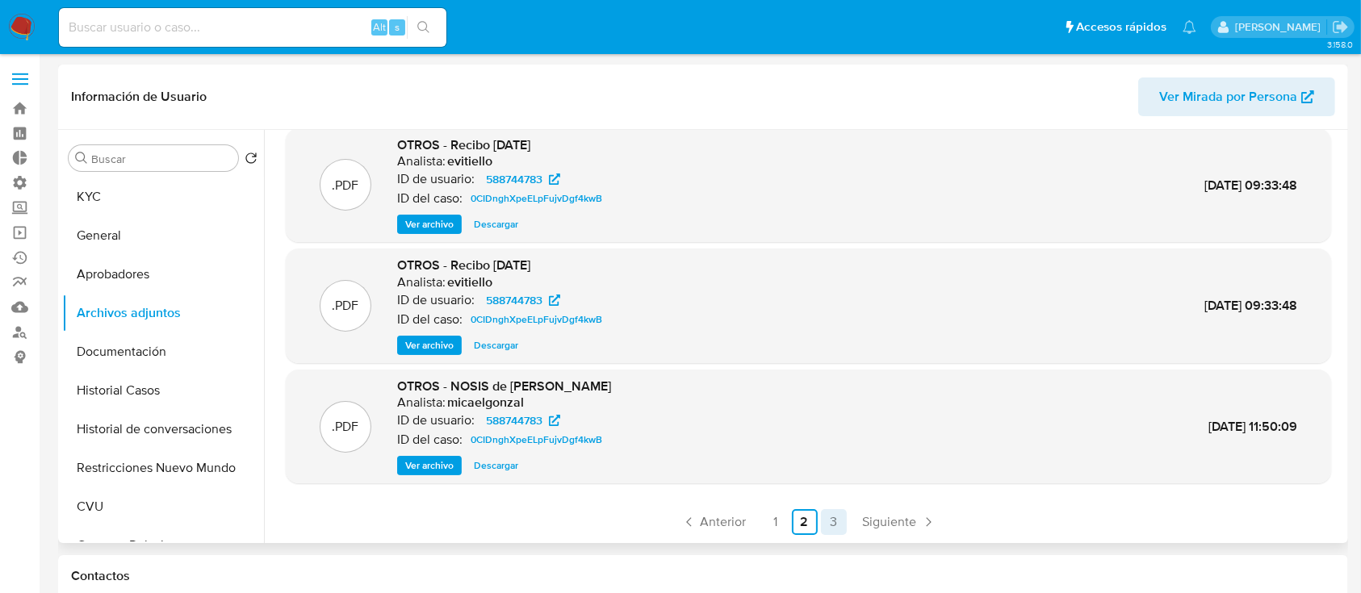
click at [823, 520] on link "3" at bounding box center [834, 522] width 26 height 26
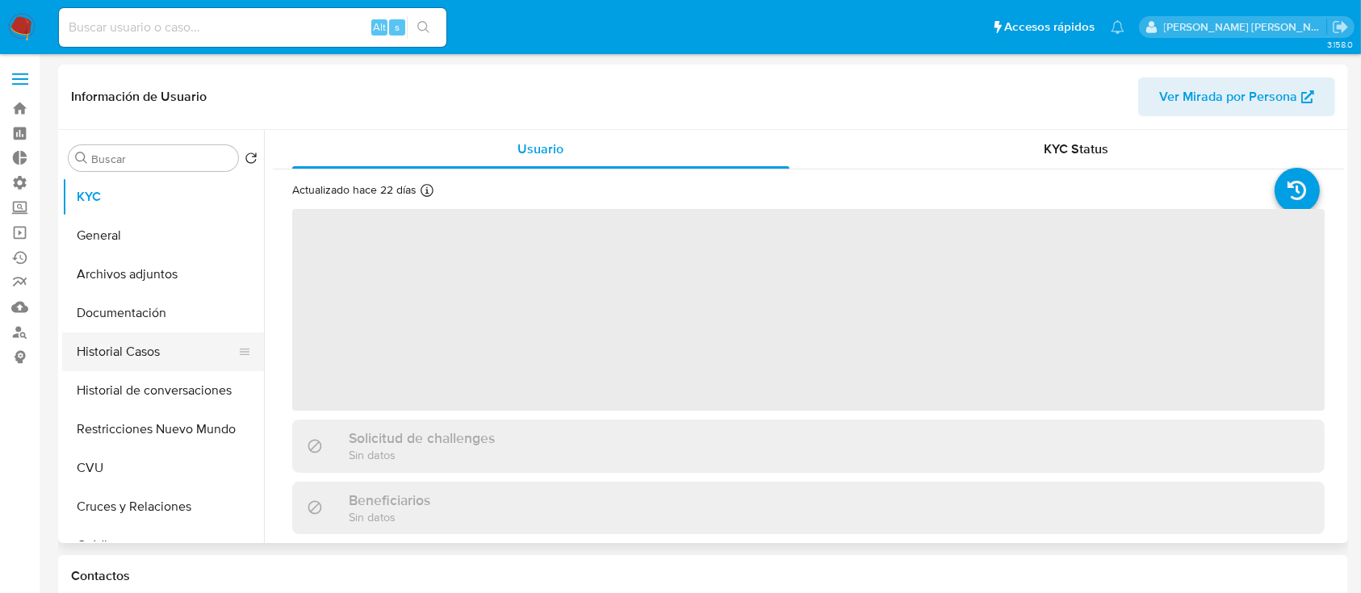
click at [178, 354] on button "Historial Casos" at bounding box center [156, 352] width 189 height 39
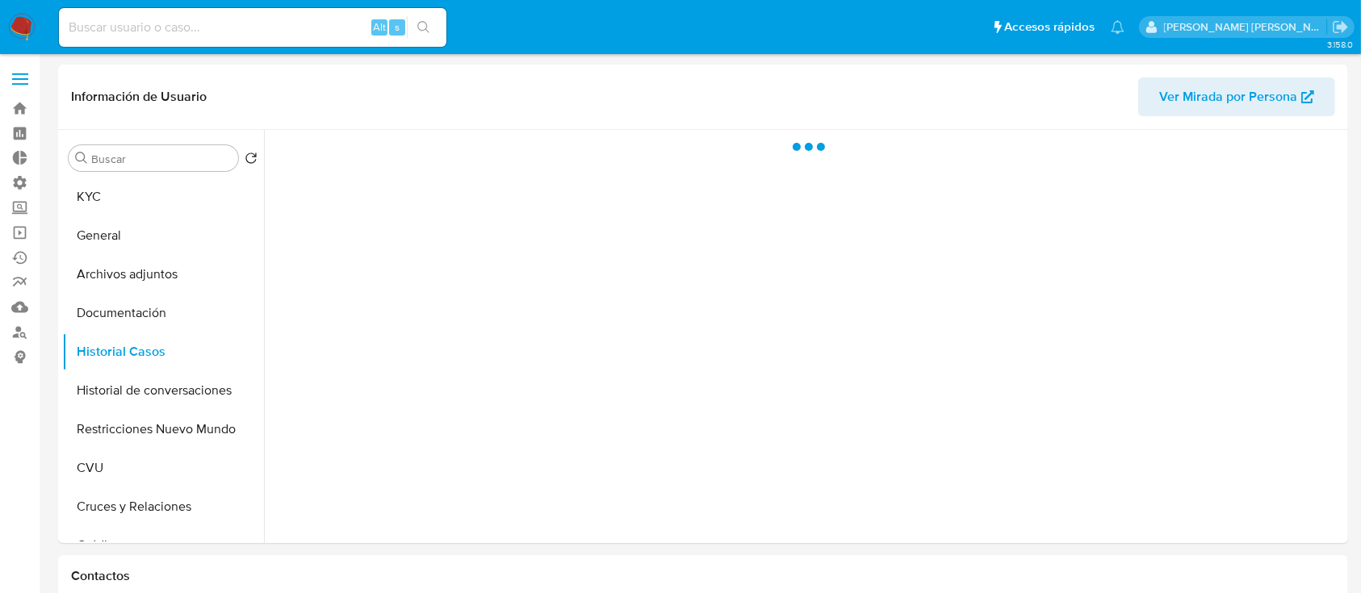
select select "10"
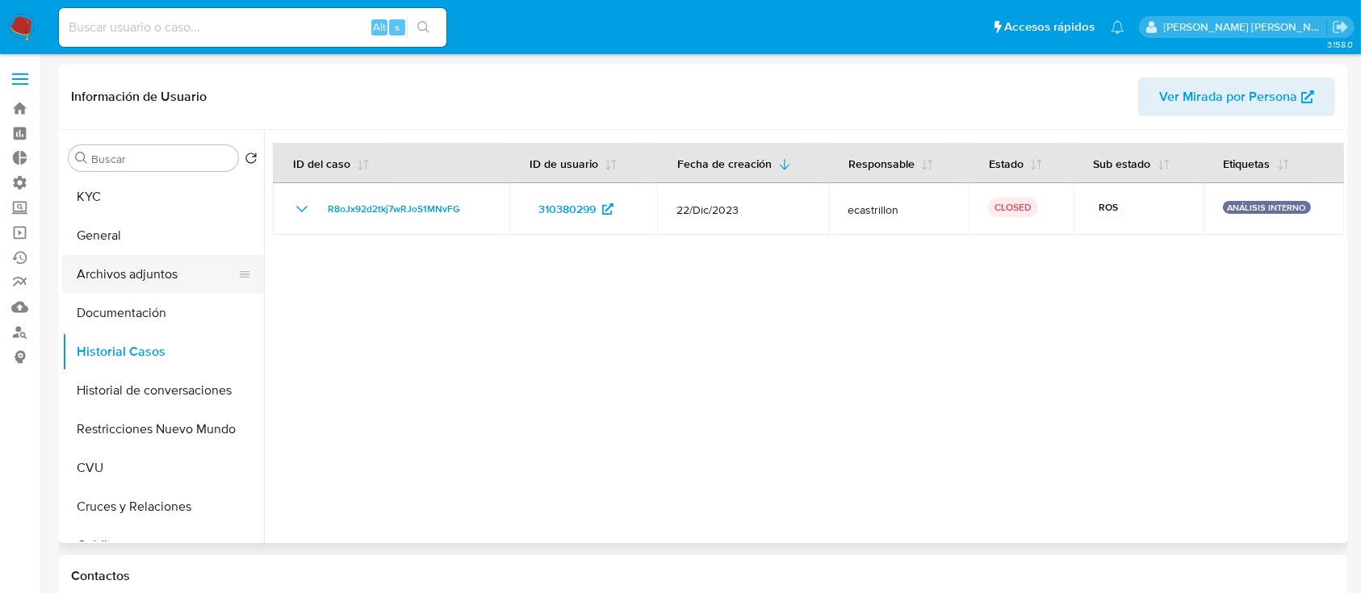
click at [170, 277] on button "Archivos adjuntos" at bounding box center [156, 274] width 189 height 39
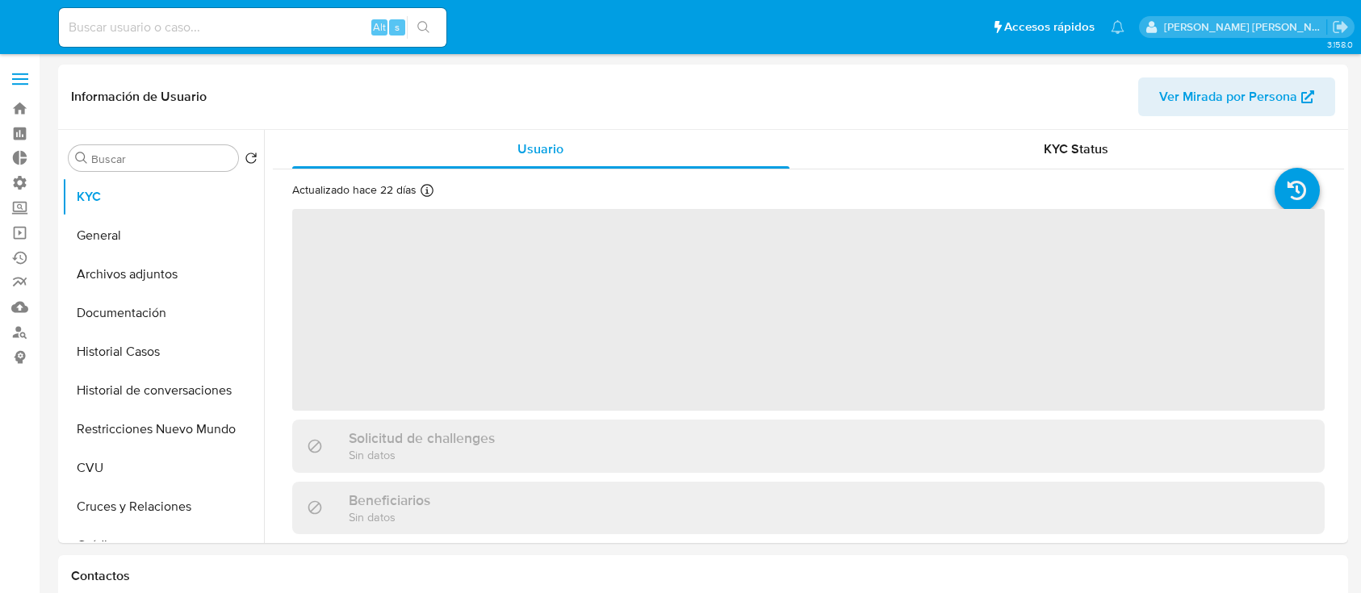
select select "10"
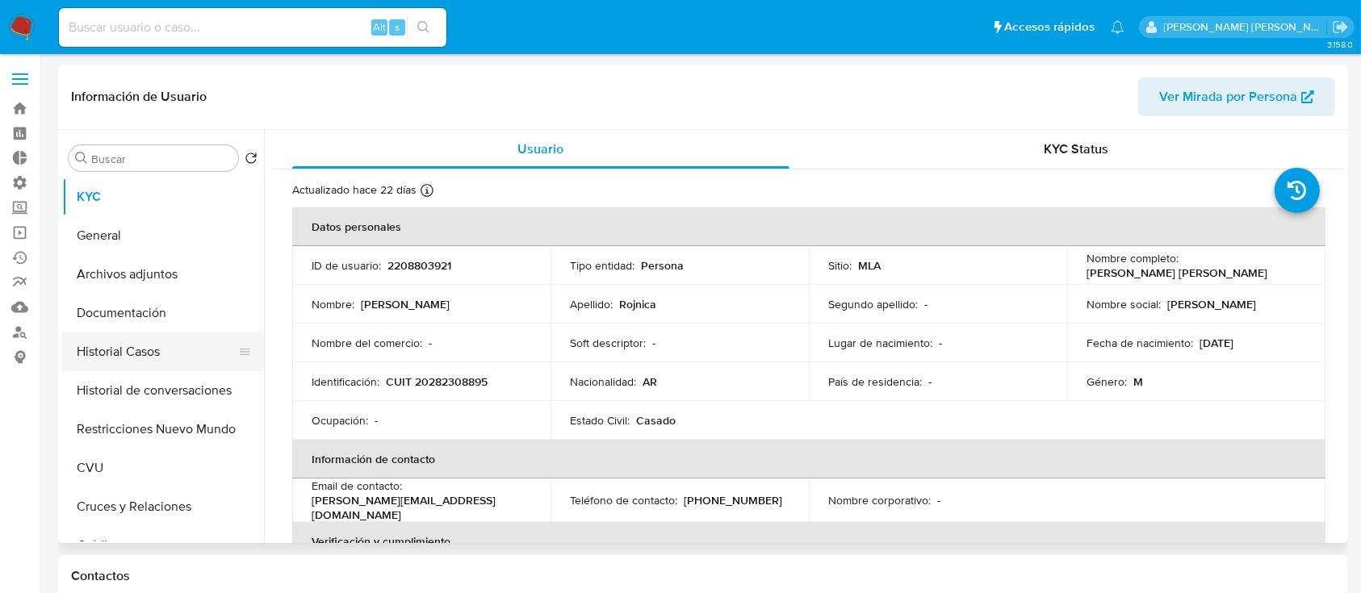
click at [167, 362] on button "Historial Casos" at bounding box center [156, 352] width 189 height 39
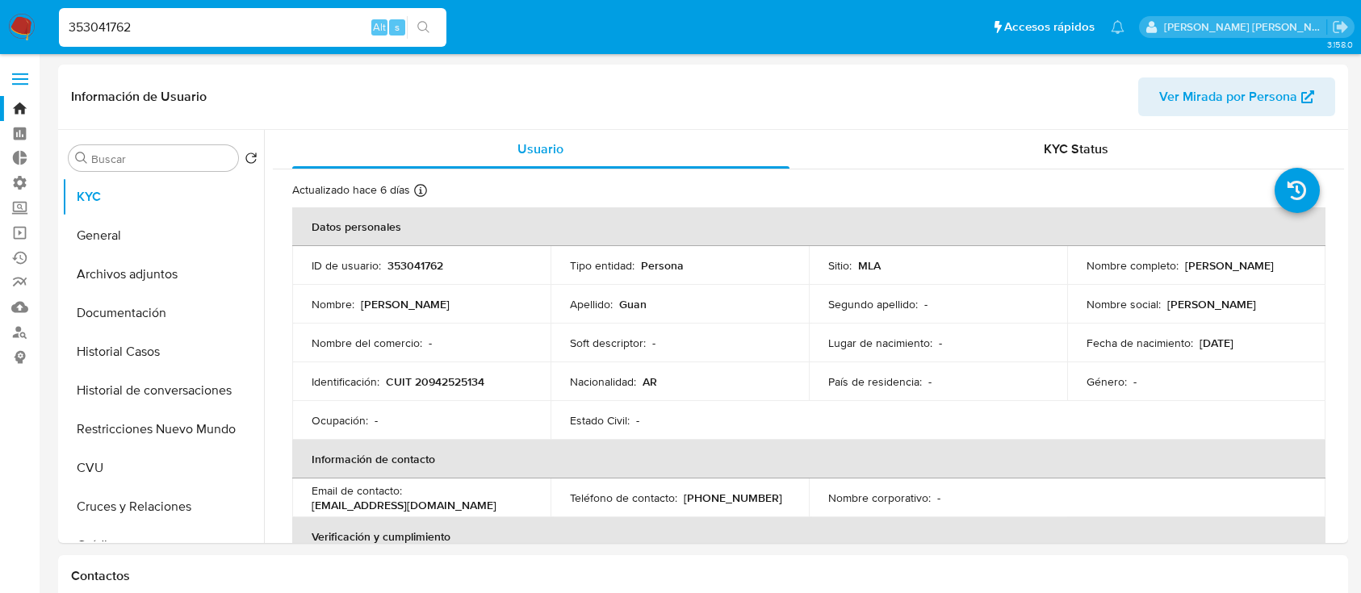
select select "10"
click at [284, 36] on input "353041762" at bounding box center [252, 27] width 387 height 21
click at [284, 32] on input "353041762" at bounding box center [252, 27] width 387 height 21
type input "weSigac6cthU7tJVKoOxIqfJ"
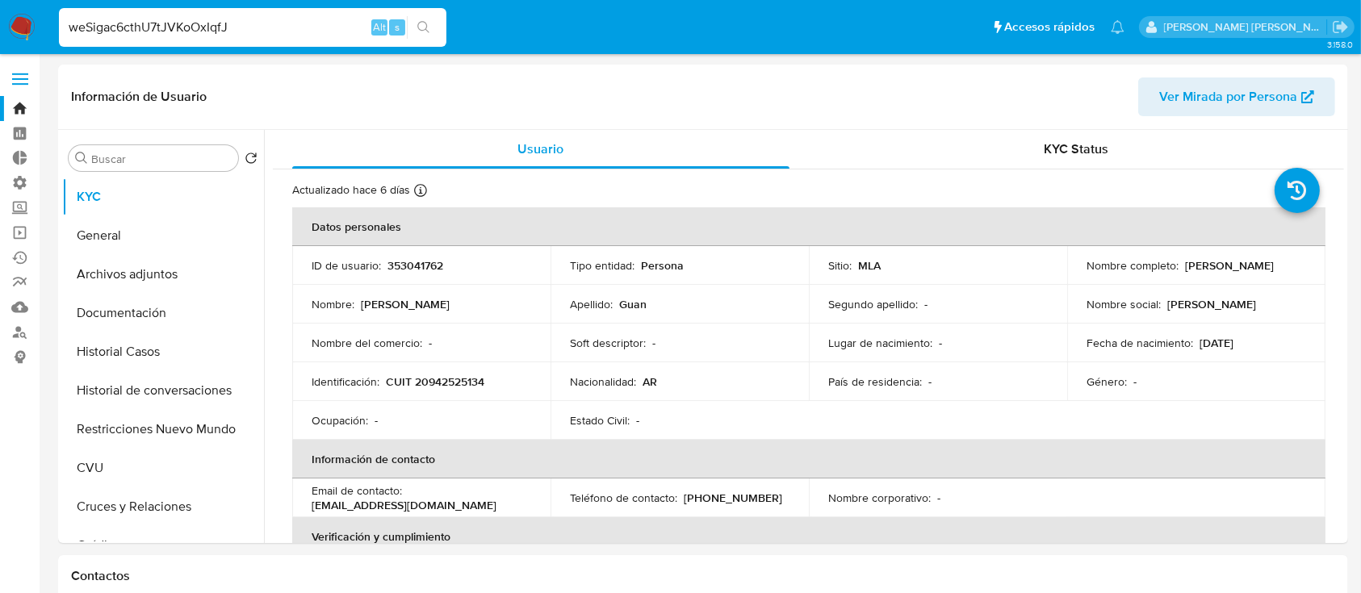
click at [428, 32] on icon "search-icon" at bounding box center [423, 27] width 13 height 13
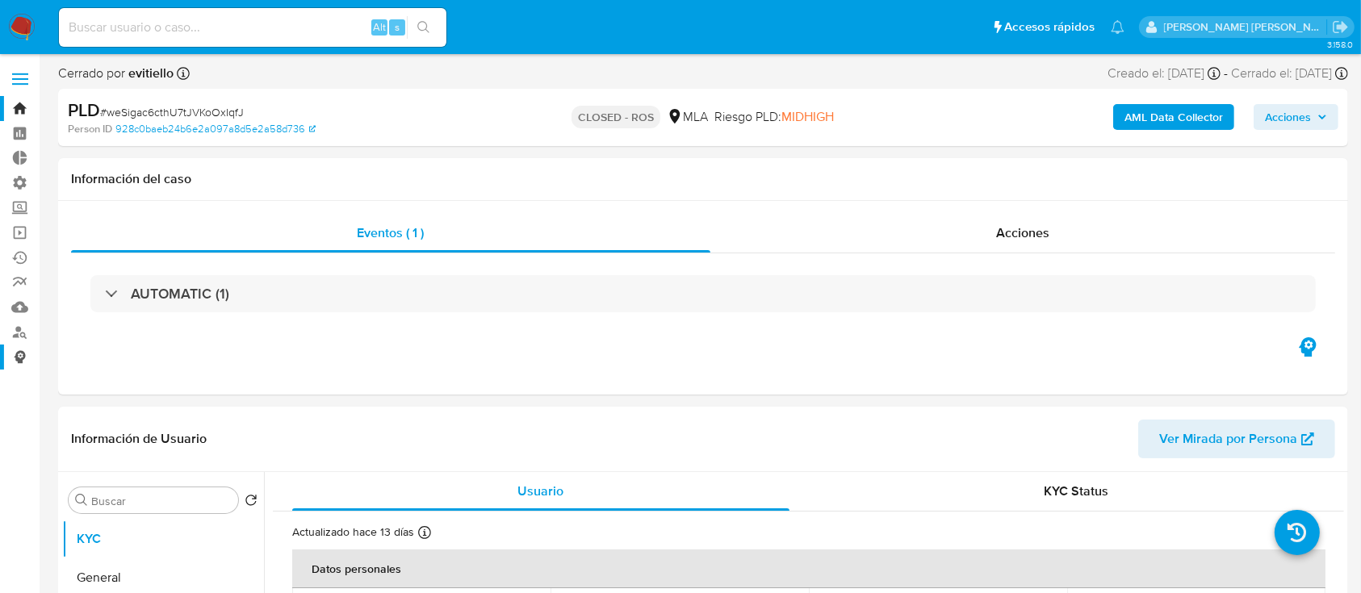
select select "10"
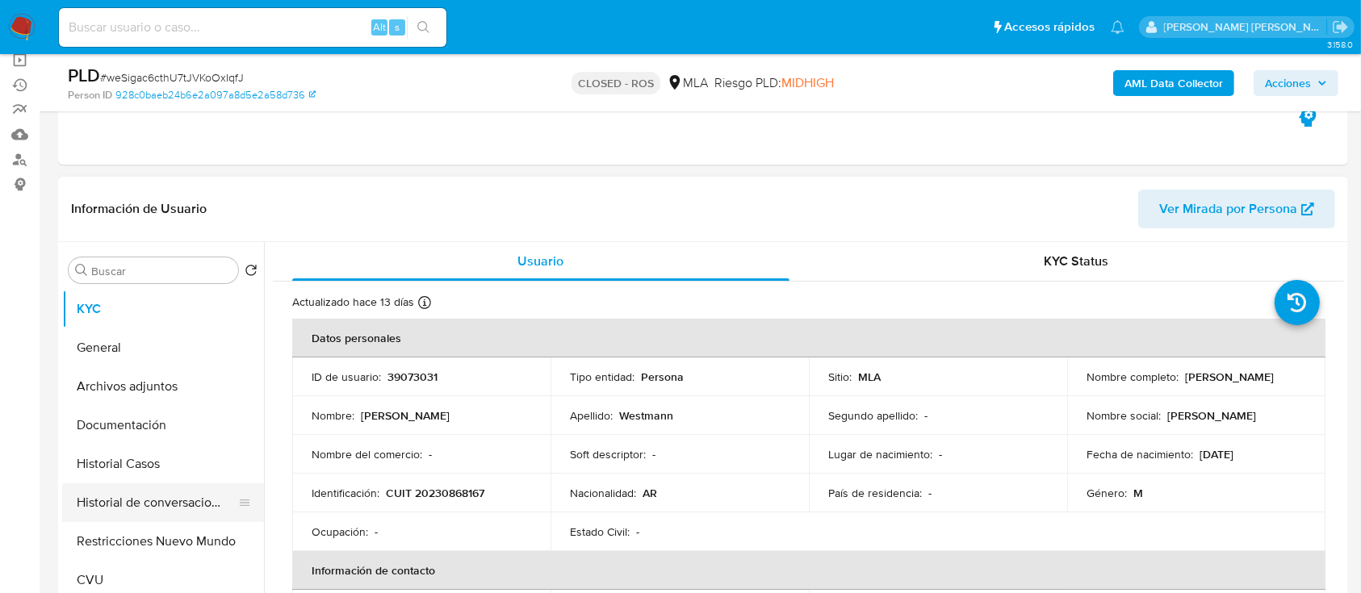
scroll to position [215, 0]
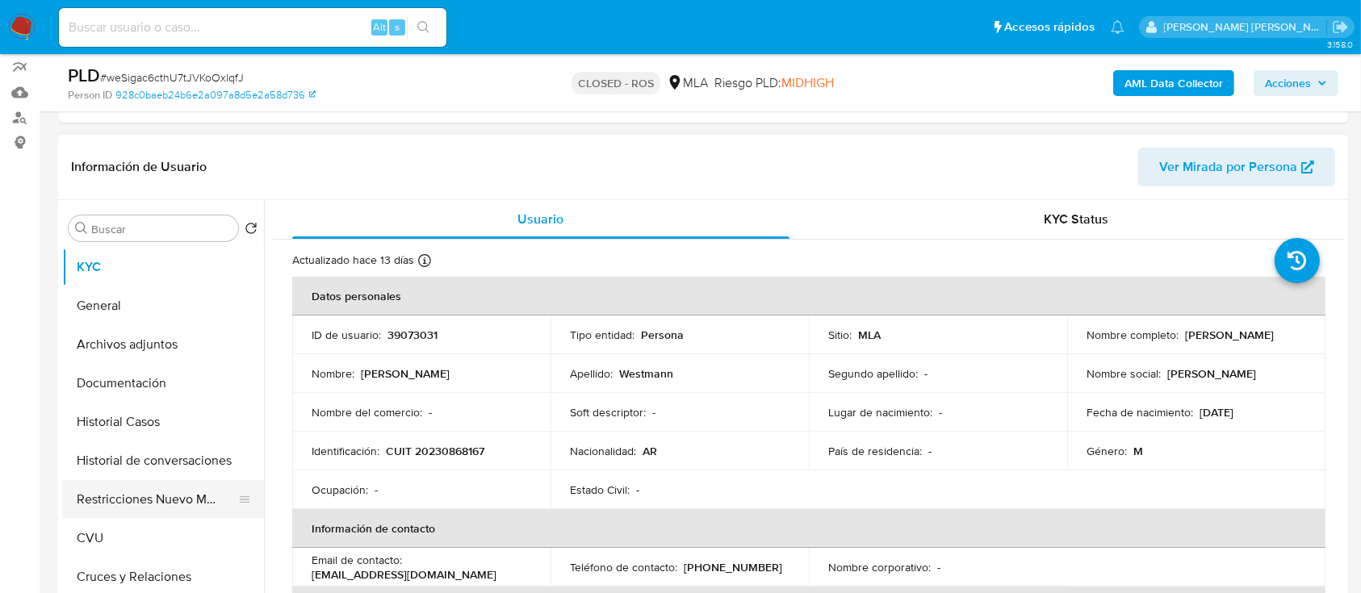
click at [184, 505] on button "Restricciones Nuevo Mundo" at bounding box center [156, 499] width 189 height 39
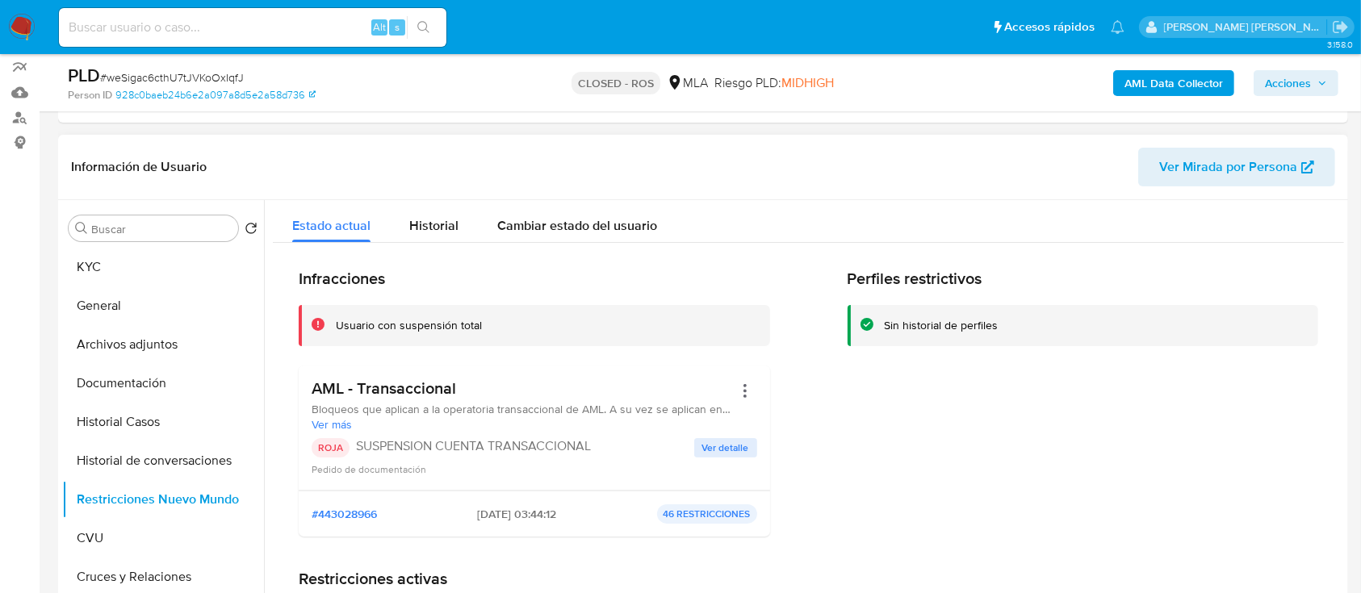
click at [731, 444] on span "Ver detalle" at bounding box center [725, 448] width 47 height 16
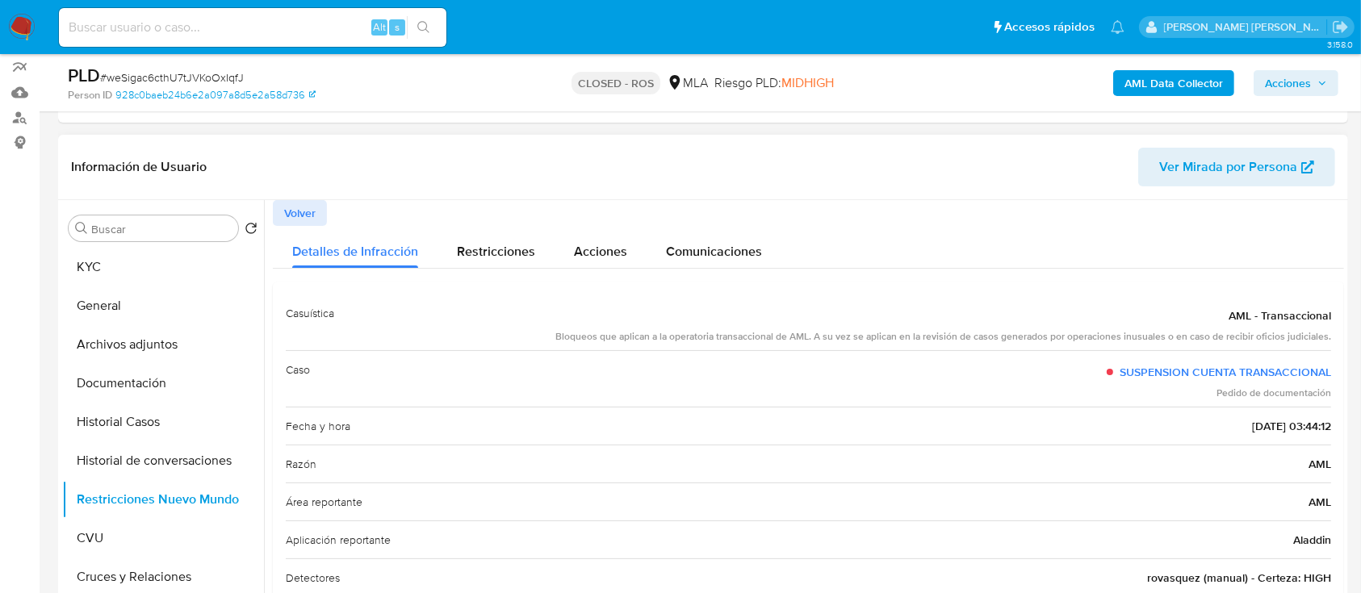
scroll to position [129, 0]
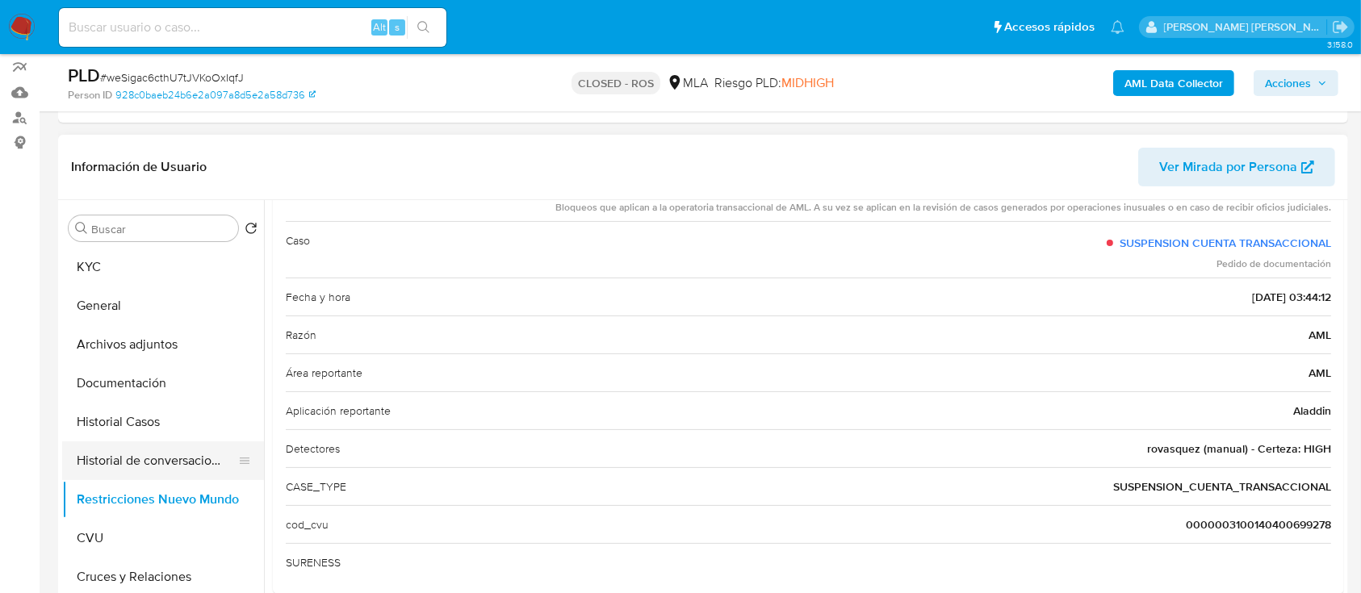
click at [137, 475] on button "Historial de conversaciones" at bounding box center [156, 461] width 189 height 39
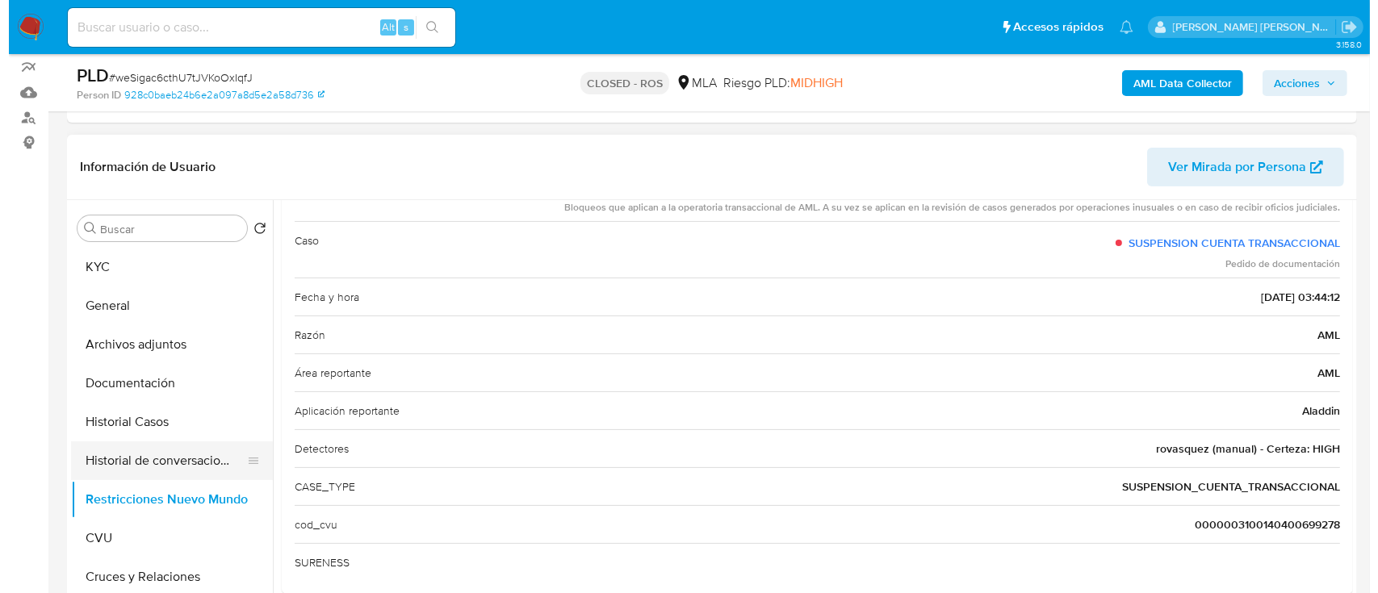
scroll to position [0, 0]
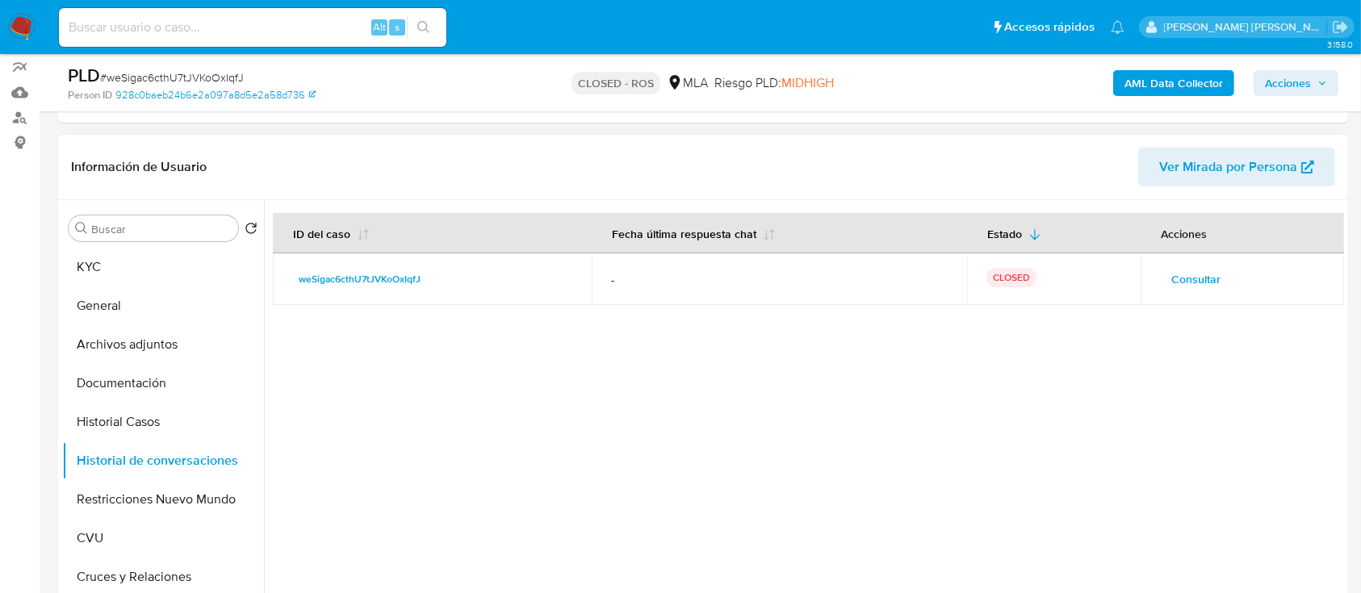
click at [1185, 274] on span "Consultar" at bounding box center [1195, 279] width 49 height 23
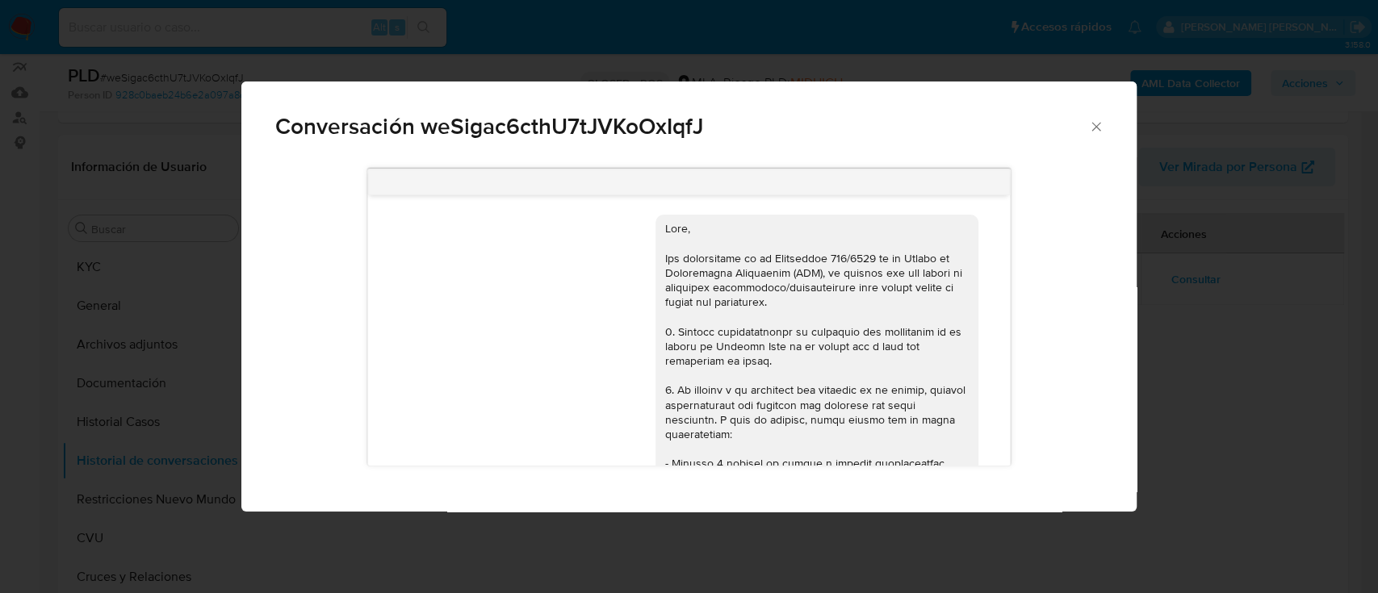
click at [1086, 126] on span "Conversación weSigac6cthU7tJVKoOxIqfJ" at bounding box center [681, 126] width 813 height 23
click at [1096, 126] on icon "Cerrar" at bounding box center [1096, 127] width 16 height 16
